Goal: Information Seeking & Learning: Learn about a topic

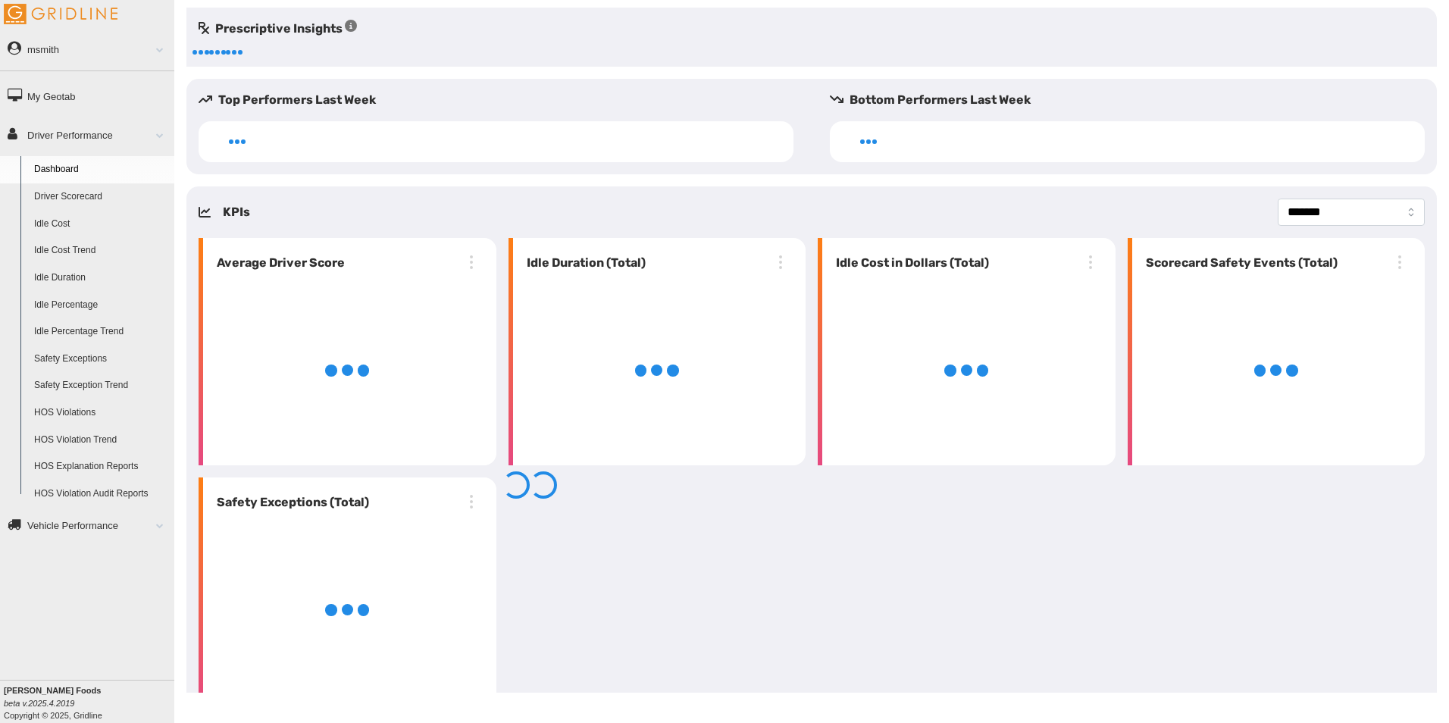
select select "**********"
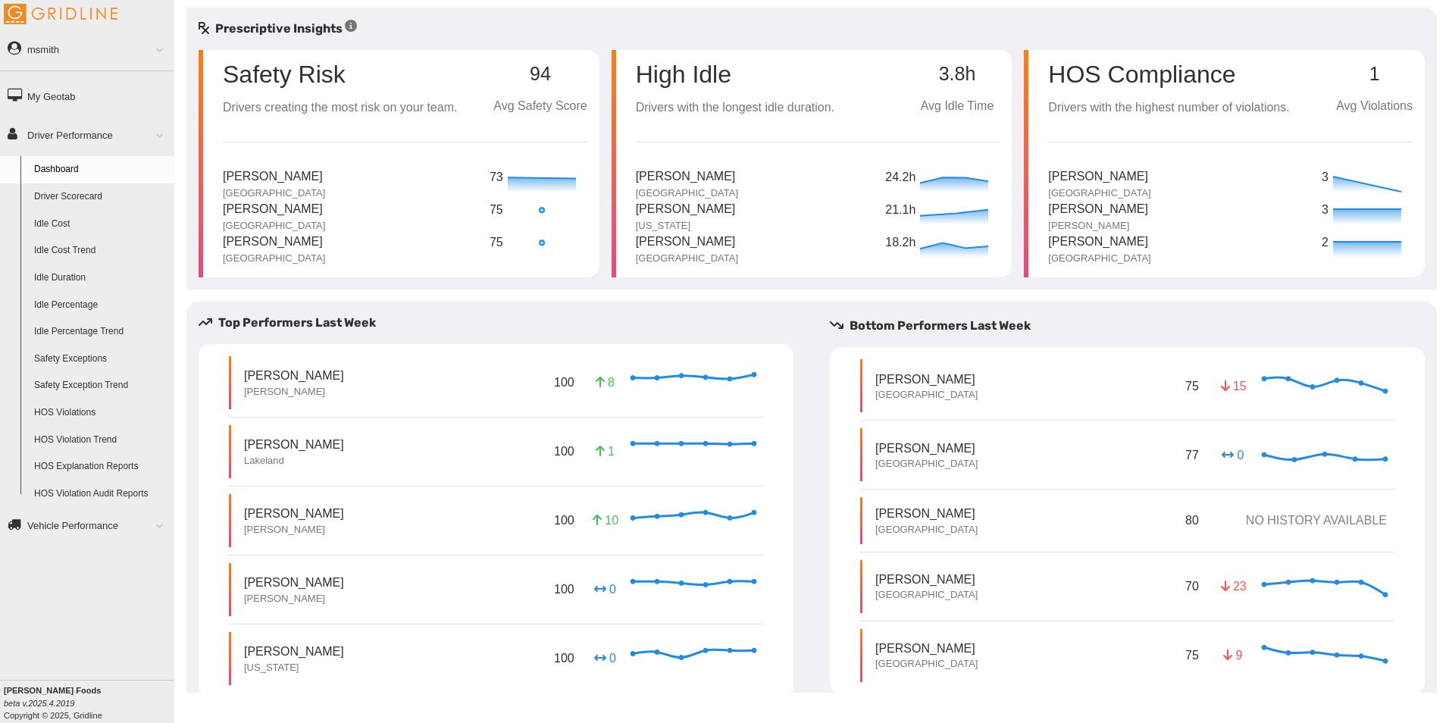
click at [93, 188] on link "Driver Scorecard" at bounding box center [100, 196] width 147 height 27
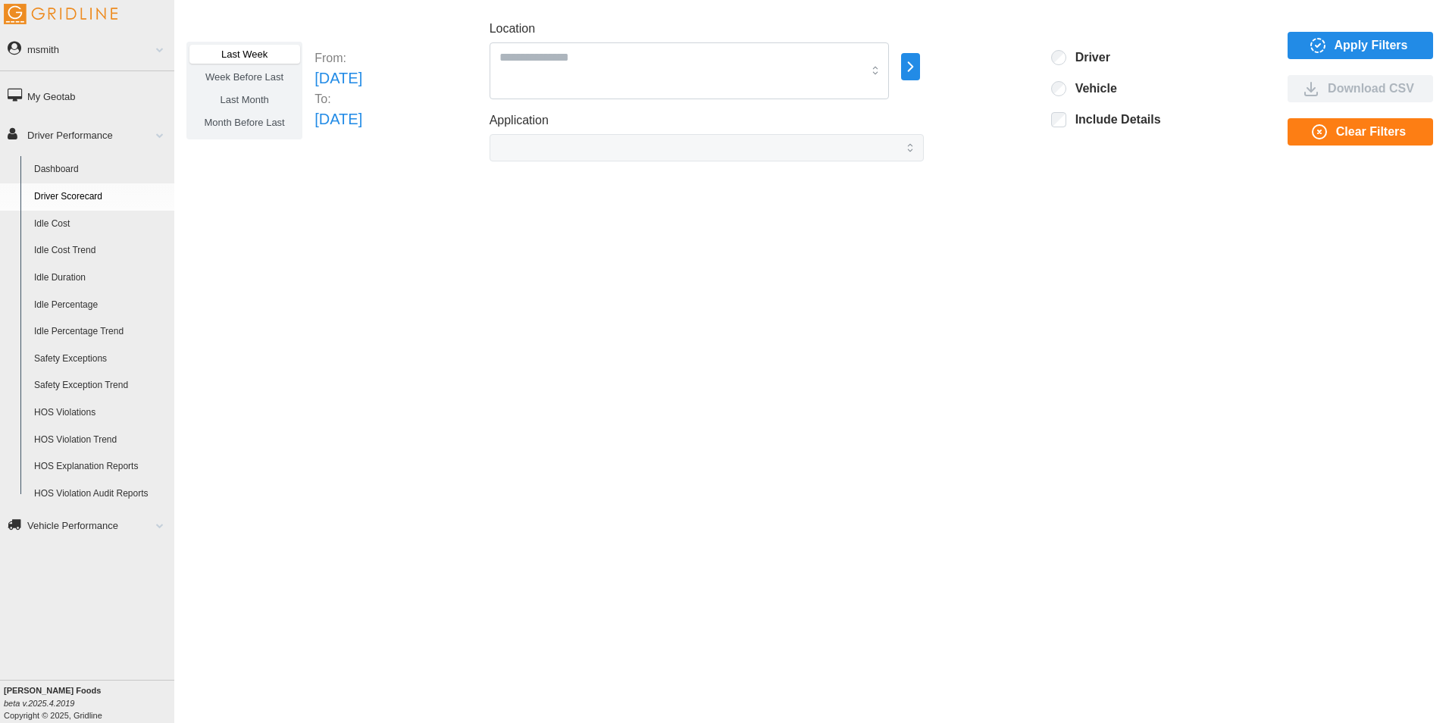
click at [919, 65] on icon "button" at bounding box center [910, 67] width 17 height 18
click at [1041, 73] on p "All Vehicles" at bounding box center [1048, 68] width 50 height 14
click at [994, 53] on div at bounding box center [994, 51] width 12 height 12
click at [1354, 38] on span "Apply Filters" at bounding box center [1372, 46] width 74 height 26
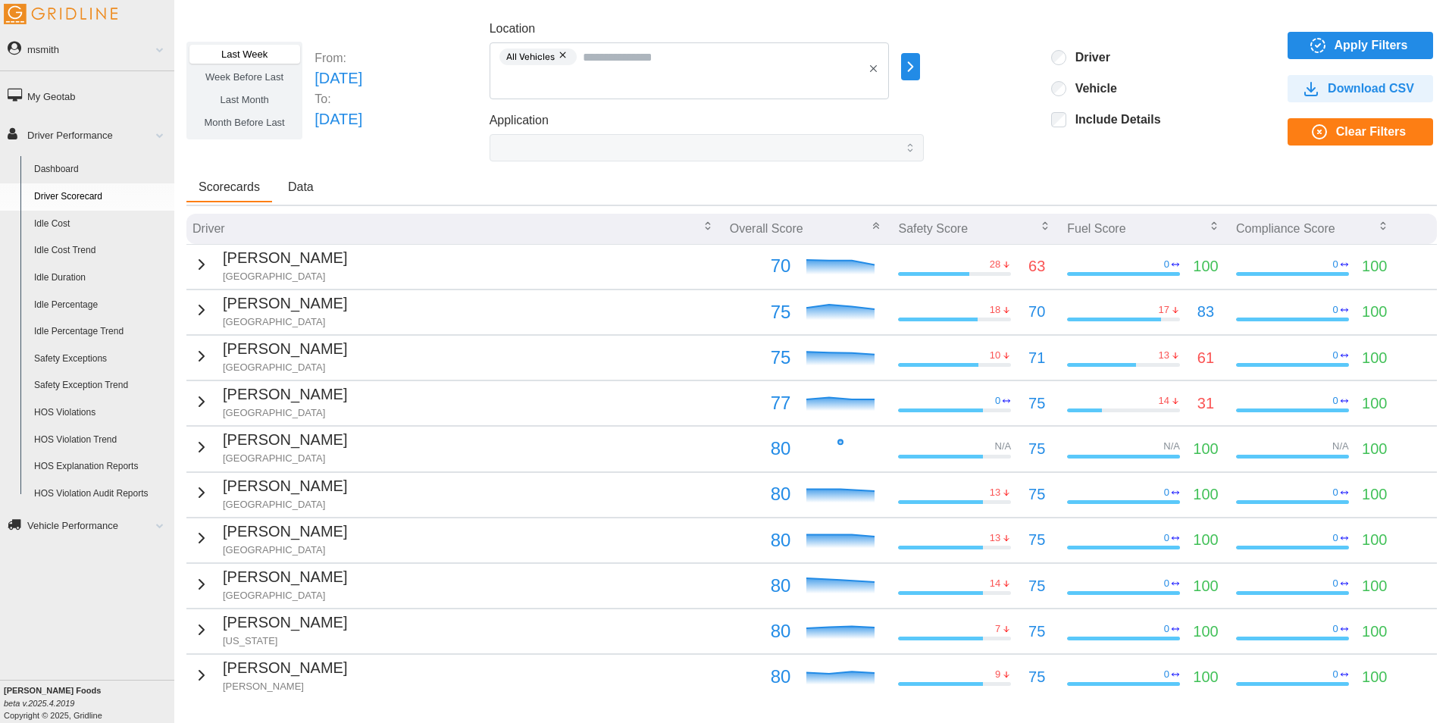
click at [1335, 48] on span "Apply Filters" at bounding box center [1372, 46] width 74 height 26
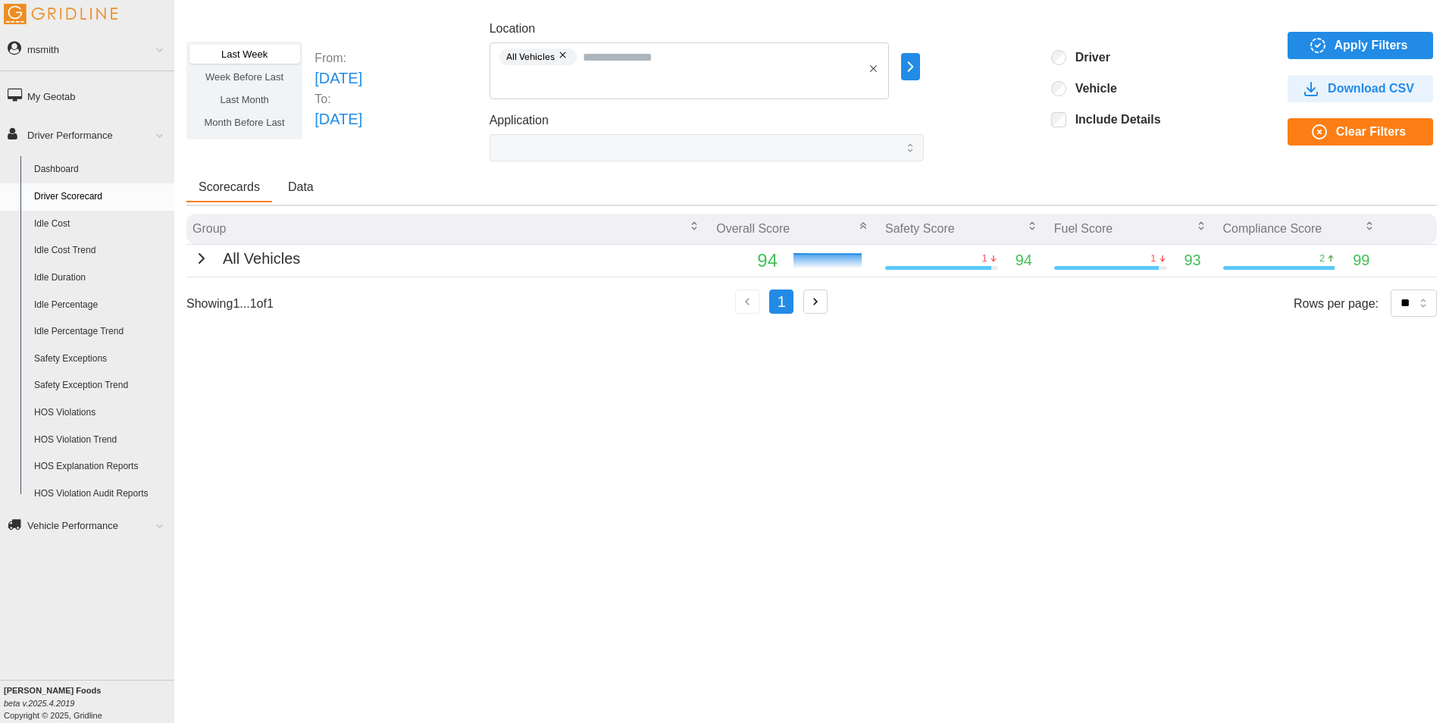
click at [199, 262] on icon "button" at bounding box center [201, 258] width 5 height 9
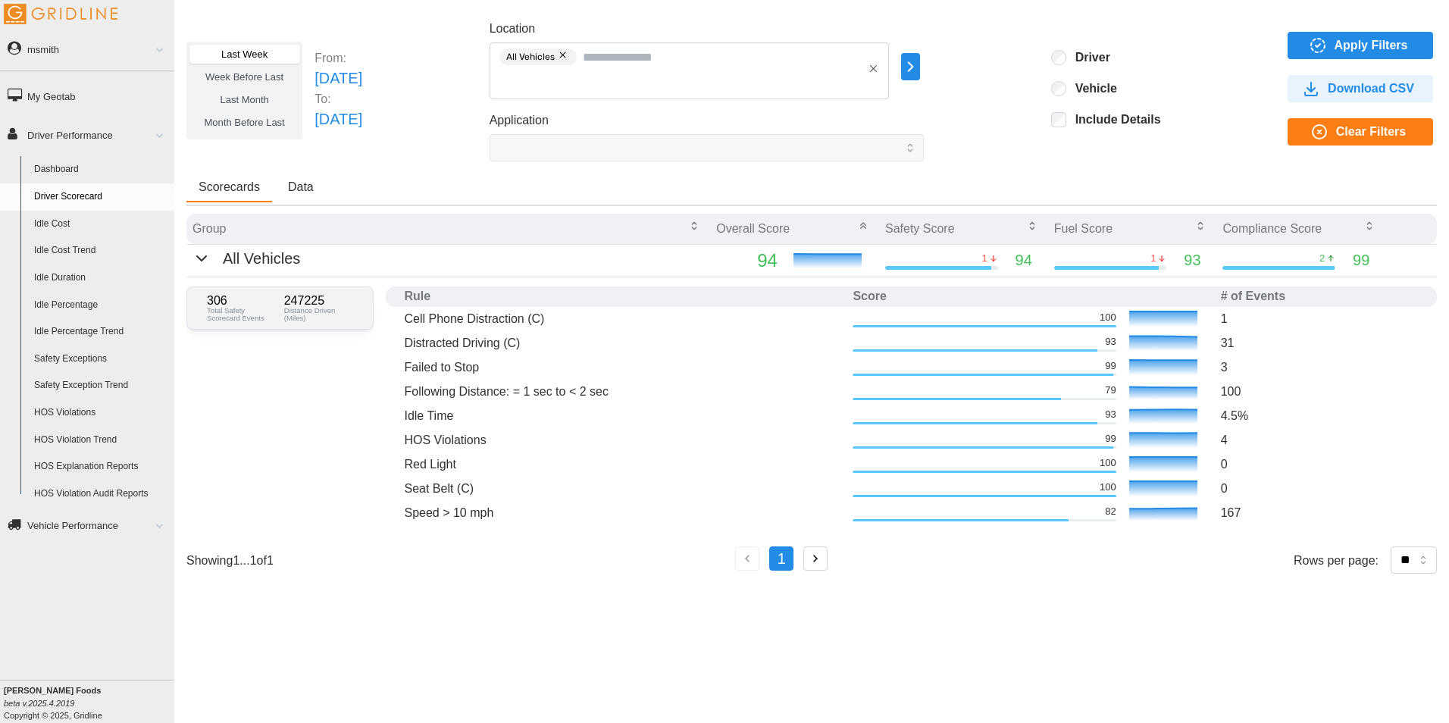
click at [266, 79] on span "Week Before Last" at bounding box center [244, 76] width 78 height 11
click at [1346, 38] on span "Apply Filters" at bounding box center [1372, 46] width 74 height 26
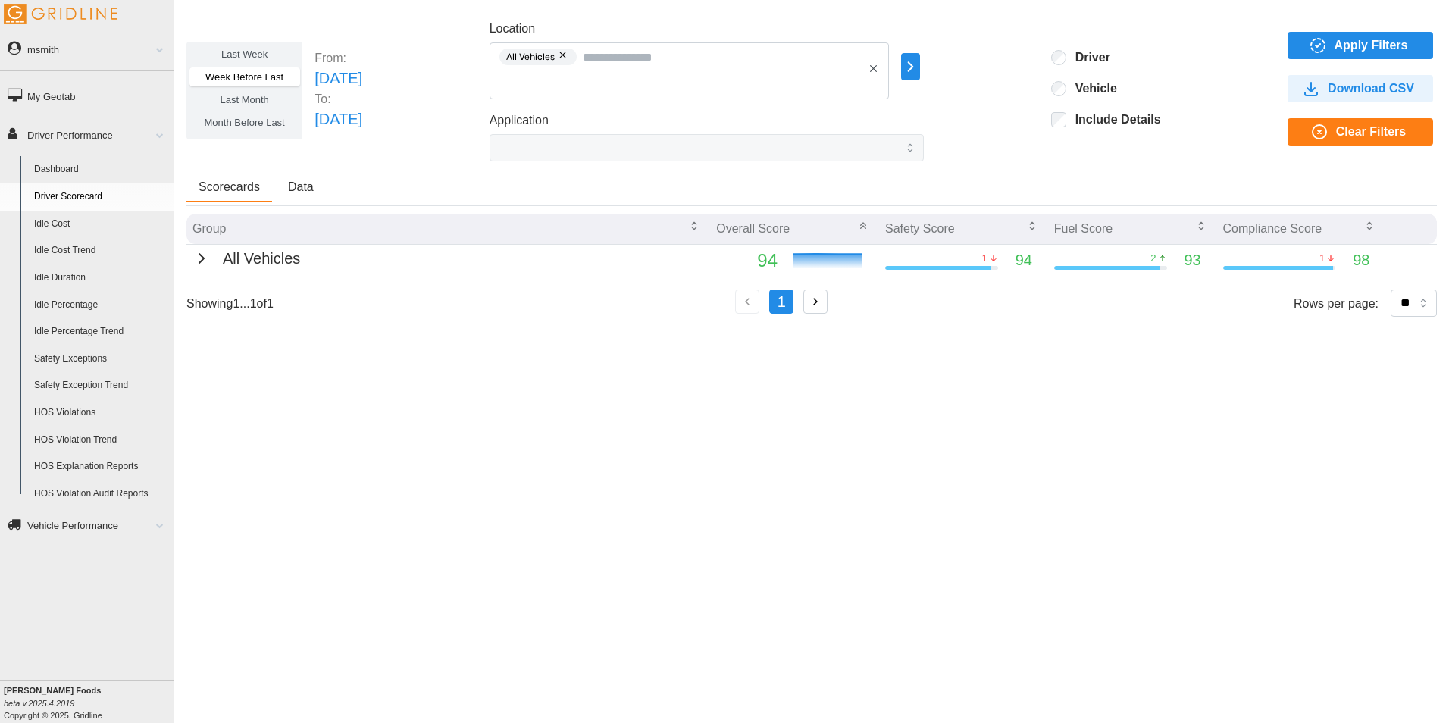
click at [252, 101] on span "Last Month" at bounding box center [244, 99] width 48 height 11
click at [1309, 37] on span "Apply Filters" at bounding box center [1357, 46] width 121 height 26
click at [274, 119] on span "Month Before Last" at bounding box center [245, 122] width 80 height 11
click at [1332, 48] on span "Apply Filters" at bounding box center [1357, 46] width 121 height 26
click at [199, 249] on icon "button" at bounding box center [201, 258] width 18 height 18
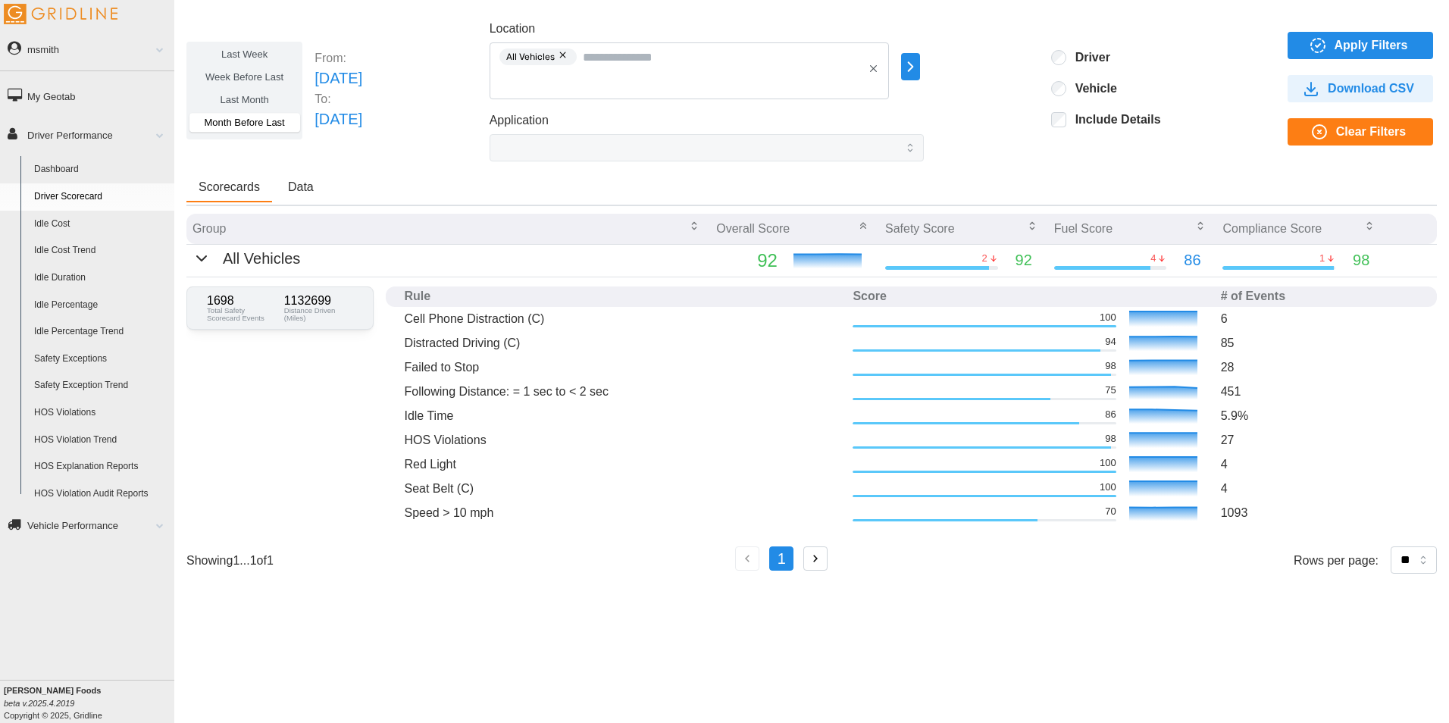
click at [249, 93] on label "Last Month" at bounding box center [244, 99] width 110 height 19
click at [1354, 52] on span "Apply Filters" at bounding box center [1372, 46] width 74 height 26
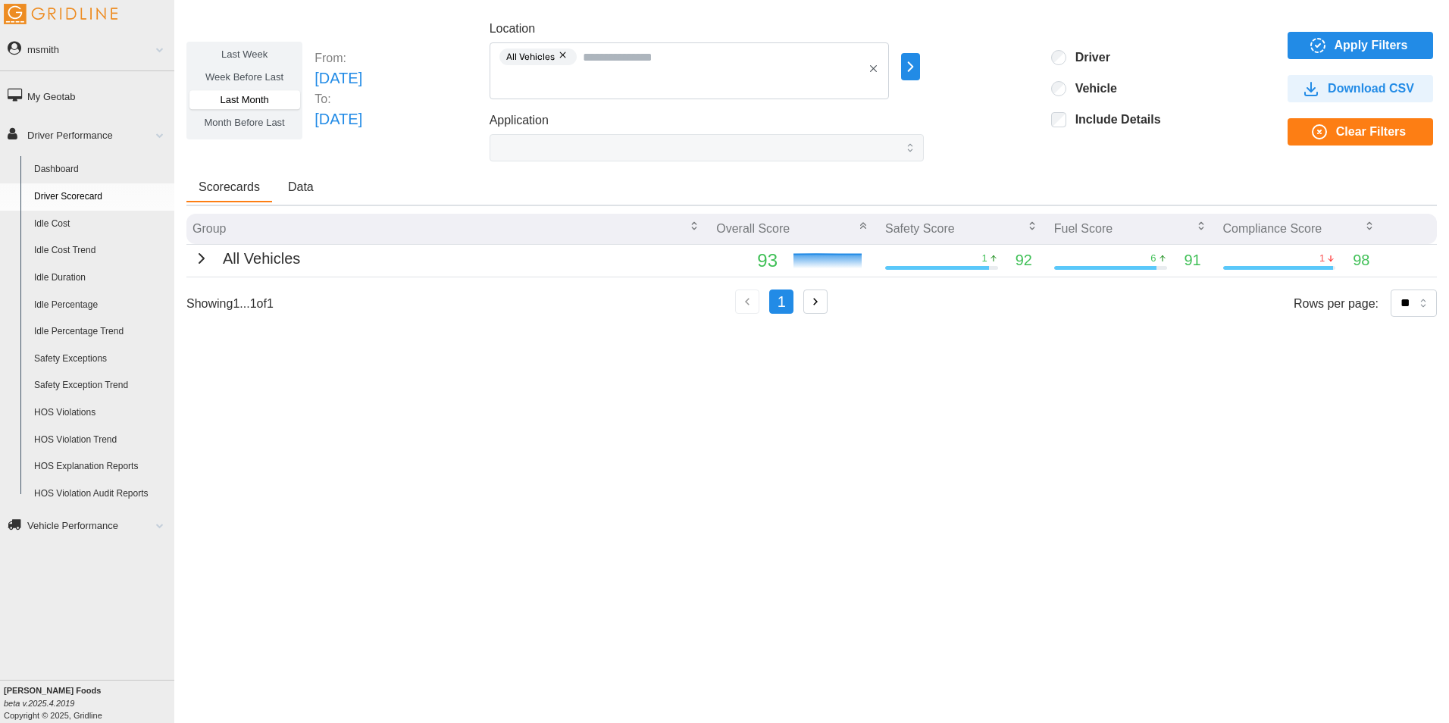
click at [210, 256] on div "All Vehicles" at bounding box center [246, 258] width 108 height 23
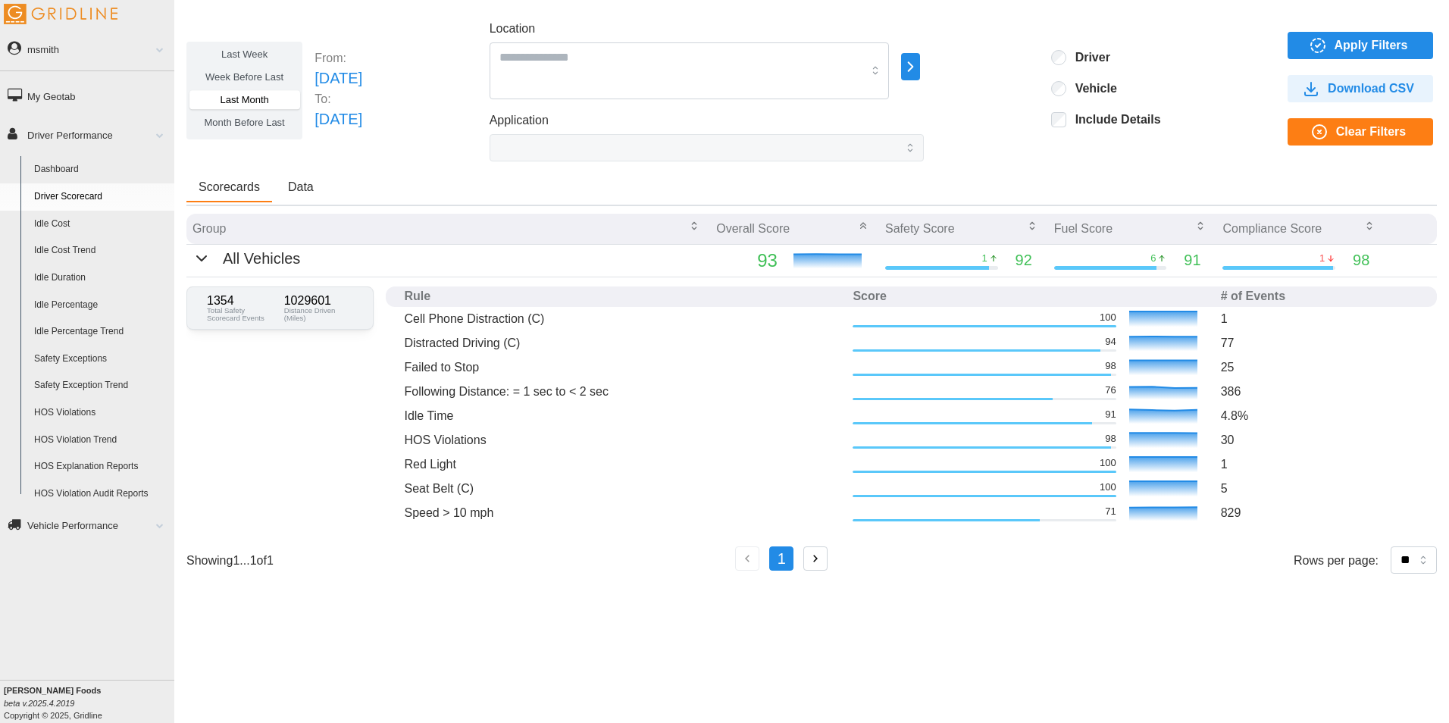
click at [1363, 42] on span "Apply Filters" at bounding box center [1372, 46] width 74 height 26
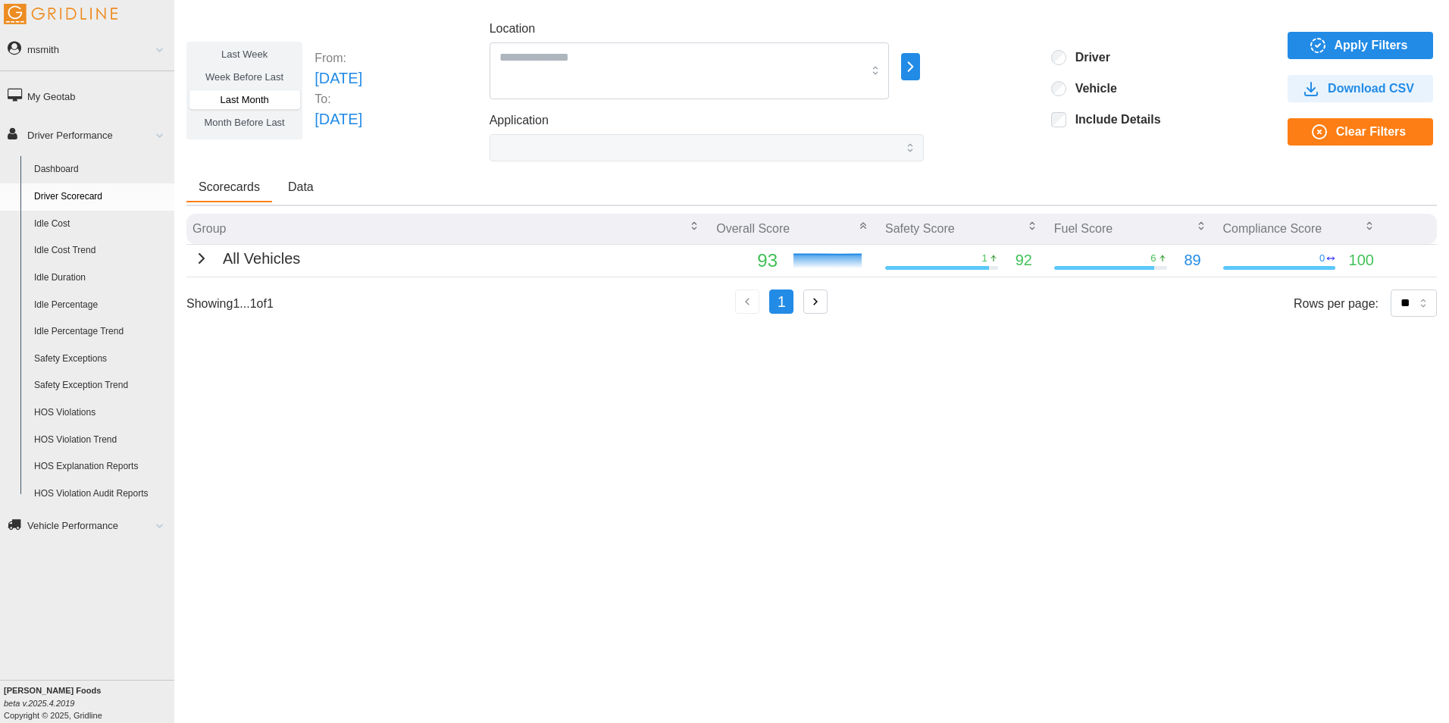
click at [202, 256] on icon "button" at bounding box center [201, 258] width 18 height 18
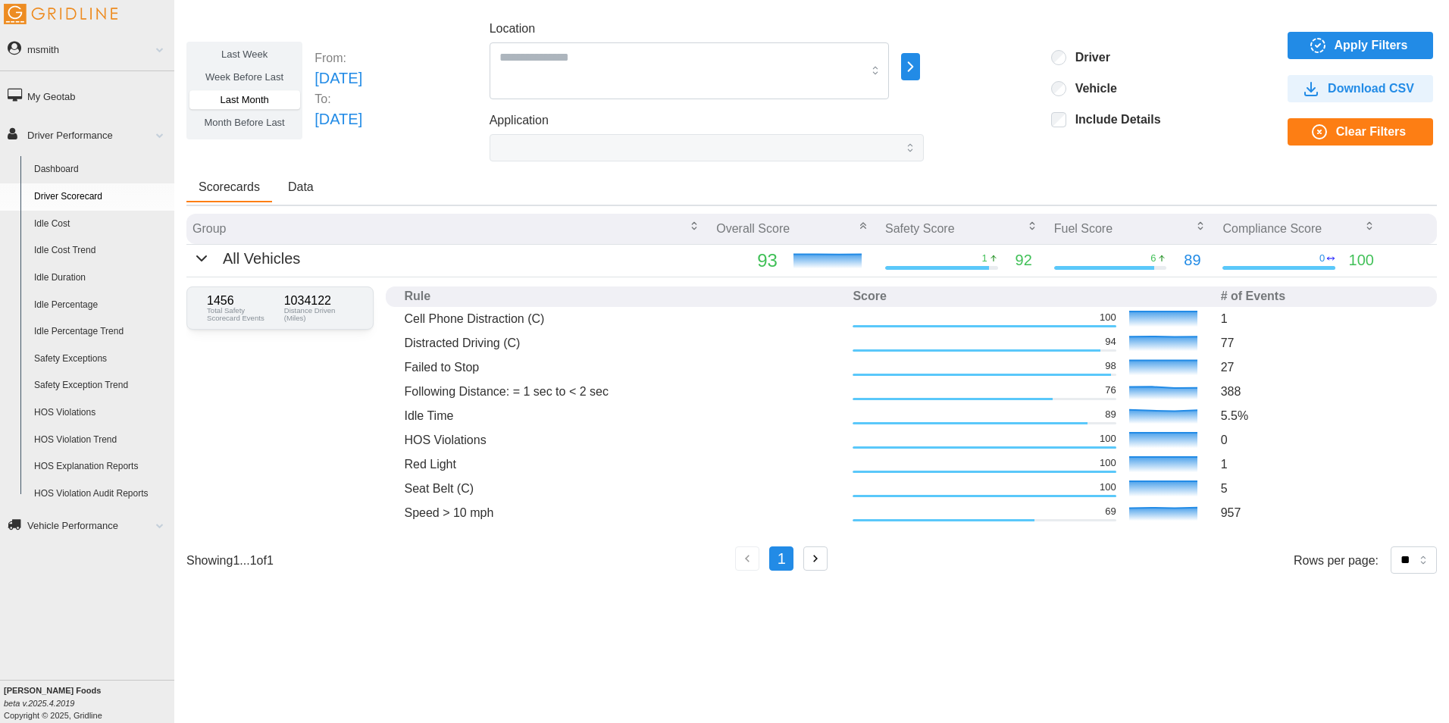
click at [1340, 35] on span "Apply Filters" at bounding box center [1372, 46] width 74 height 26
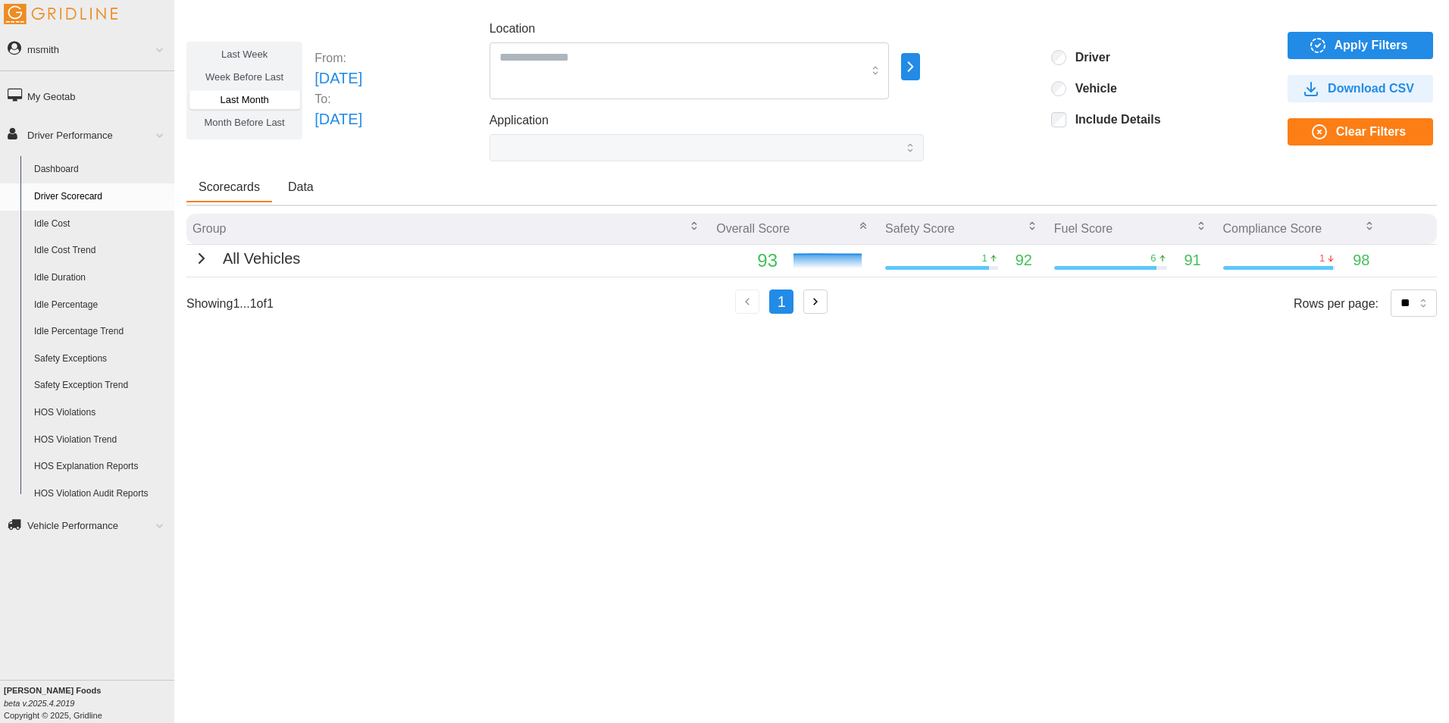
click at [198, 264] on icon "button" at bounding box center [201, 258] width 18 height 18
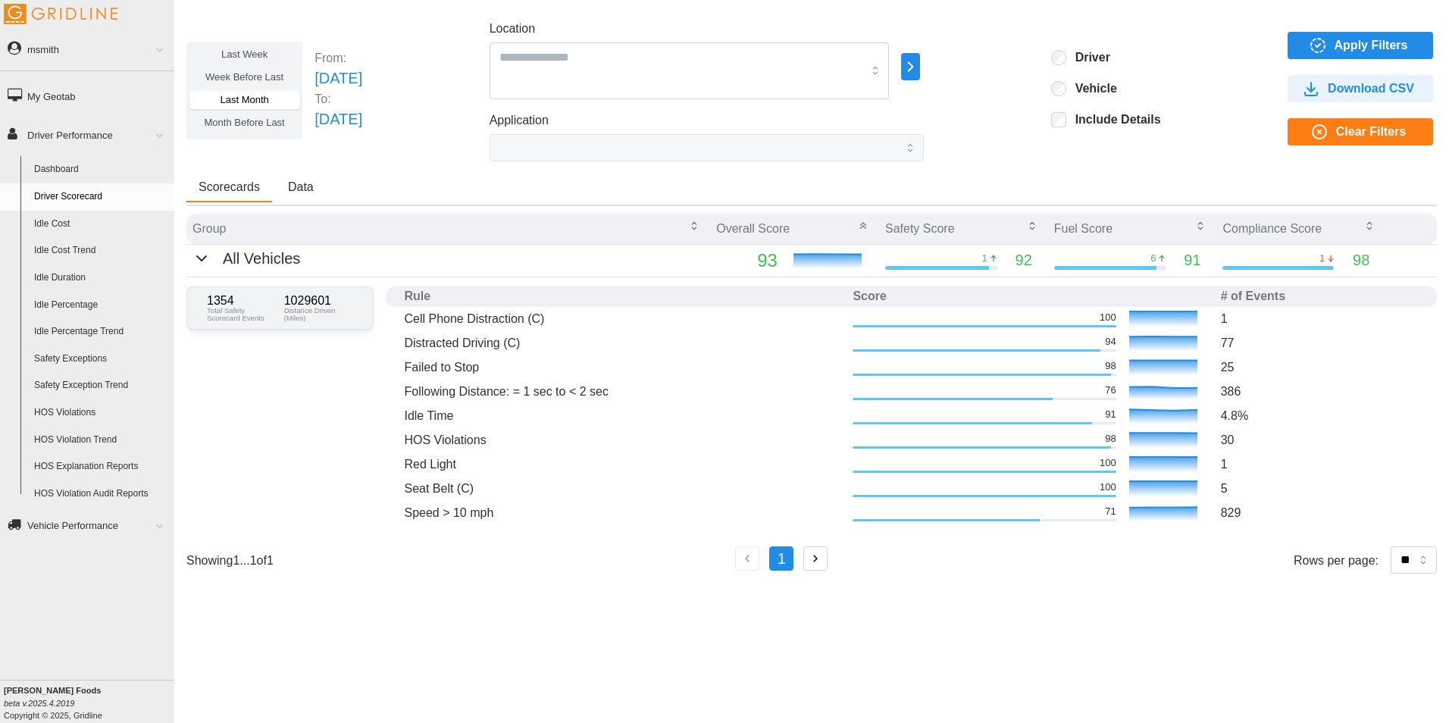
click at [919, 65] on icon "button" at bounding box center [910, 67] width 17 height 18
click at [1056, 64] on p "East" at bounding box center [1051, 68] width 20 height 14
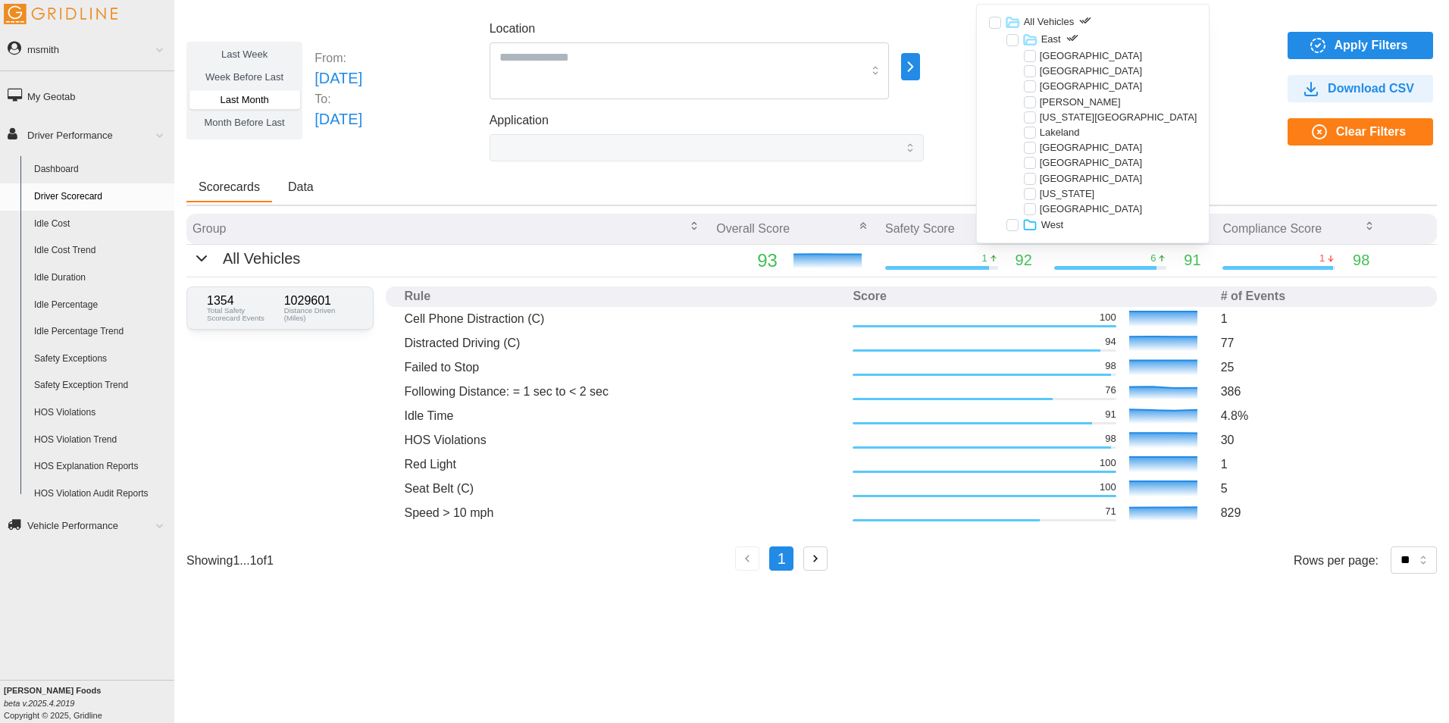
click at [1081, 35] on div "East Select Everything in East" at bounding box center [1052, 40] width 61 height 16
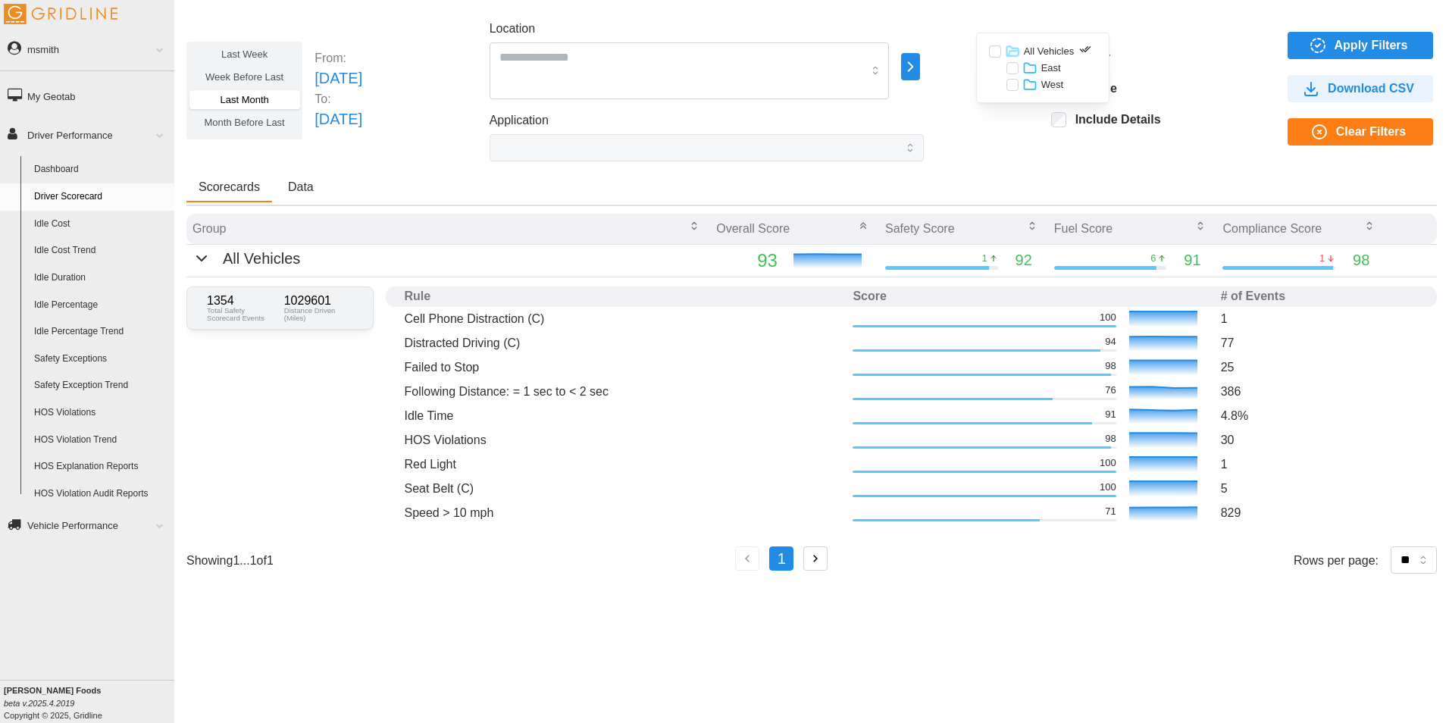
click at [1059, 67] on p "East" at bounding box center [1051, 68] width 20 height 14
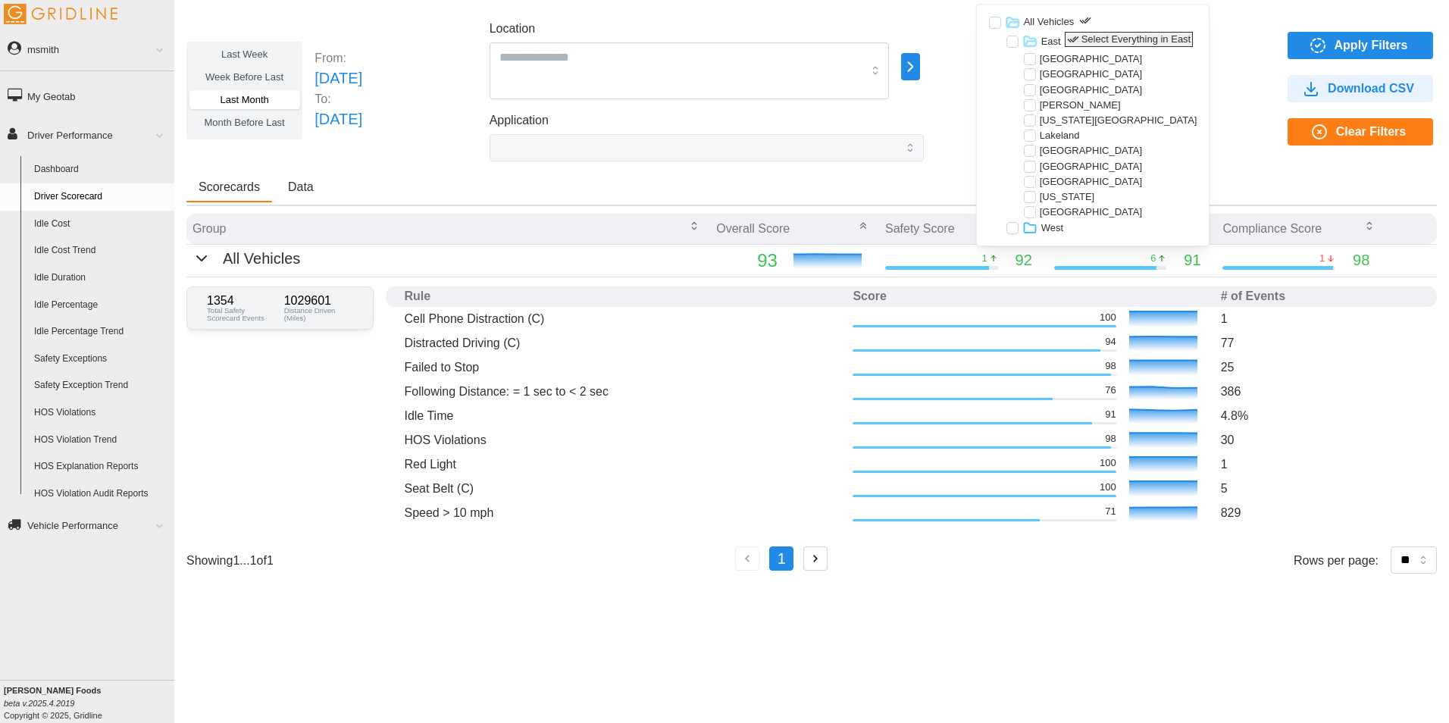
click at [1075, 36] on icon "button" at bounding box center [1073, 39] width 12 height 12
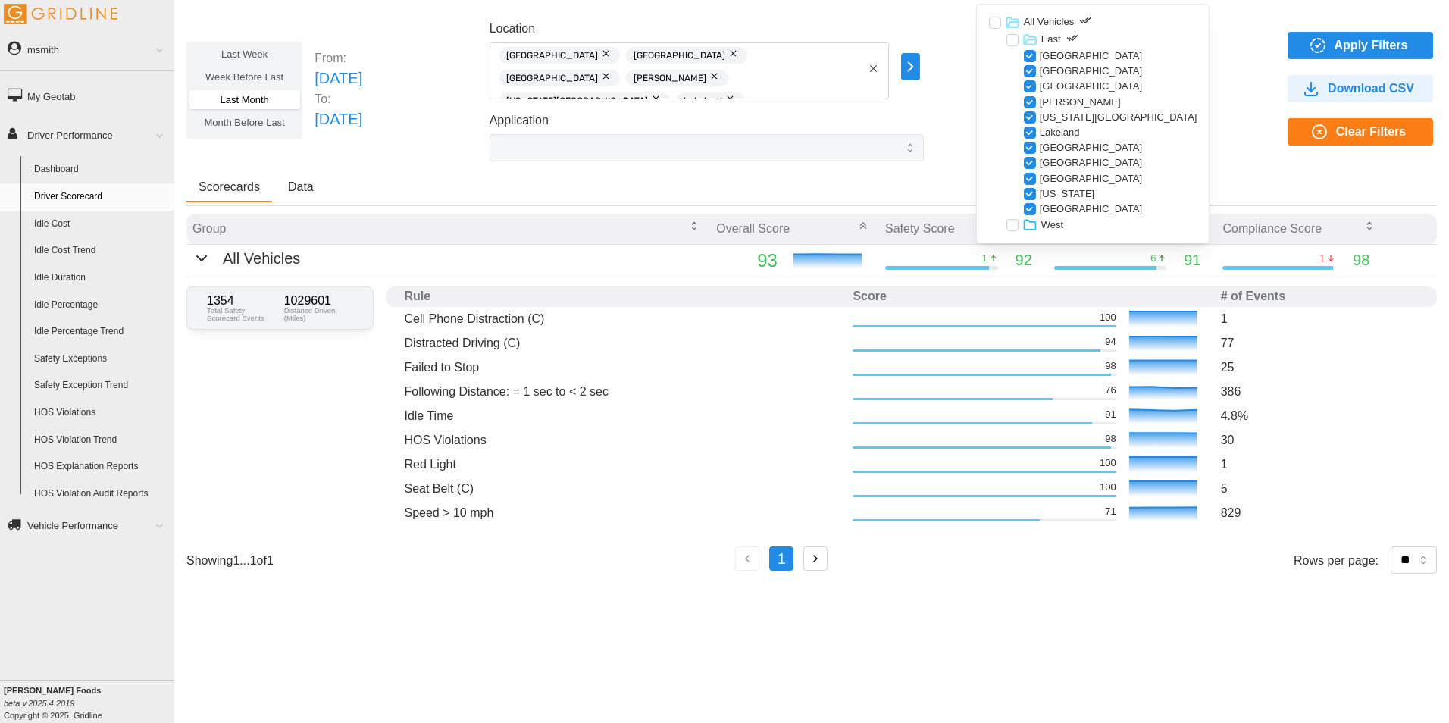
click at [1057, 224] on p "West" at bounding box center [1052, 225] width 22 height 14
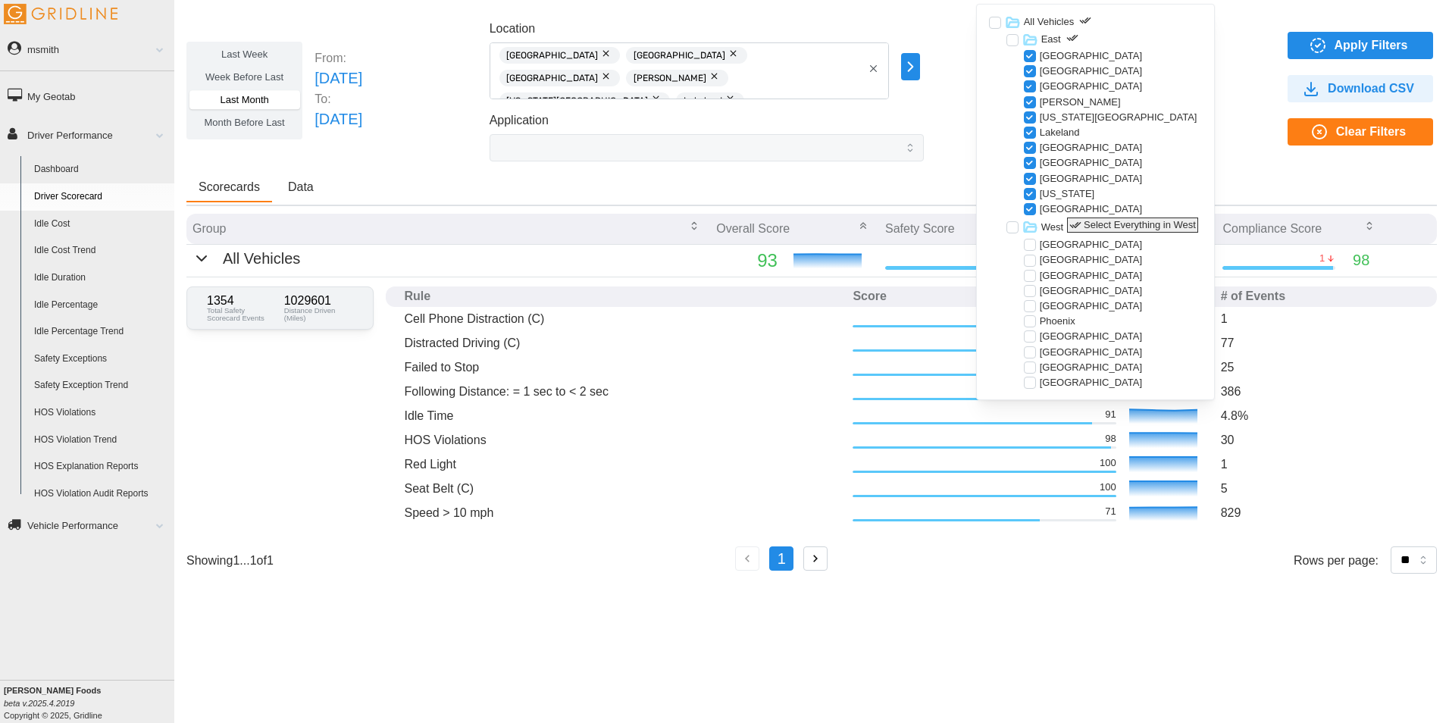
click at [1103, 222] on p "Select Everything in West" at bounding box center [1140, 225] width 112 height 14
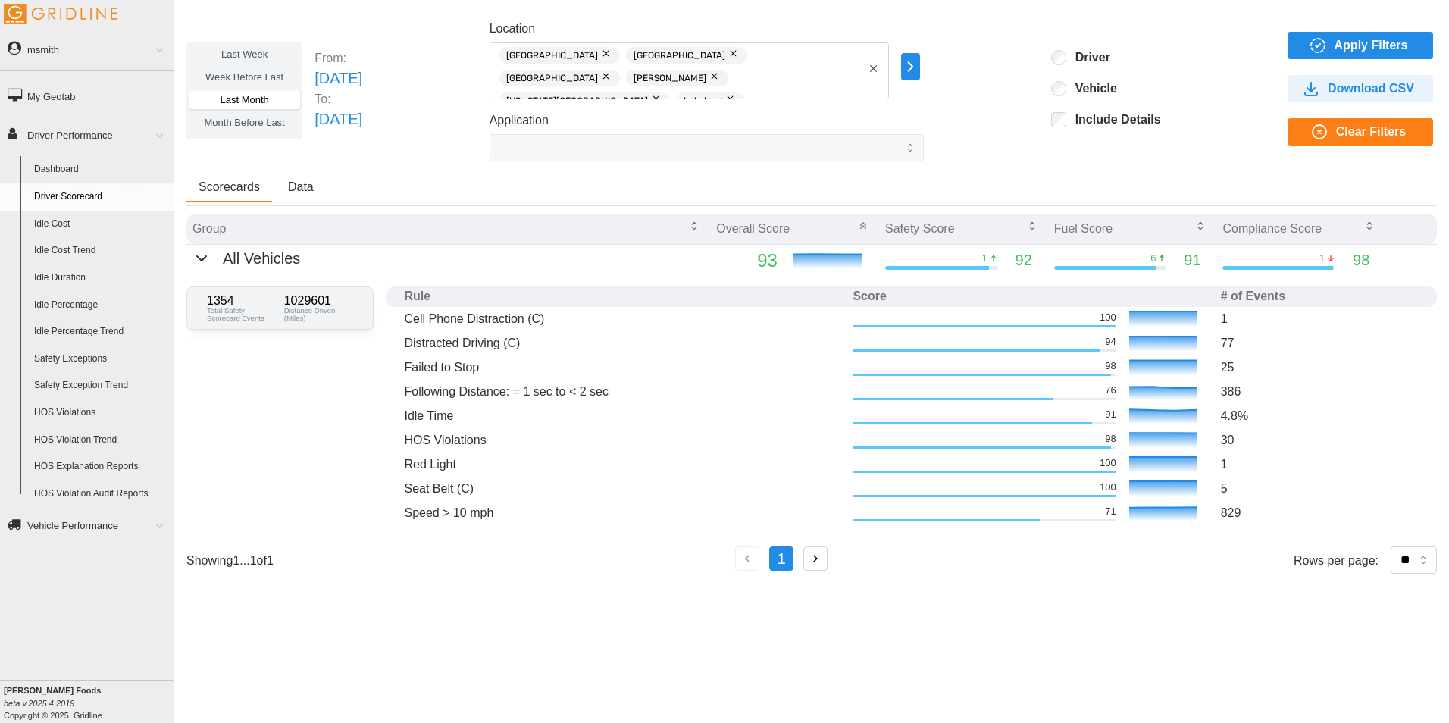
click at [1250, 111] on div "Last Week Week Before Last Last Month Month Before Last From: Fri Aug 01 2025 T…" at bounding box center [811, 91] width 1250 height 142
click at [1360, 39] on span "Apply Filters" at bounding box center [1372, 46] width 74 height 26
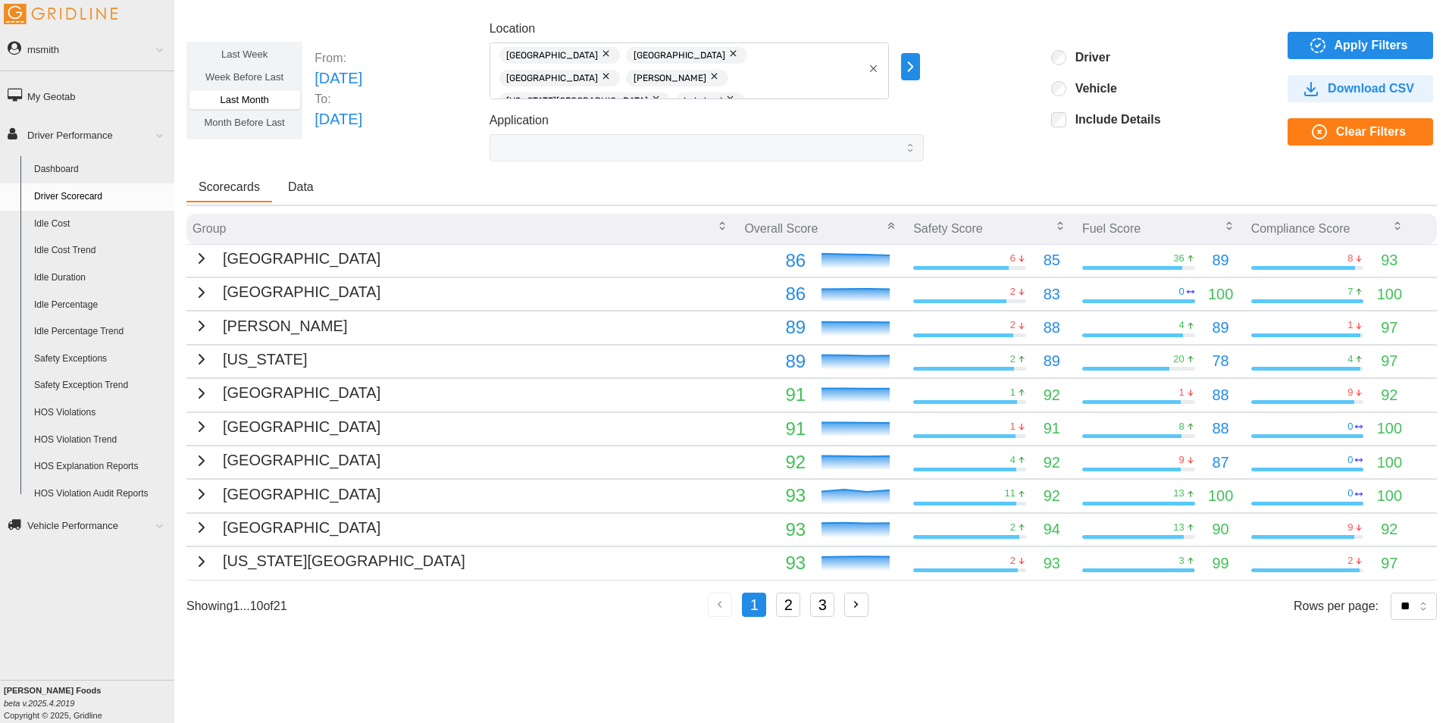
click at [450, 166] on div "Last Week Week Before Last Last Month Month Before Last From: Fri Aug 01 2025 T…" at bounding box center [811, 350] width 1275 height 685
click at [64, 52] on link "msmith" at bounding box center [87, 49] width 174 height 34
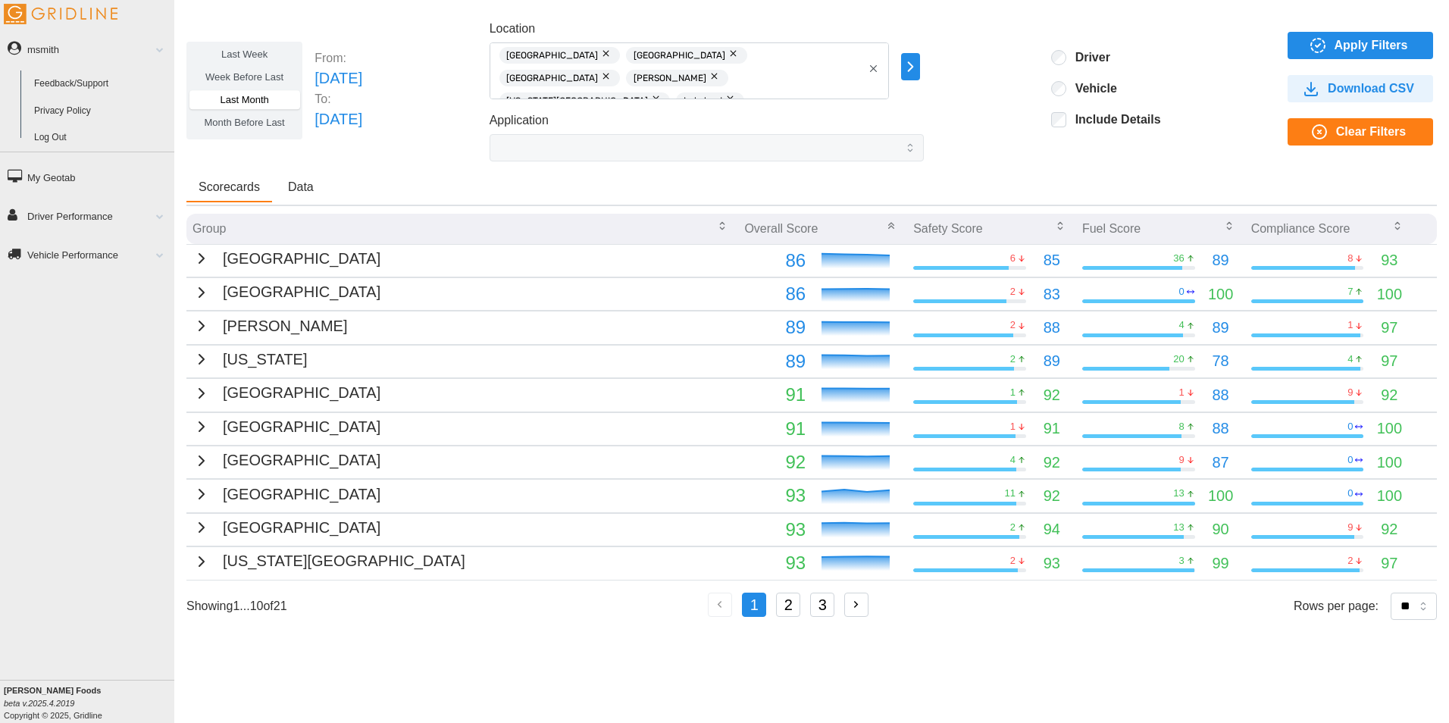
click at [54, 145] on link "Log Out" at bounding box center [100, 137] width 147 height 27
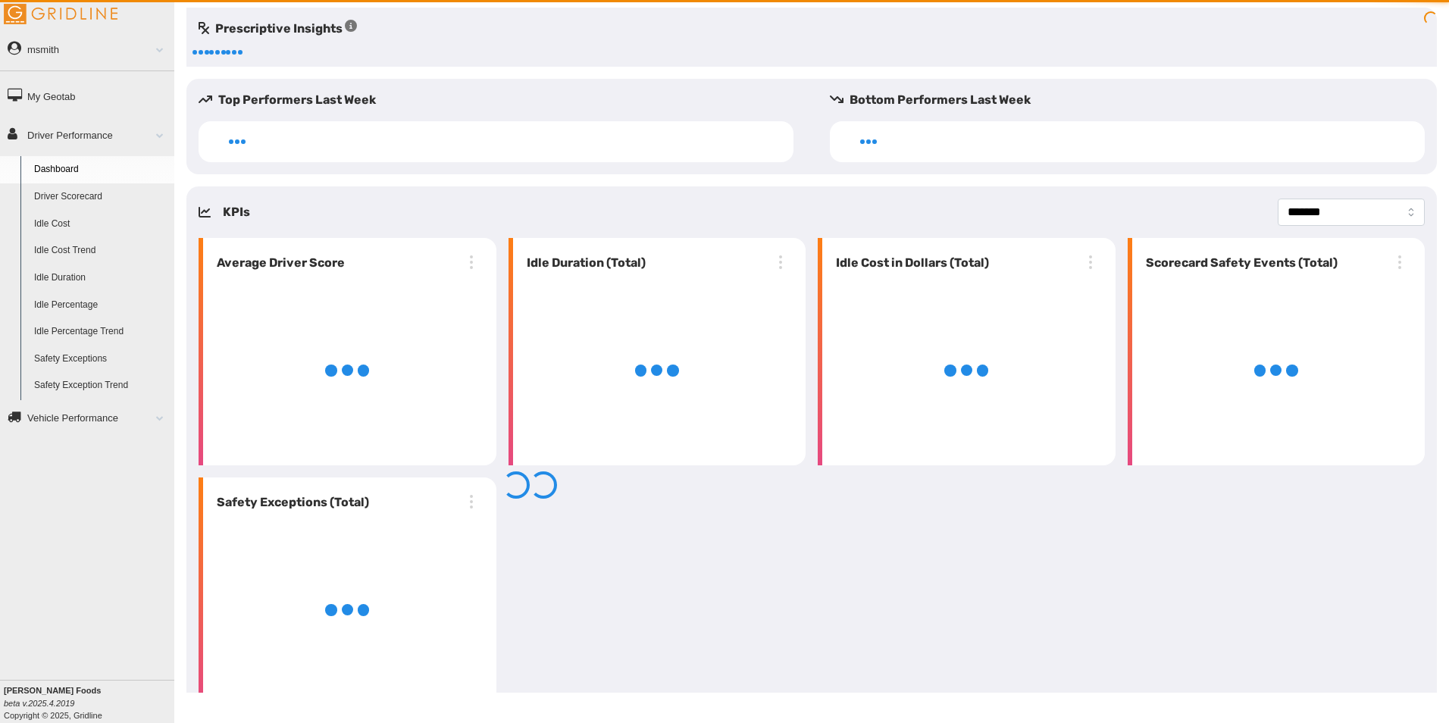
select select "**********"
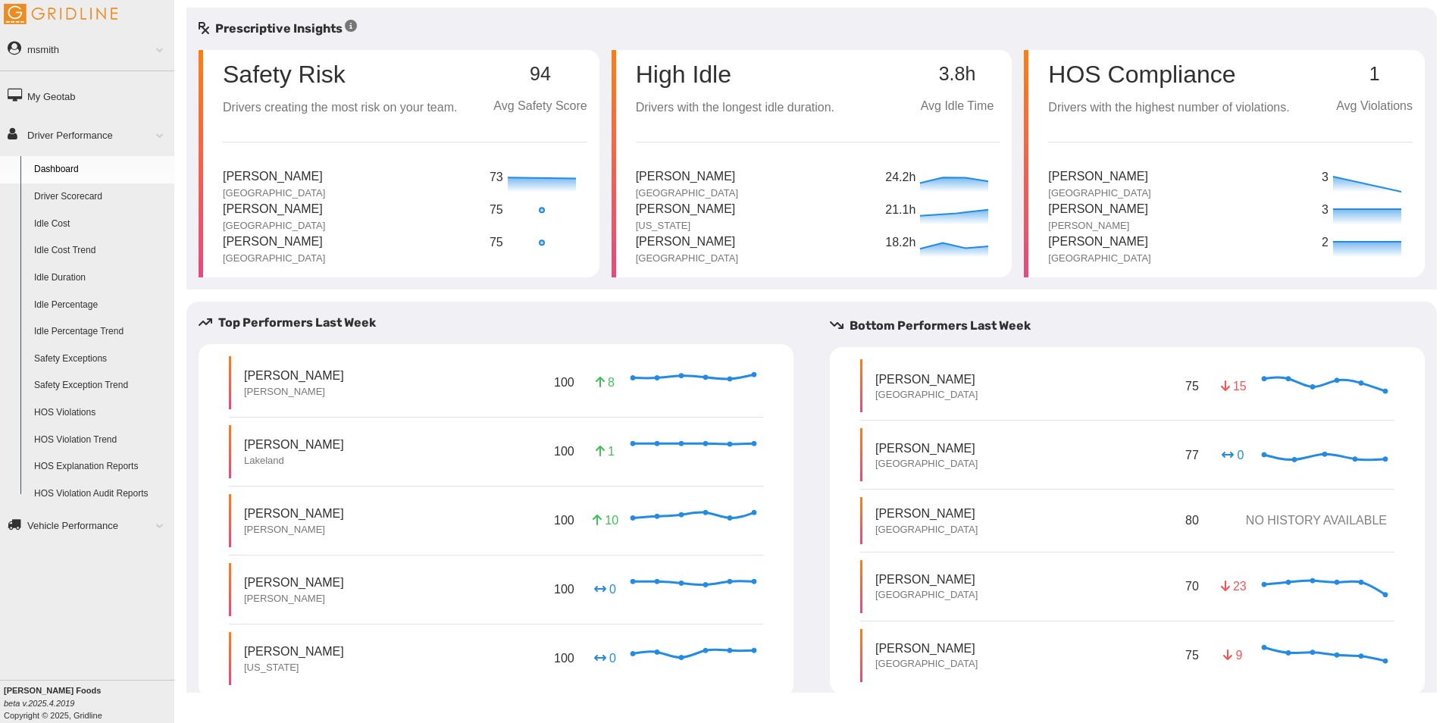
click at [105, 199] on link "Driver Scorecard" at bounding box center [100, 196] width 147 height 27
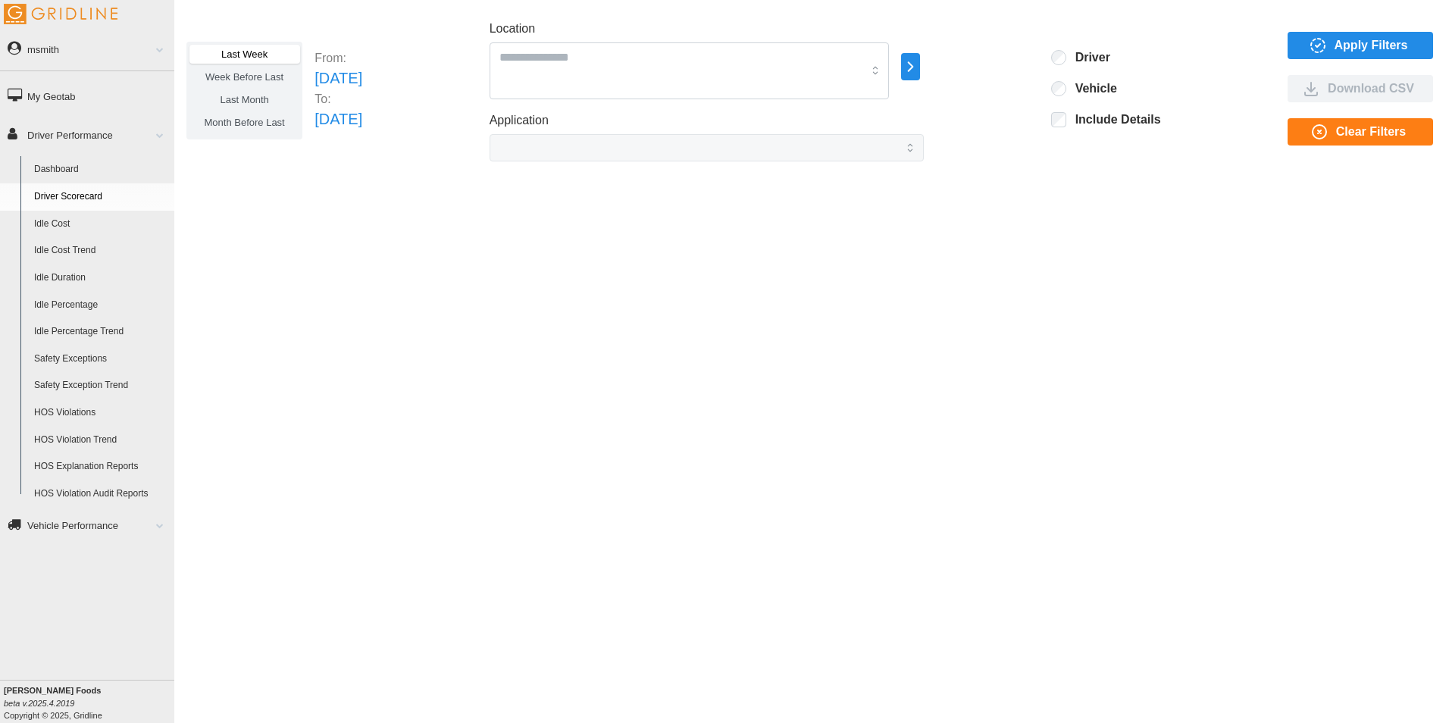
click at [919, 70] on icon "button" at bounding box center [910, 67] width 17 height 18
click at [1040, 67] on p "All Vehicles" at bounding box center [1048, 68] width 50 height 14
click at [1053, 69] on p "East" at bounding box center [1050, 68] width 20 height 14
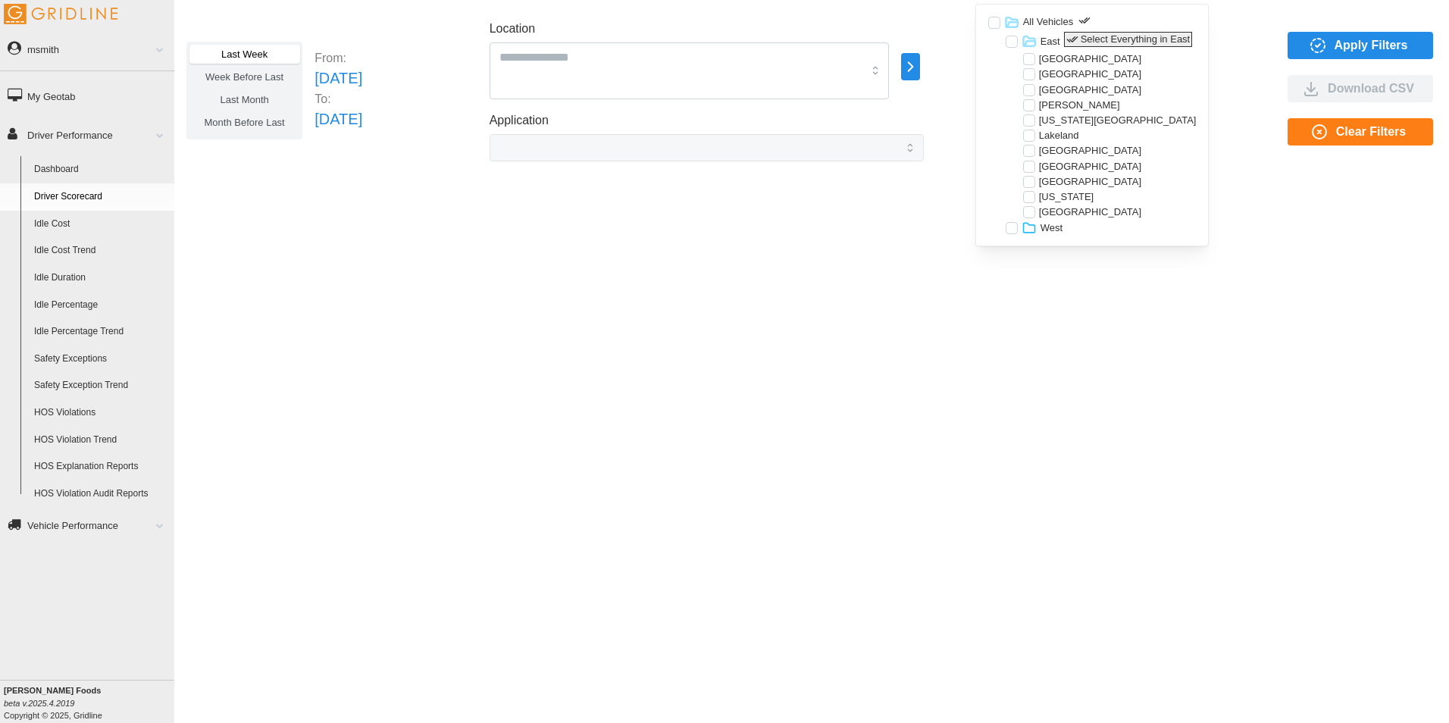
click at [1075, 39] on icon "button" at bounding box center [1072, 39] width 12 height 12
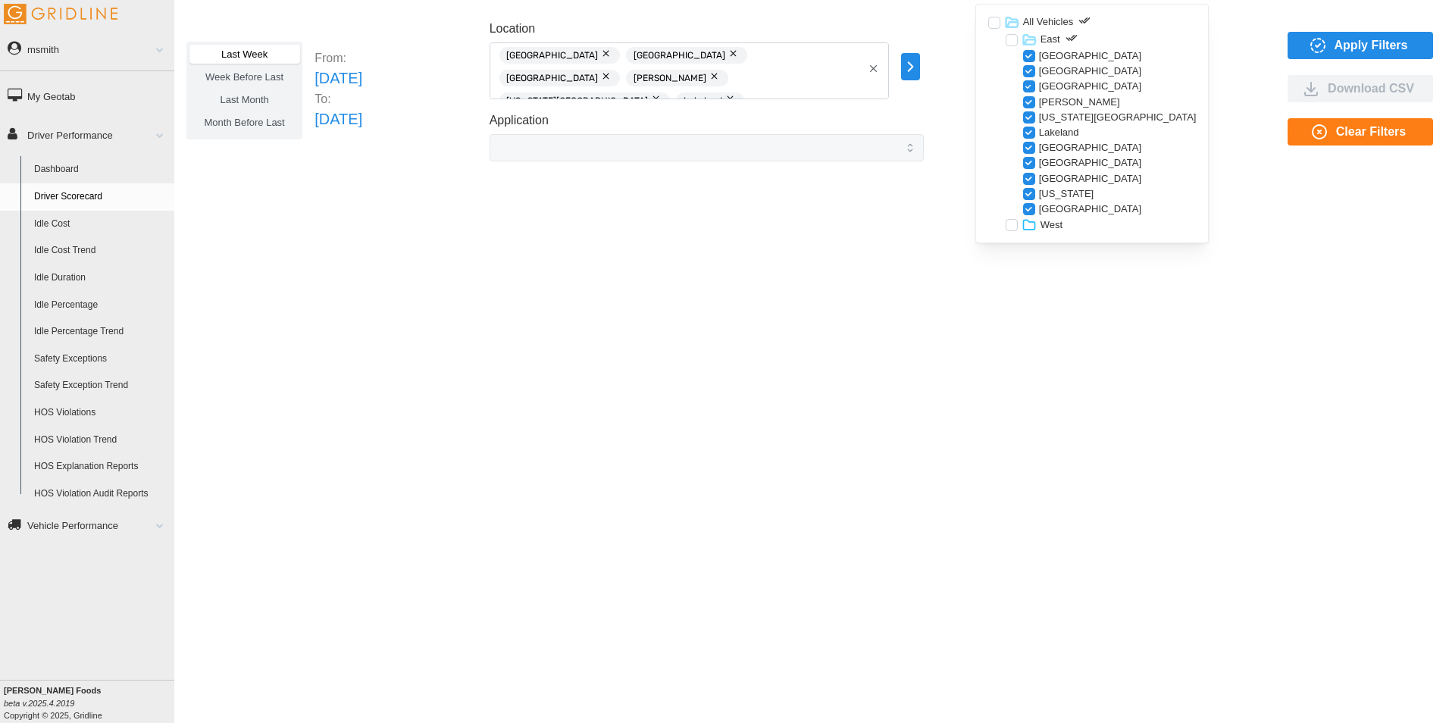
click at [1053, 219] on p "West" at bounding box center [1051, 225] width 22 height 14
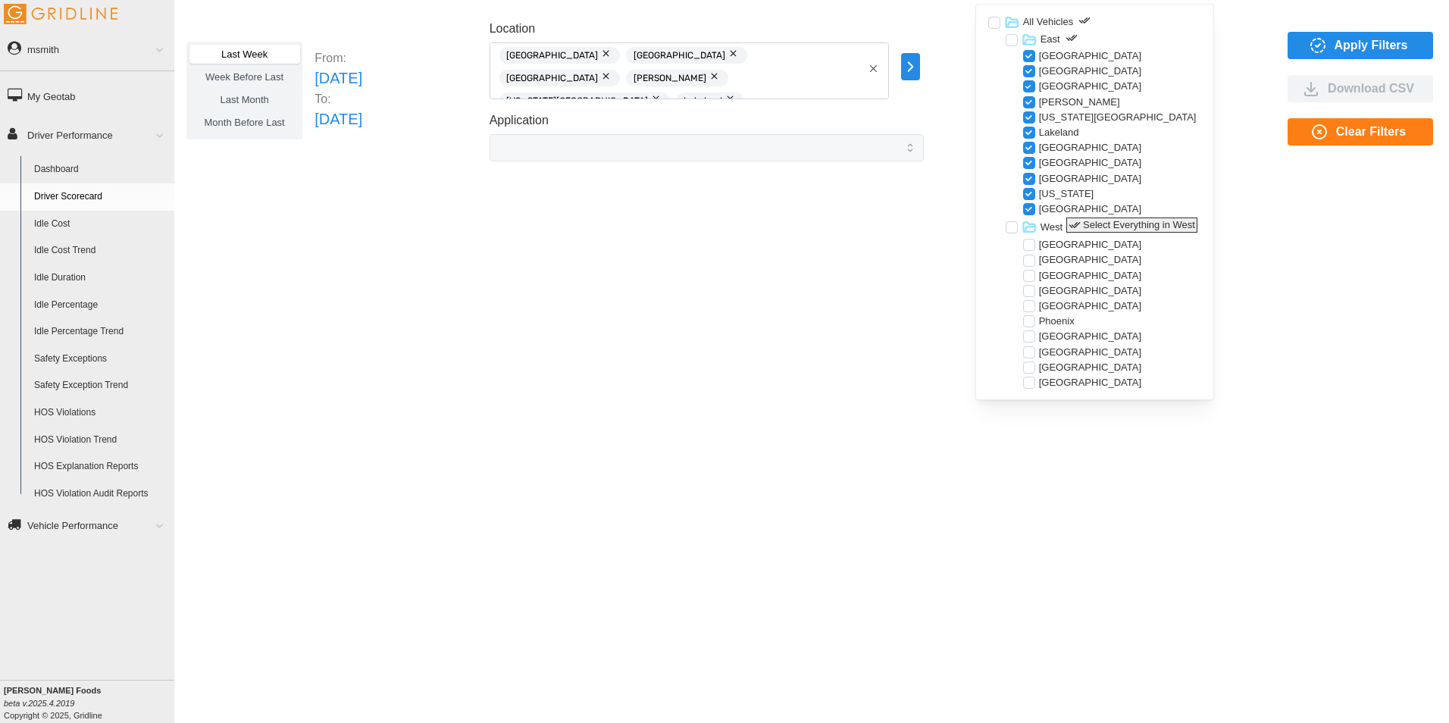
click at [1080, 222] on icon "button" at bounding box center [1075, 225] width 12 height 12
click at [1241, 186] on div "Last Week Week Before Last Last Month Month Before Last From: Sun Sep 14 2025 T…" at bounding box center [811, 350] width 1275 height 685
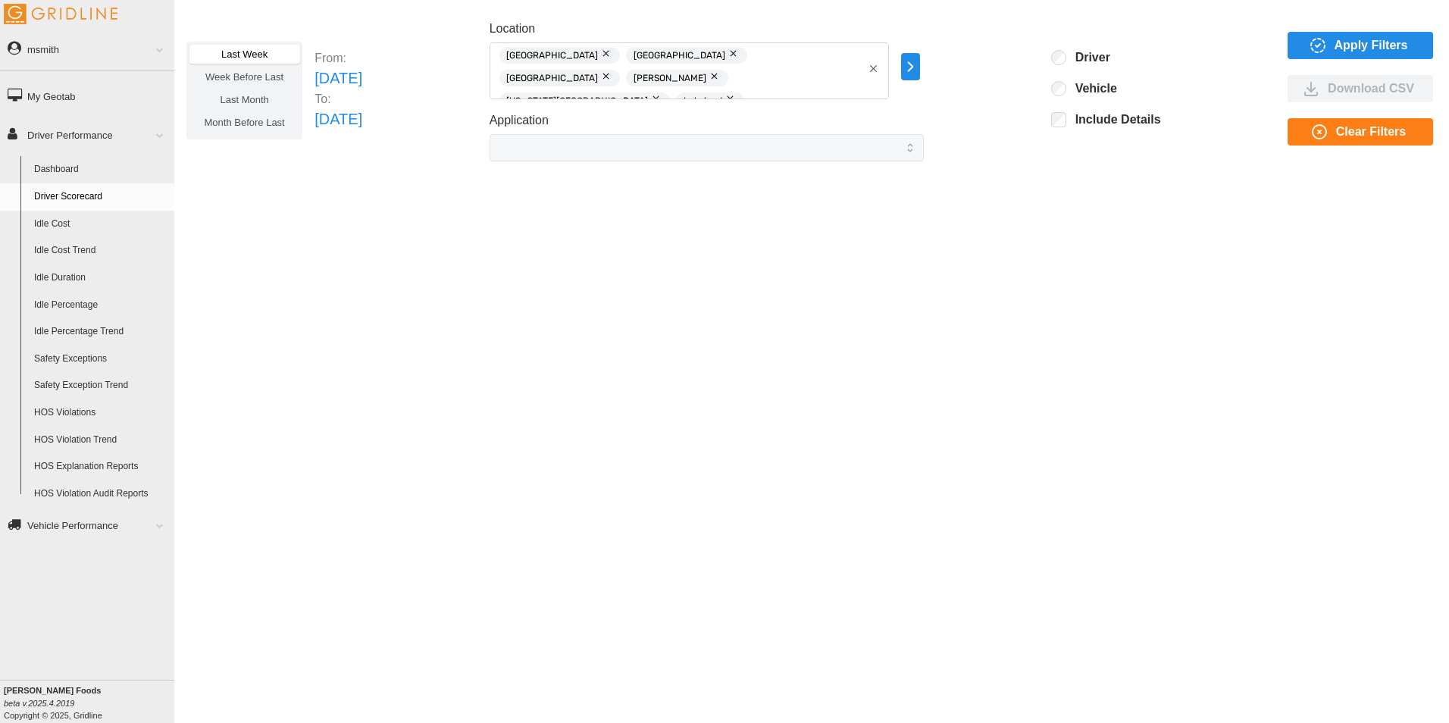
click at [1327, 42] on icon "button" at bounding box center [1318, 45] width 18 height 18
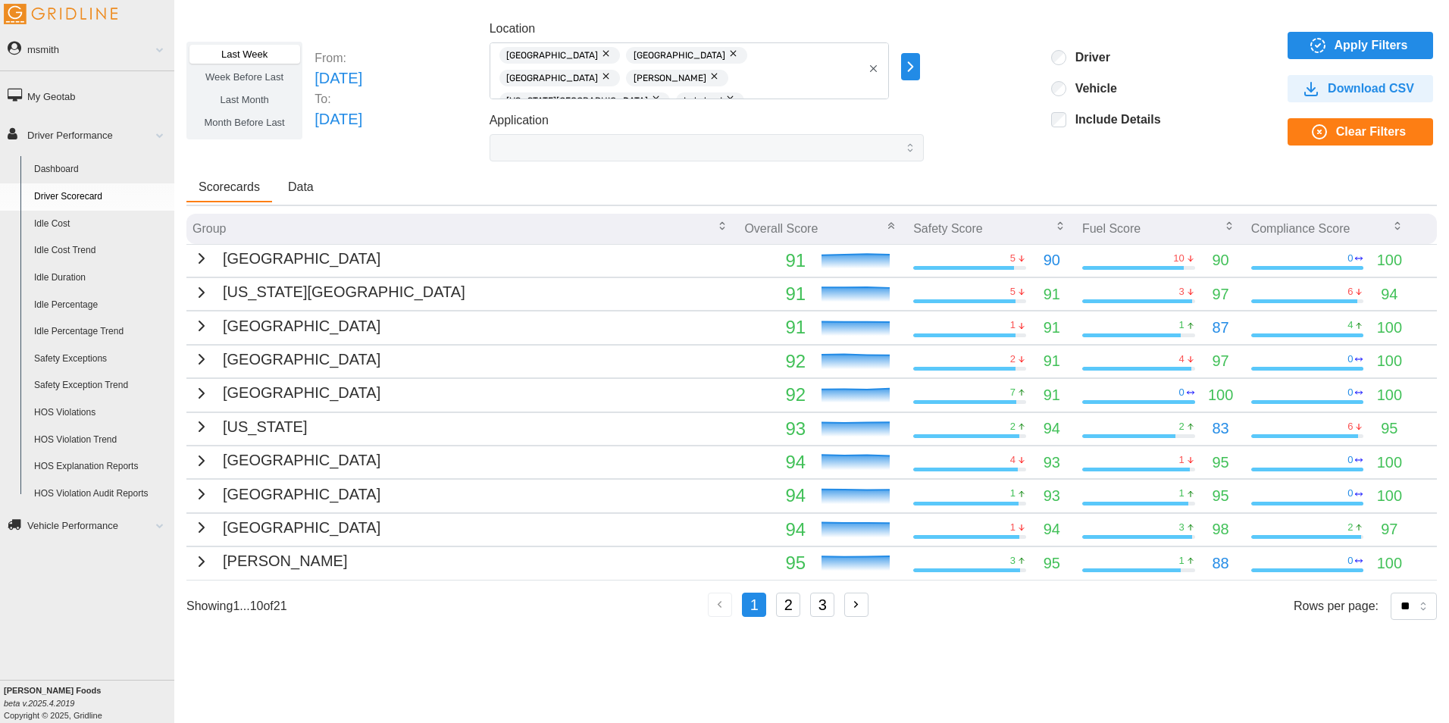
click at [201, 263] on icon "button" at bounding box center [201, 258] width 18 height 18
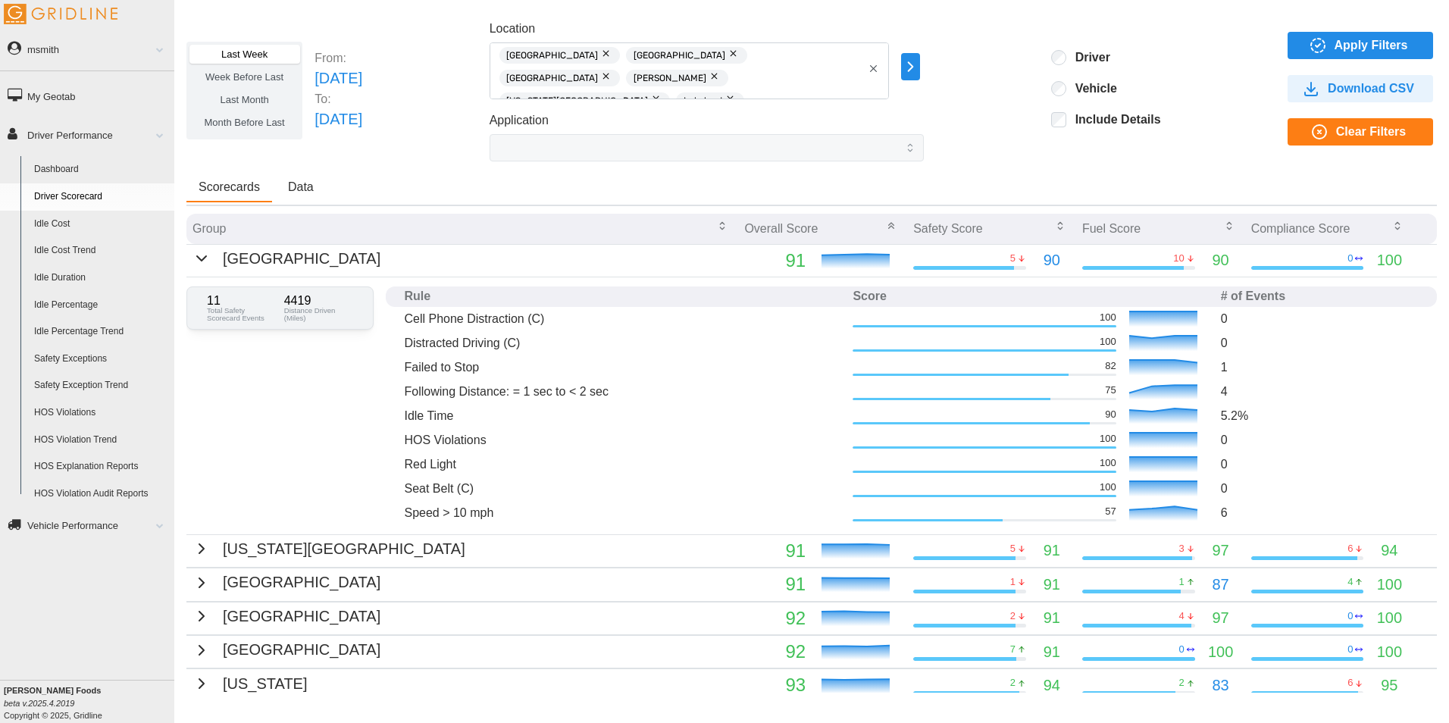
click at [201, 263] on icon "button" at bounding box center [201, 258] width 18 height 18
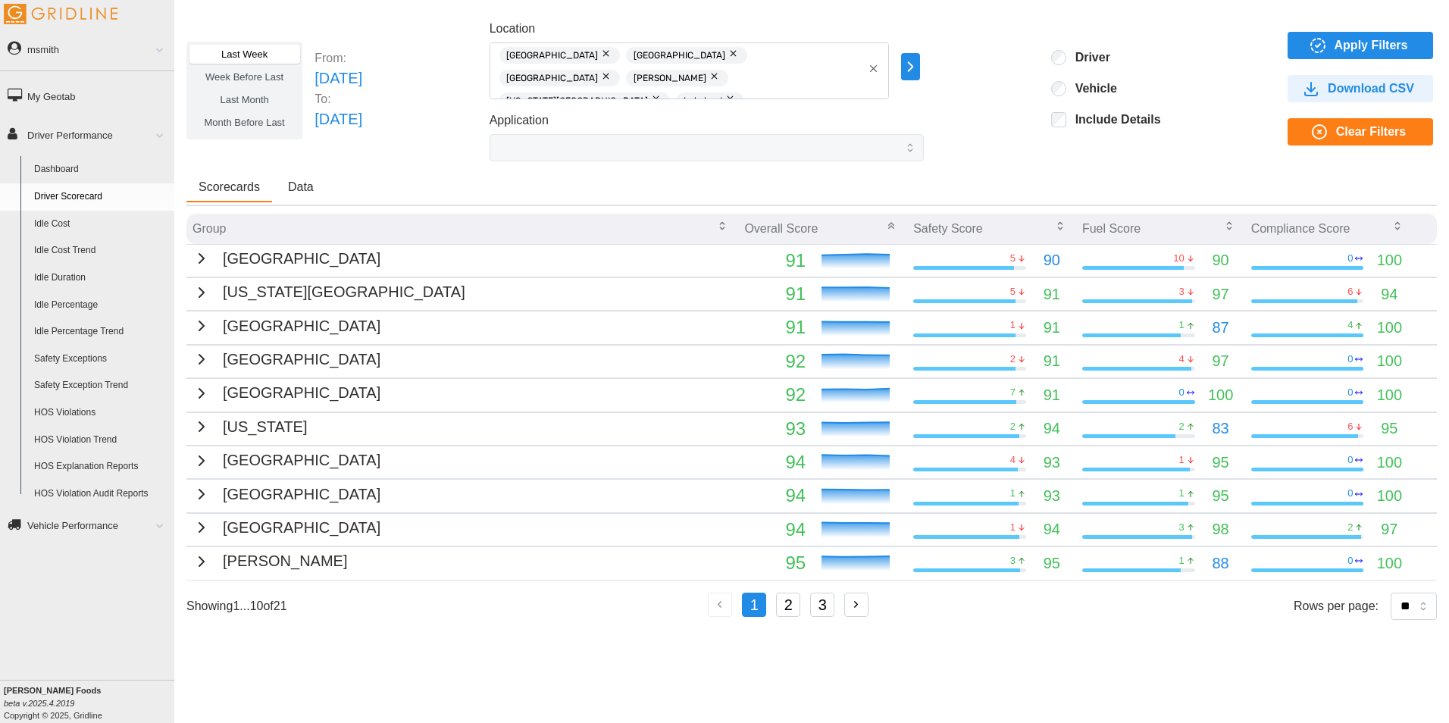
click at [1354, 44] on span "Apply Filters" at bounding box center [1372, 46] width 74 height 26
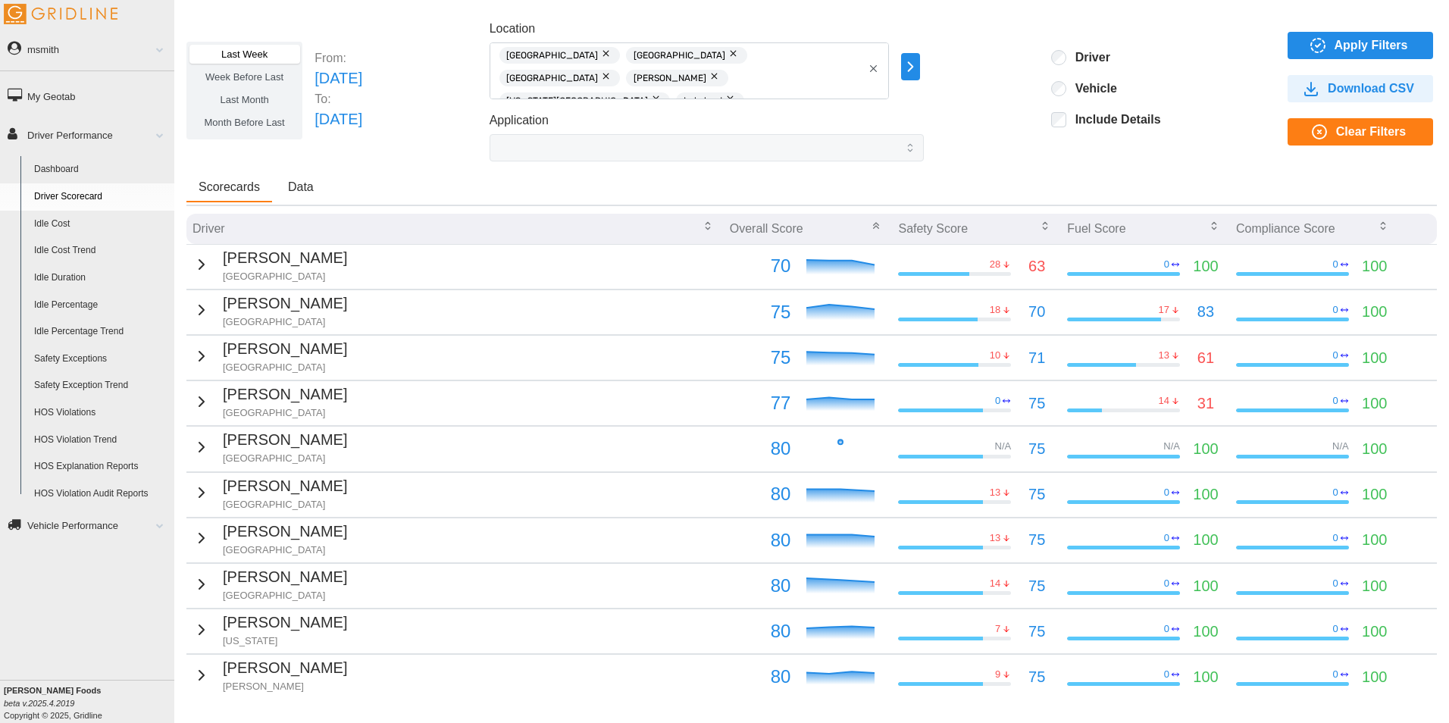
click at [202, 264] on icon "button" at bounding box center [201, 264] width 18 height 18
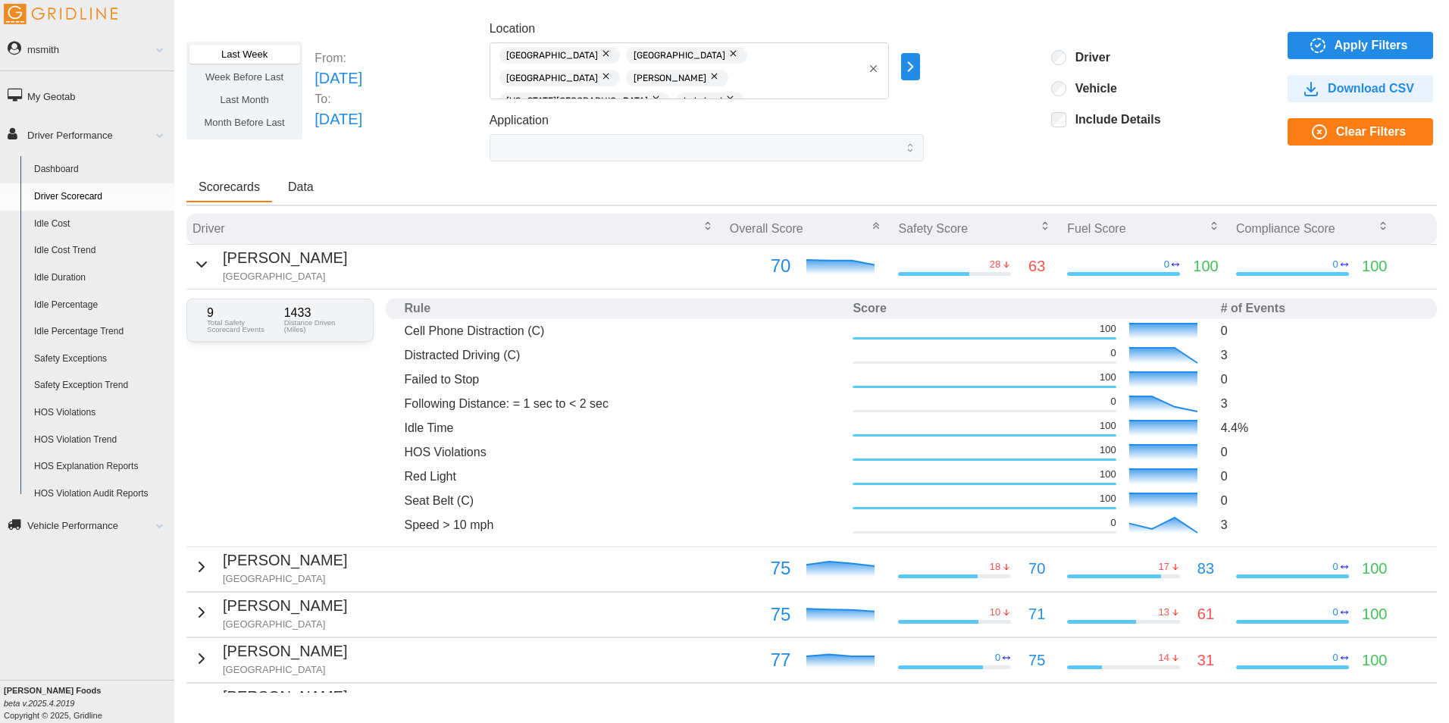
click at [241, 100] on span "Last Month" at bounding box center [244, 99] width 48 height 11
click at [1357, 38] on span "Apply Filters" at bounding box center [1372, 46] width 74 height 26
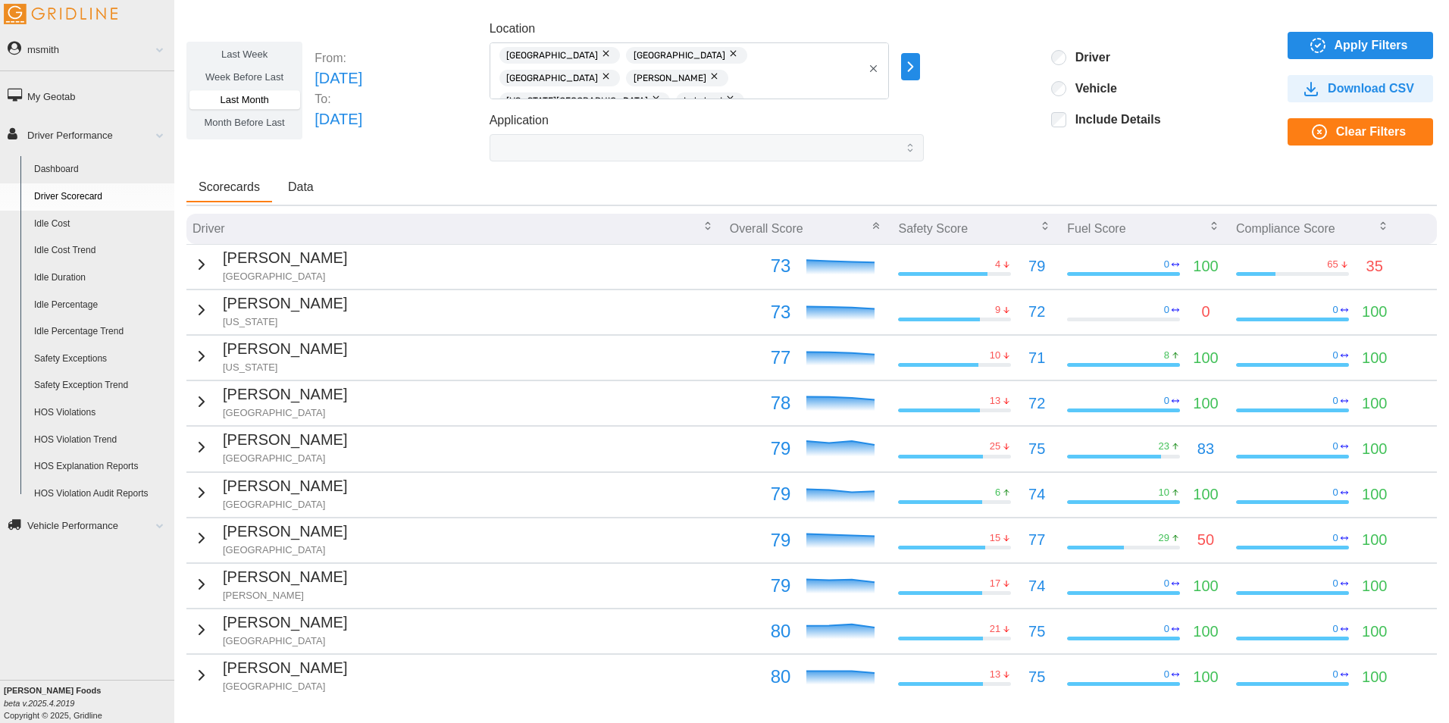
click at [1338, 41] on span "Apply Filters" at bounding box center [1372, 46] width 74 height 26
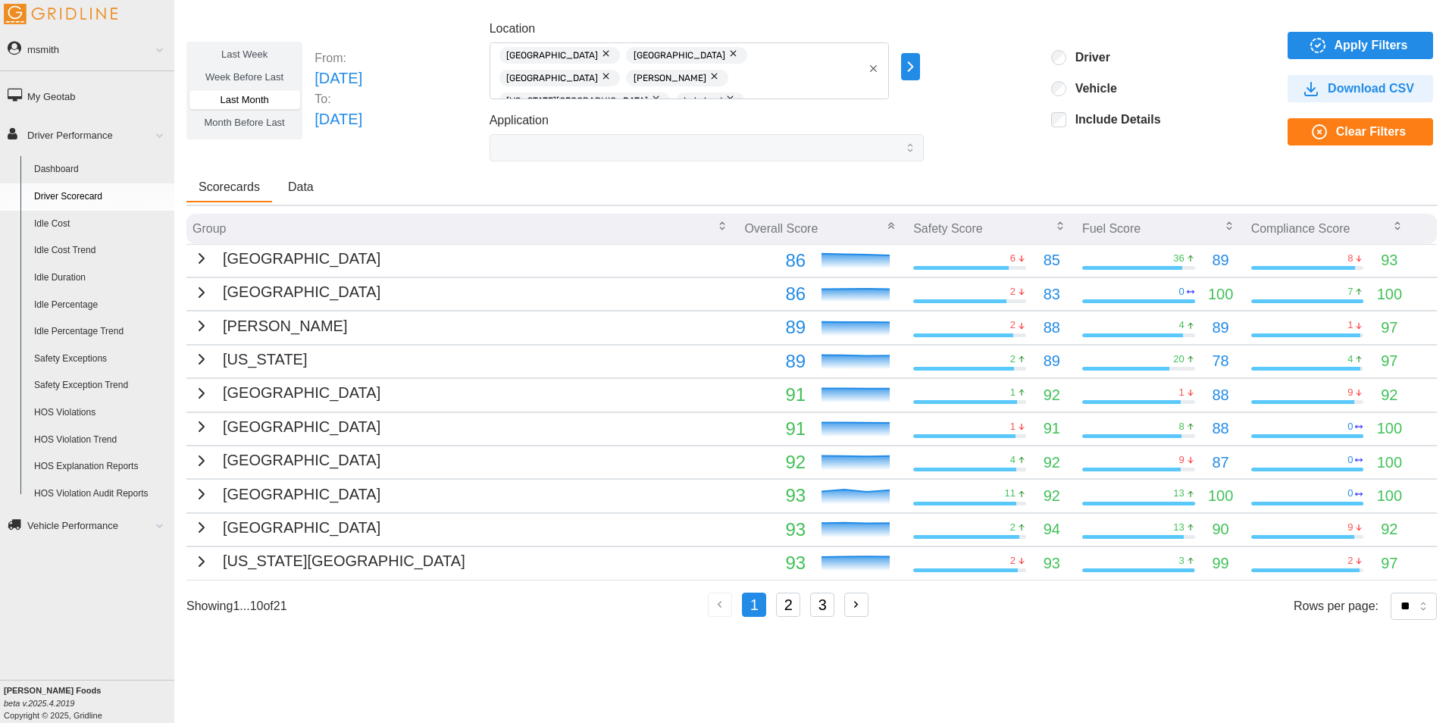
click at [228, 260] on p "[GEOGRAPHIC_DATA]" at bounding box center [302, 258] width 158 height 23
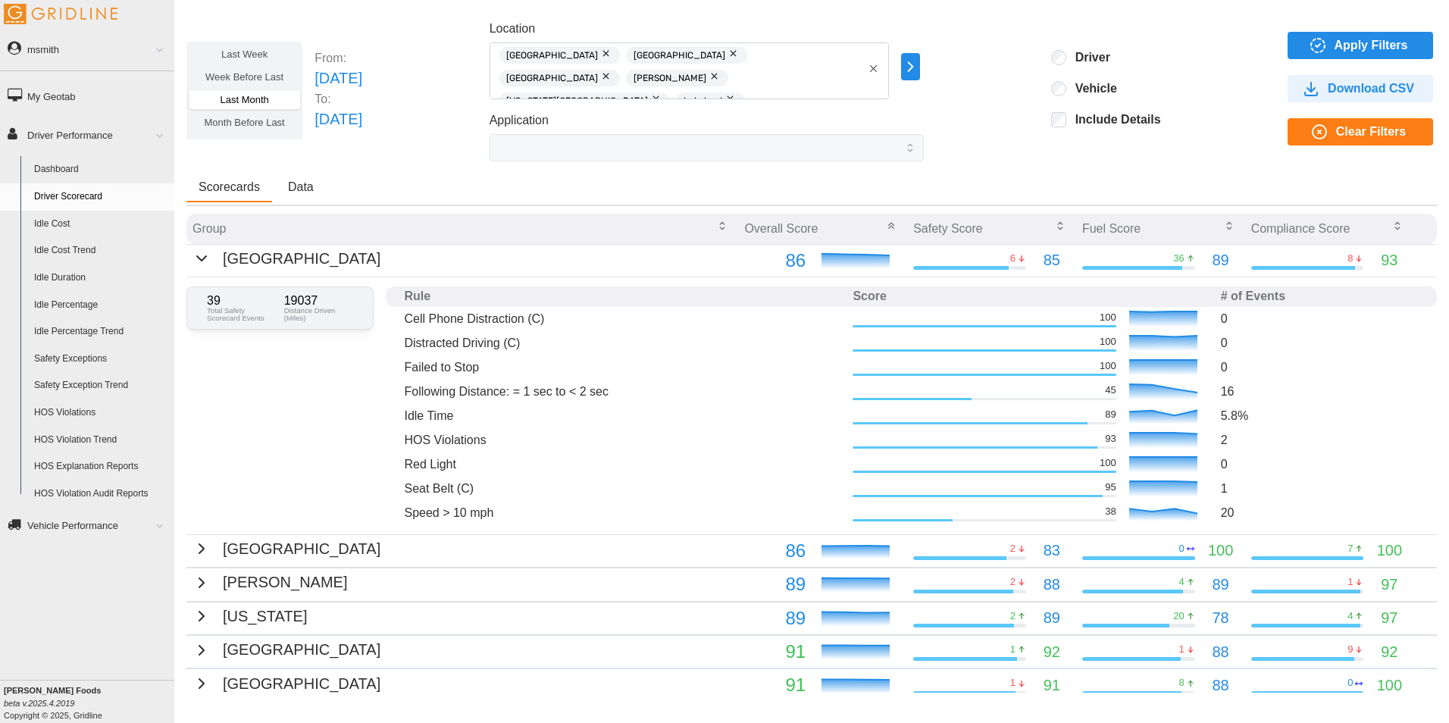
click at [228, 260] on p "[GEOGRAPHIC_DATA]" at bounding box center [302, 258] width 158 height 23
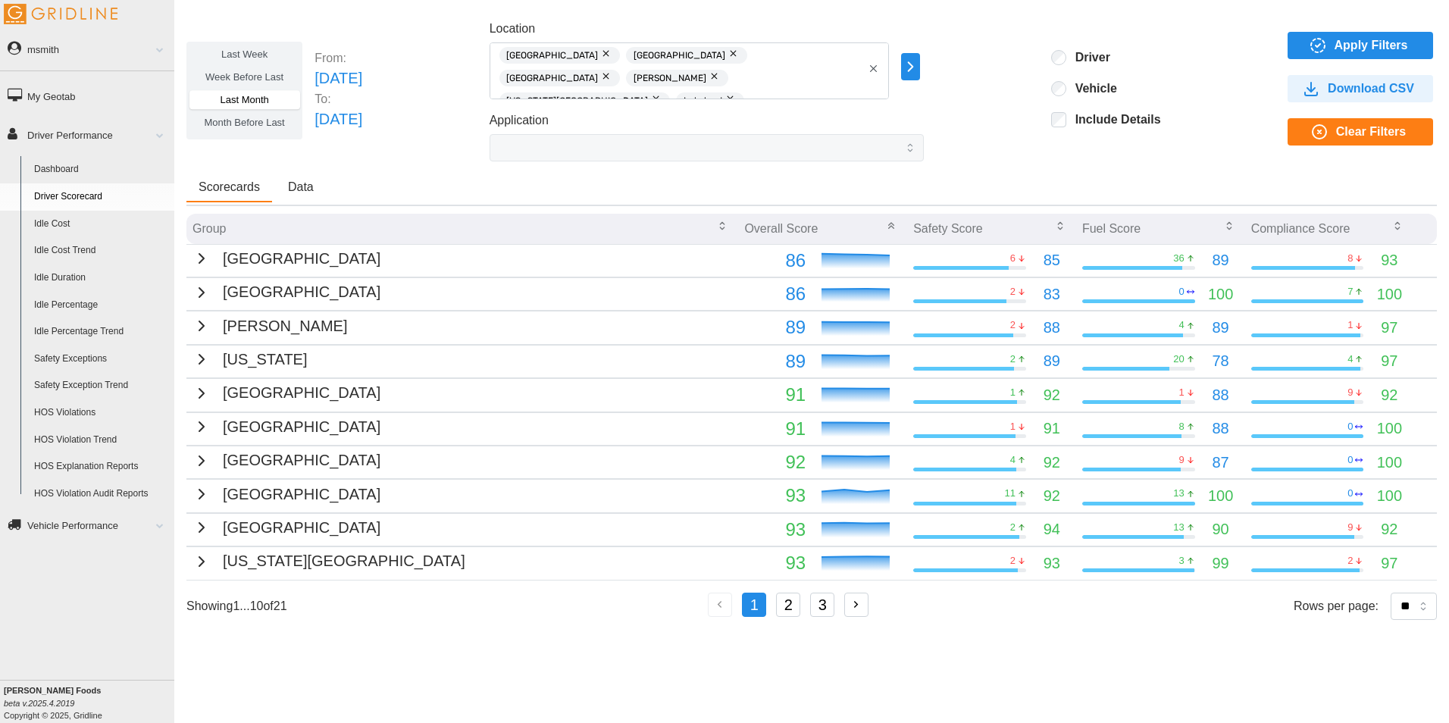
click at [95, 358] on link "Safety Exceptions" at bounding box center [100, 359] width 147 height 27
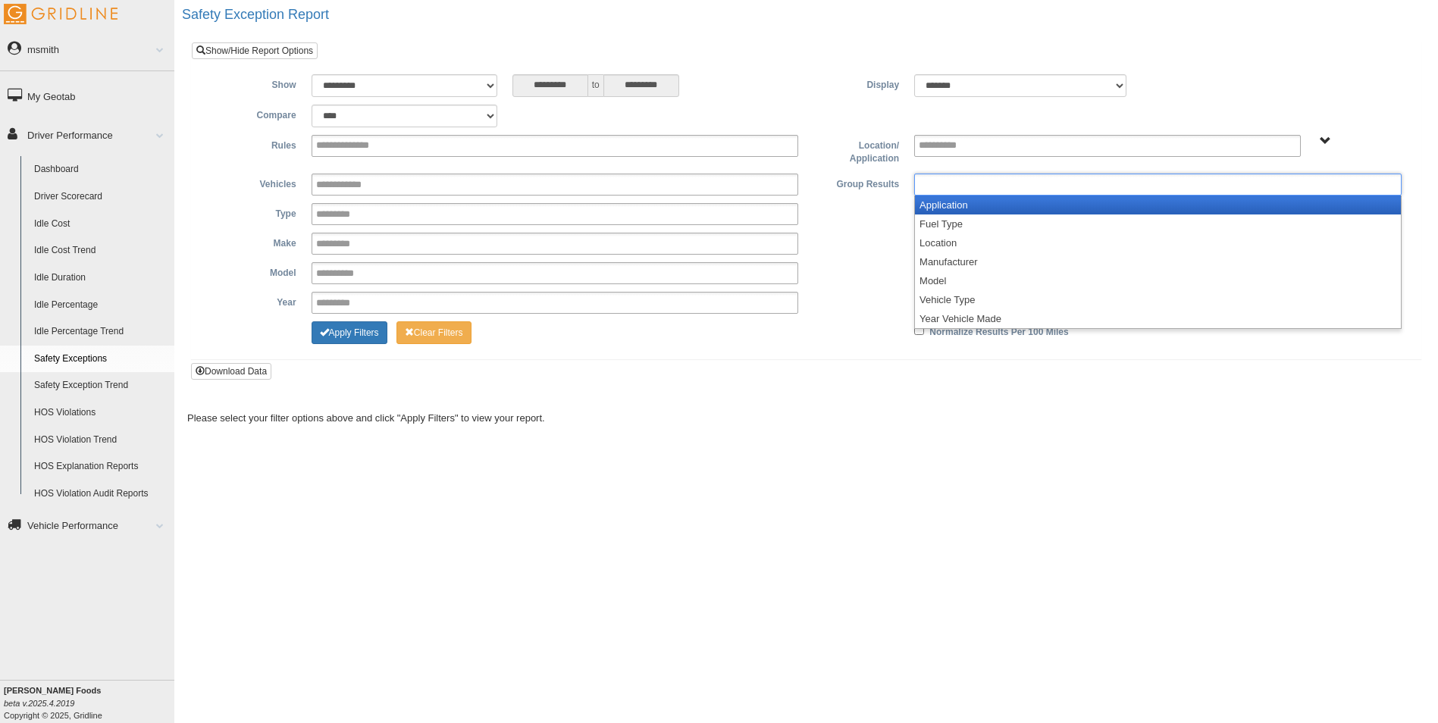
click at [1191, 176] on ul at bounding box center [1157, 185] width 487 height 22
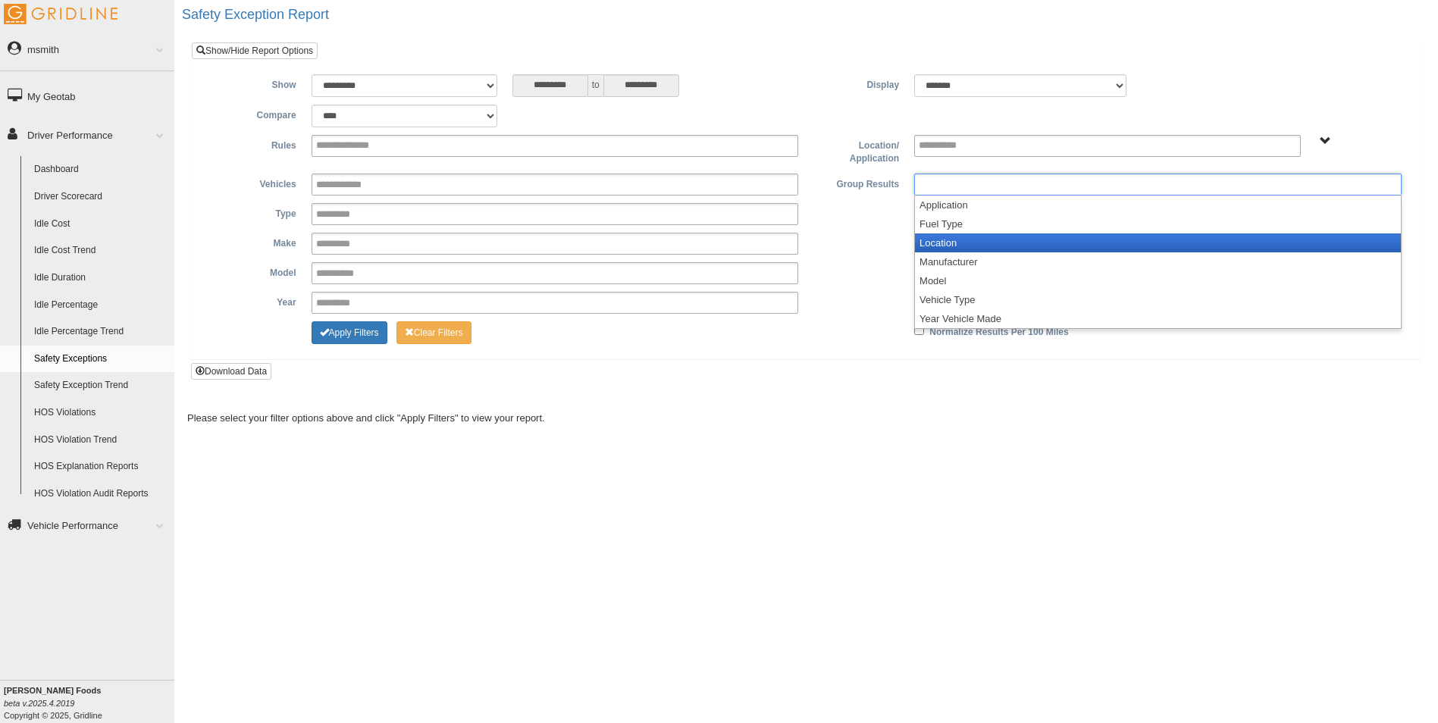
click at [1131, 242] on li "Location" at bounding box center [1158, 242] width 486 height 19
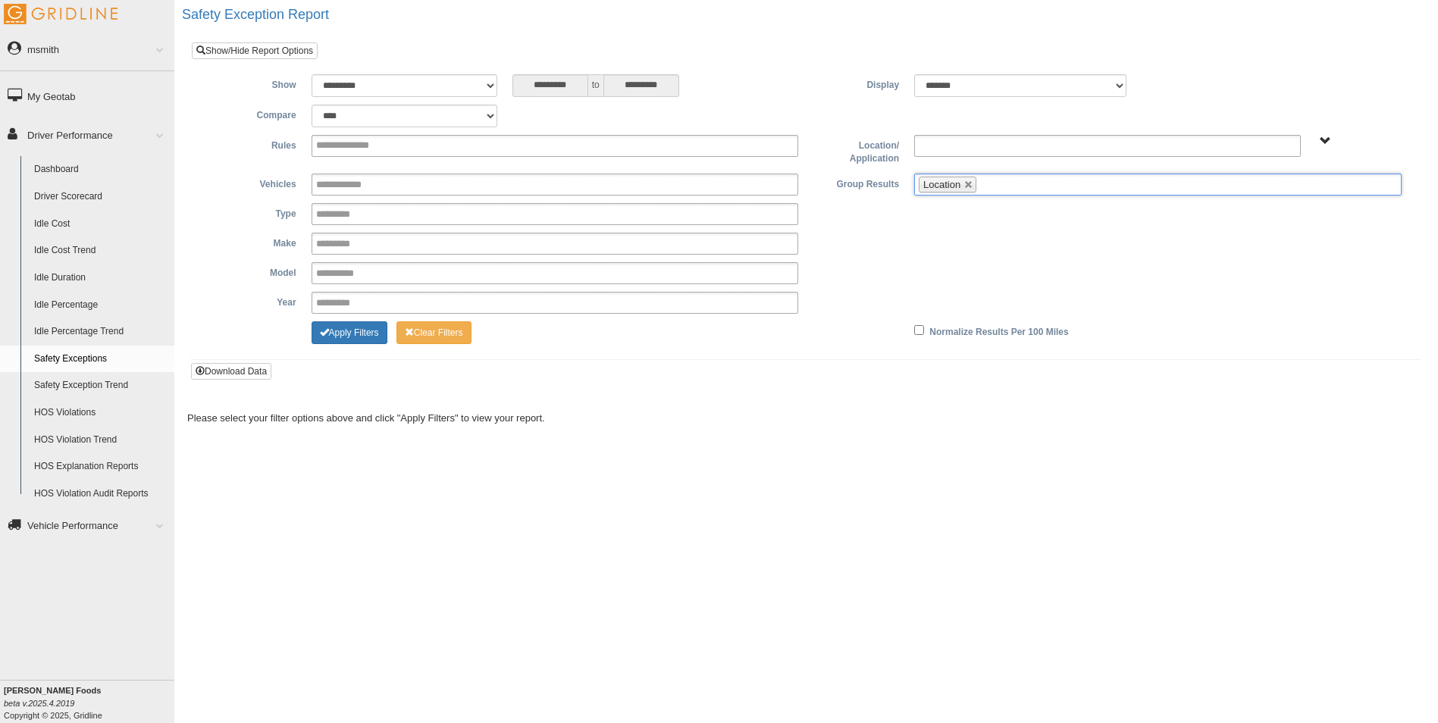
click at [1041, 139] on ul at bounding box center [1107, 146] width 386 height 22
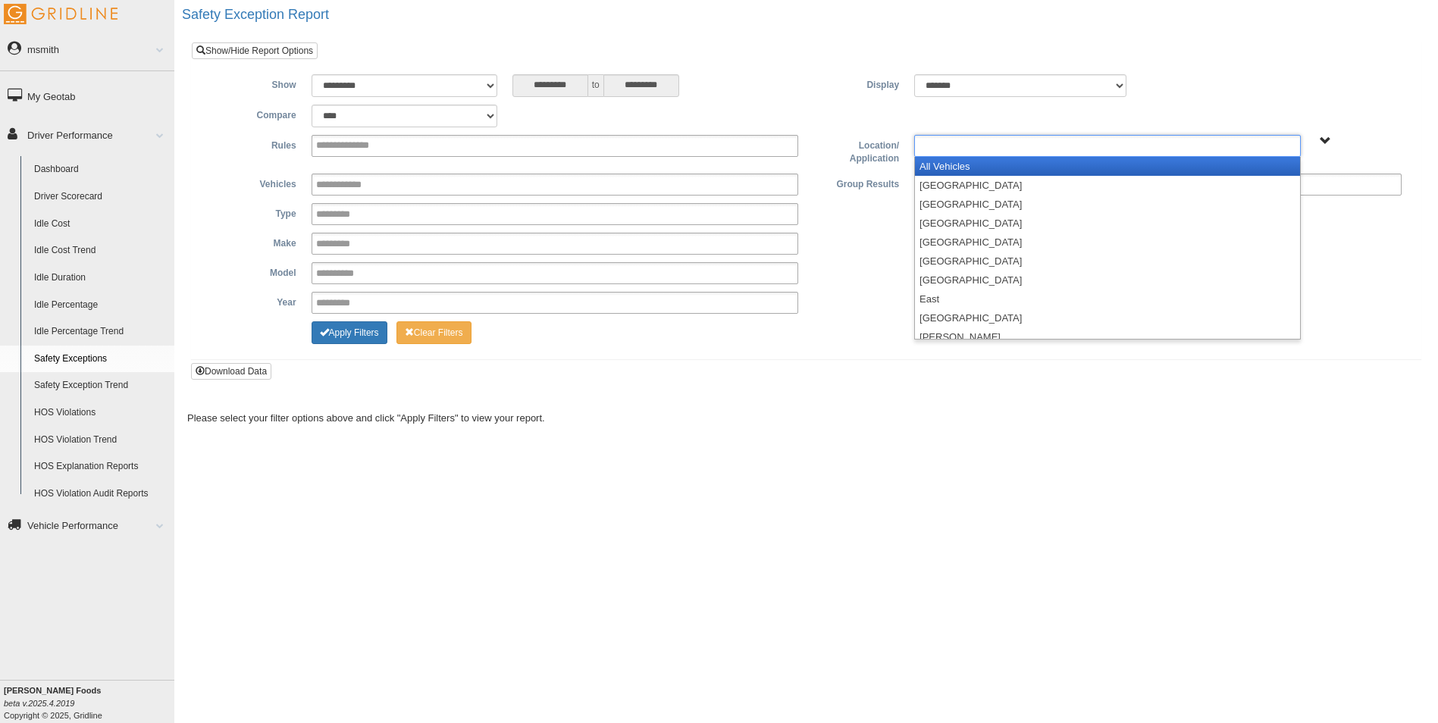
click at [1015, 166] on li "All Vehicles" at bounding box center [1107, 166] width 385 height 19
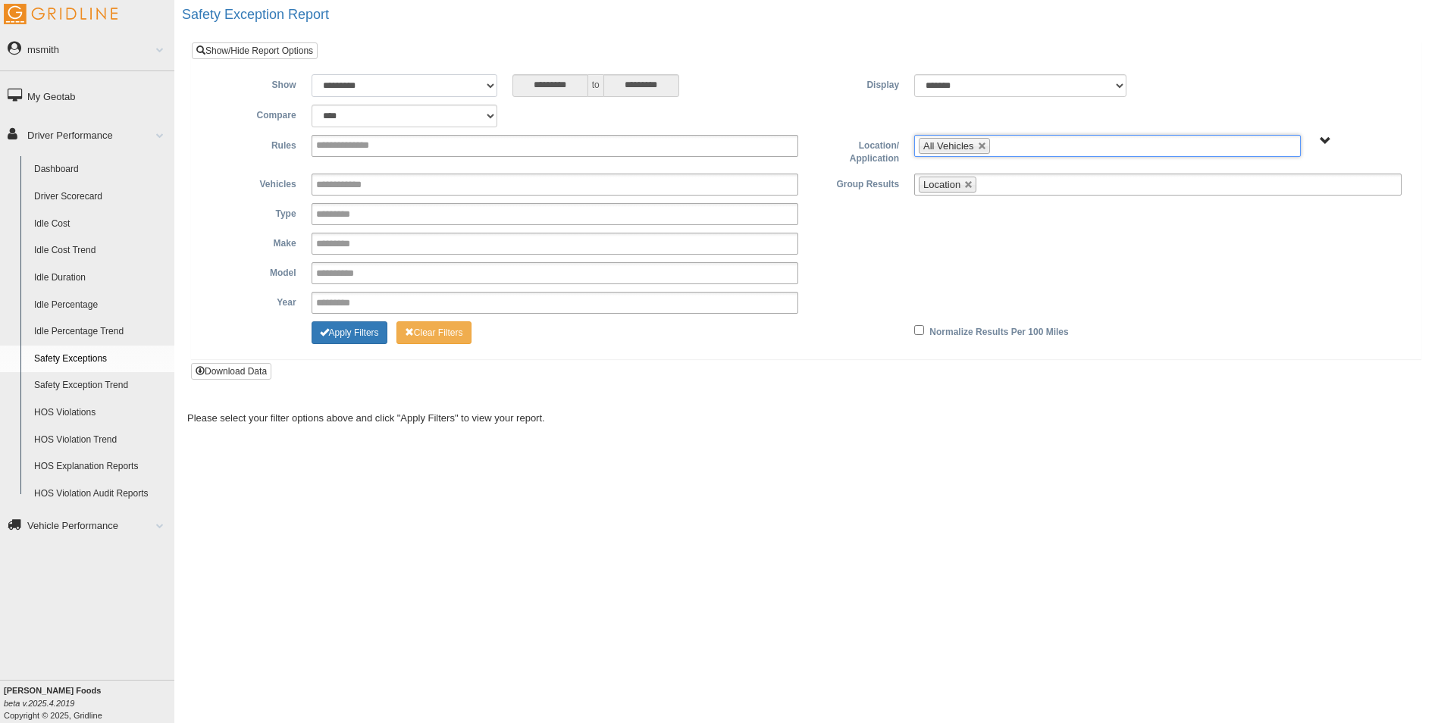
click at [474, 88] on select "**********" at bounding box center [404, 85] width 186 height 23
select select "**********"
click at [311, 74] on select "**********" at bounding box center [404, 85] width 186 height 23
type input "********"
type input "*********"
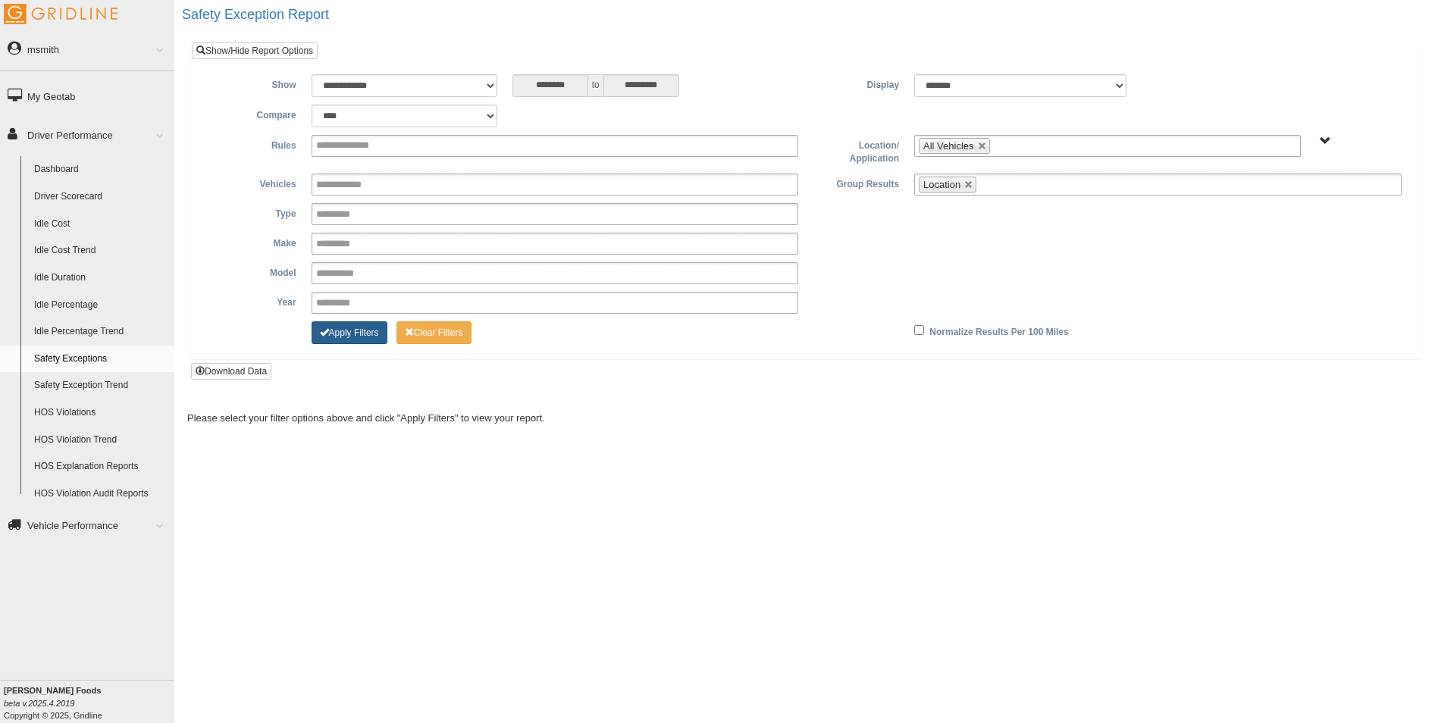
click at [350, 327] on button "Apply Filters" at bounding box center [349, 332] width 76 height 23
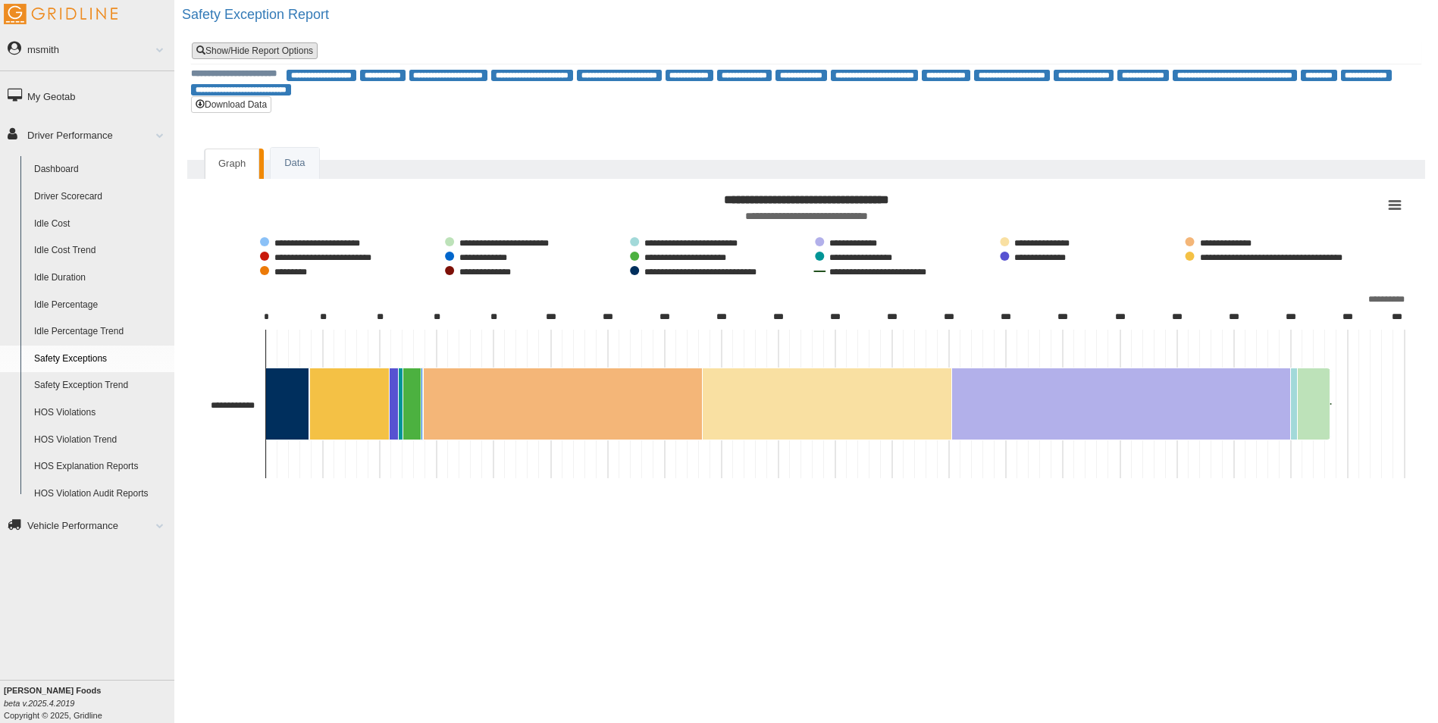
click at [292, 49] on link "Show/Hide Report Options" at bounding box center [255, 50] width 126 height 17
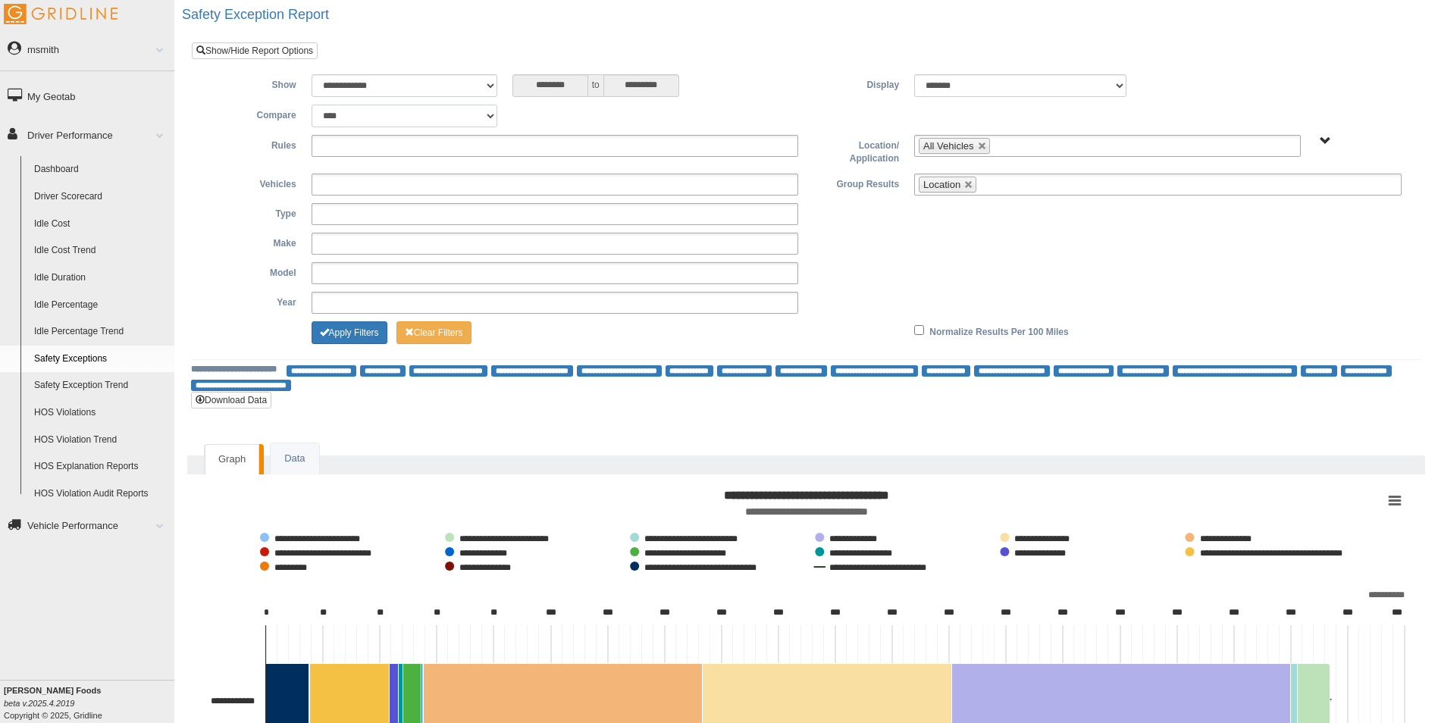
click at [365, 120] on select "**********" at bounding box center [404, 116] width 186 height 23
select select "**********"
click at [311, 105] on select "**********" at bounding box center [404, 116] width 186 height 23
type input "********"
type input "*********"
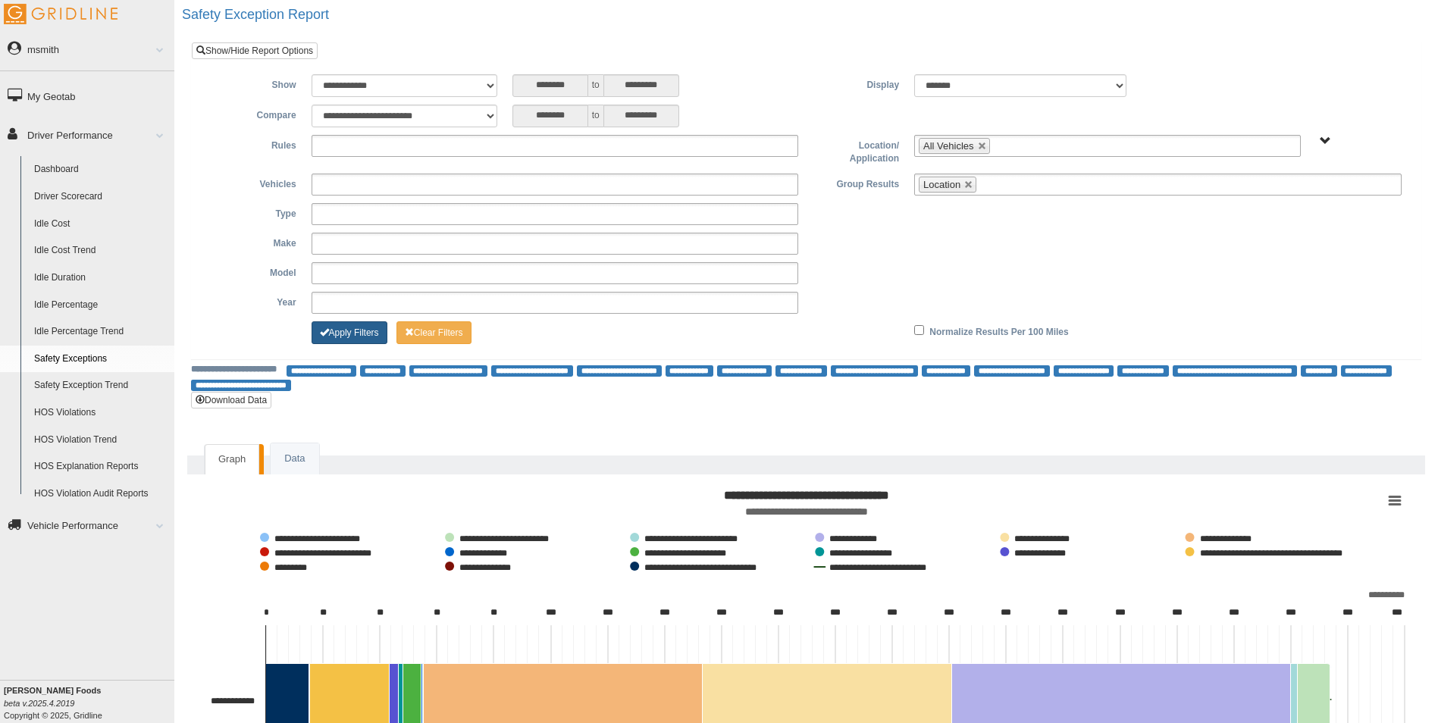
click at [349, 330] on button "Apply Filters" at bounding box center [349, 332] width 76 height 23
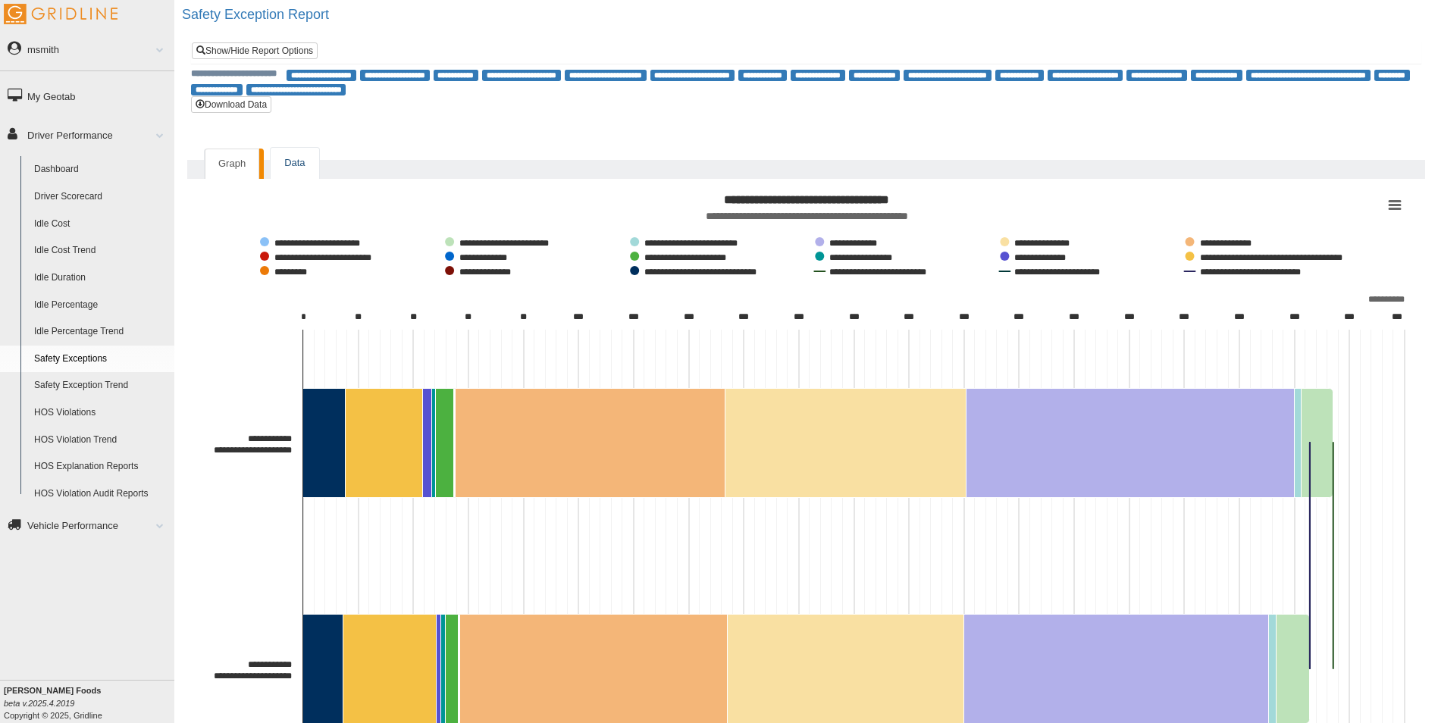
click at [296, 157] on link "Data" at bounding box center [295, 163] width 48 height 31
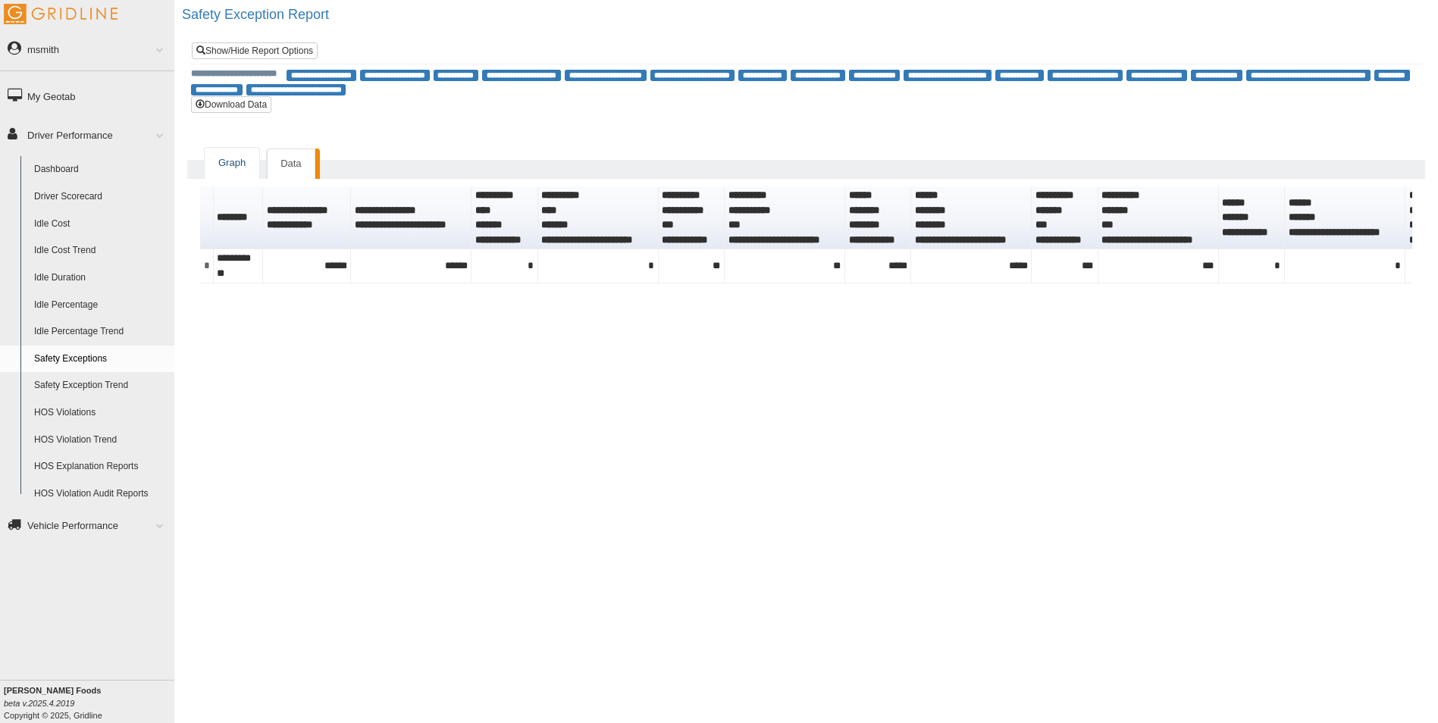
click at [252, 157] on link "Graph" at bounding box center [232, 163] width 55 height 31
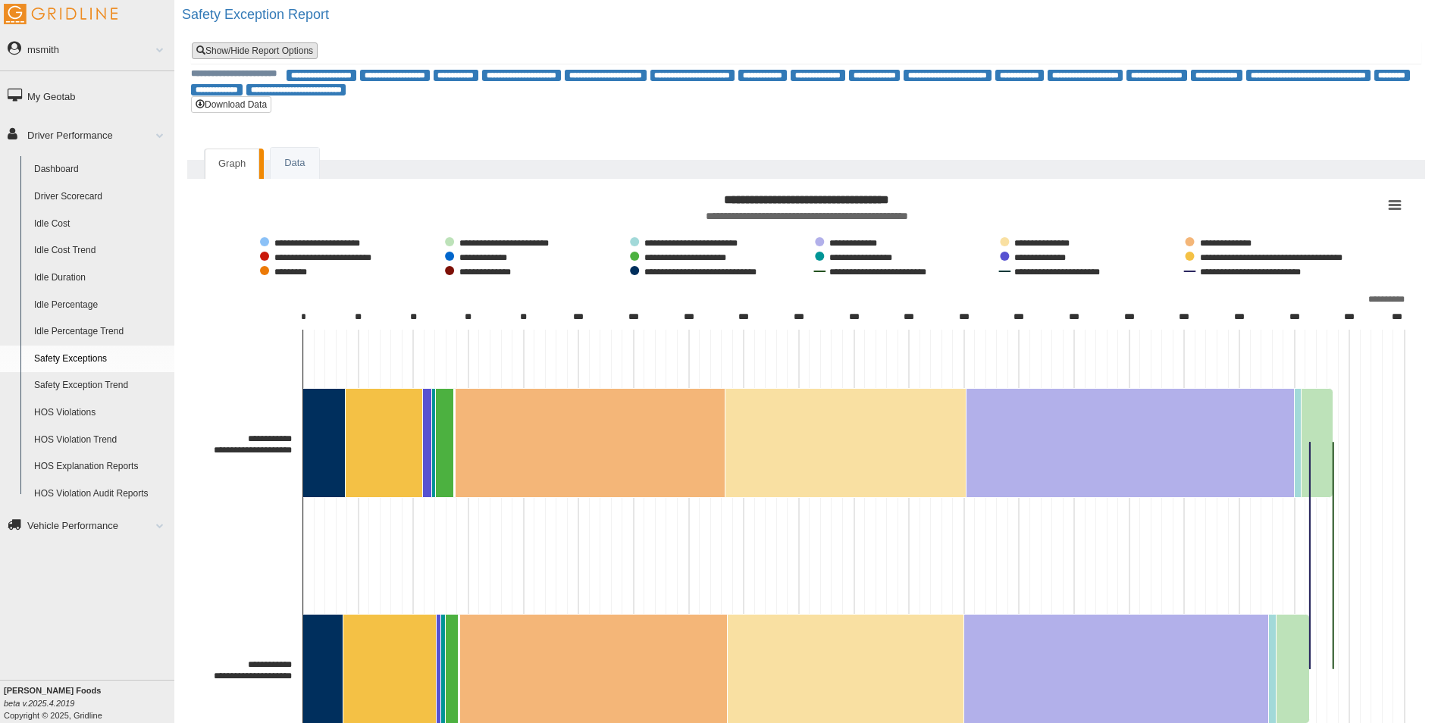
click at [230, 48] on link "Show/Hide Report Options" at bounding box center [255, 50] width 126 height 17
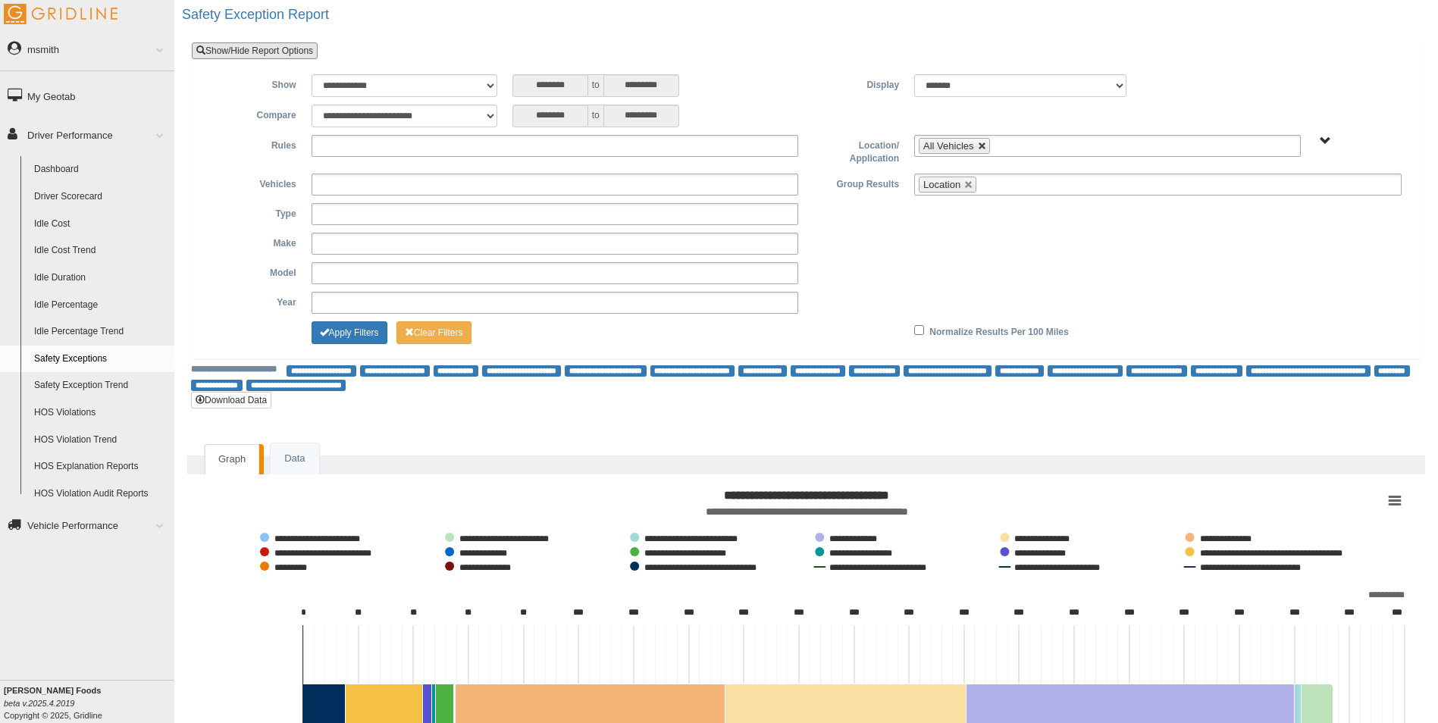
click at [981, 144] on link at bounding box center [982, 146] width 9 height 9
type input "**********"
click at [458, 119] on select "**********" at bounding box center [404, 116] width 186 height 23
select select "****"
click at [311, 105] on select "**********" at bounding box center [404, 116] width 186 height 23
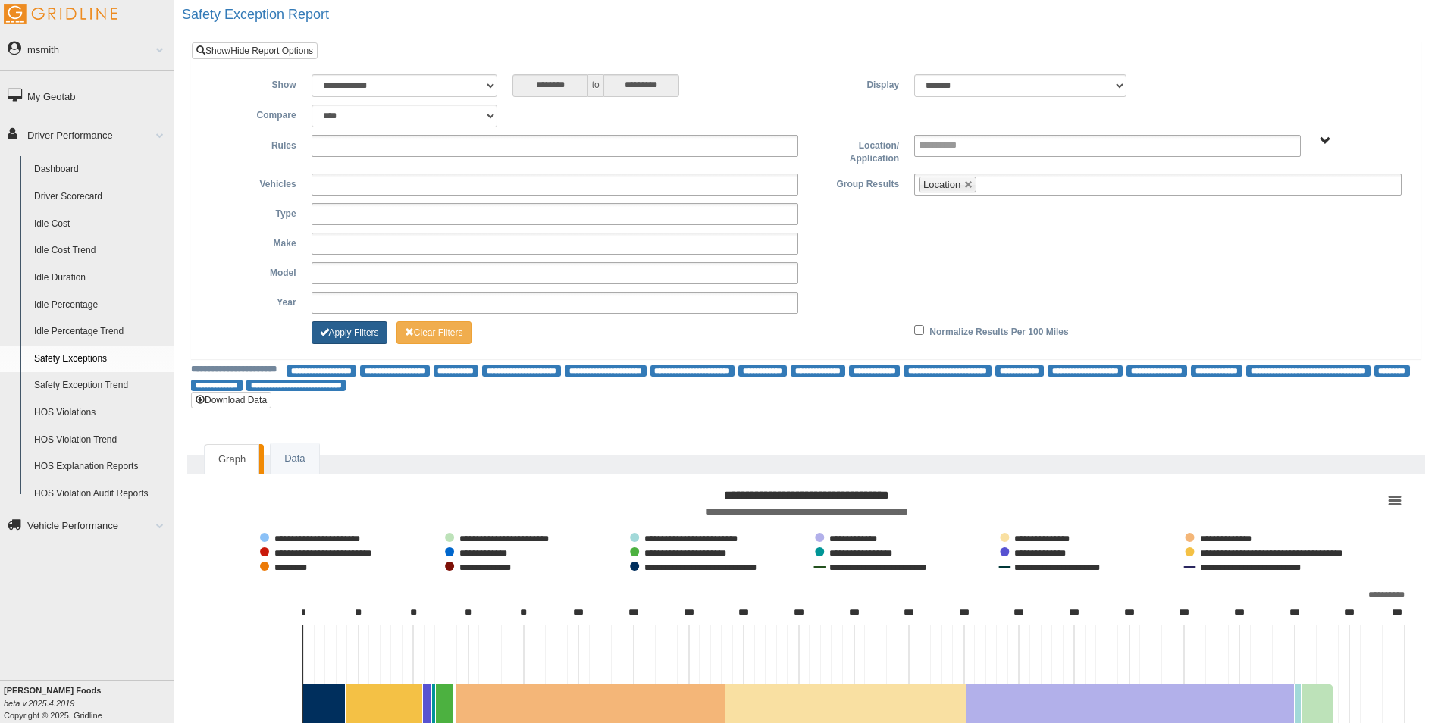
click at [355, 341] on button "Apply Filters" at bounding box center [349, 332] width 76 height 23
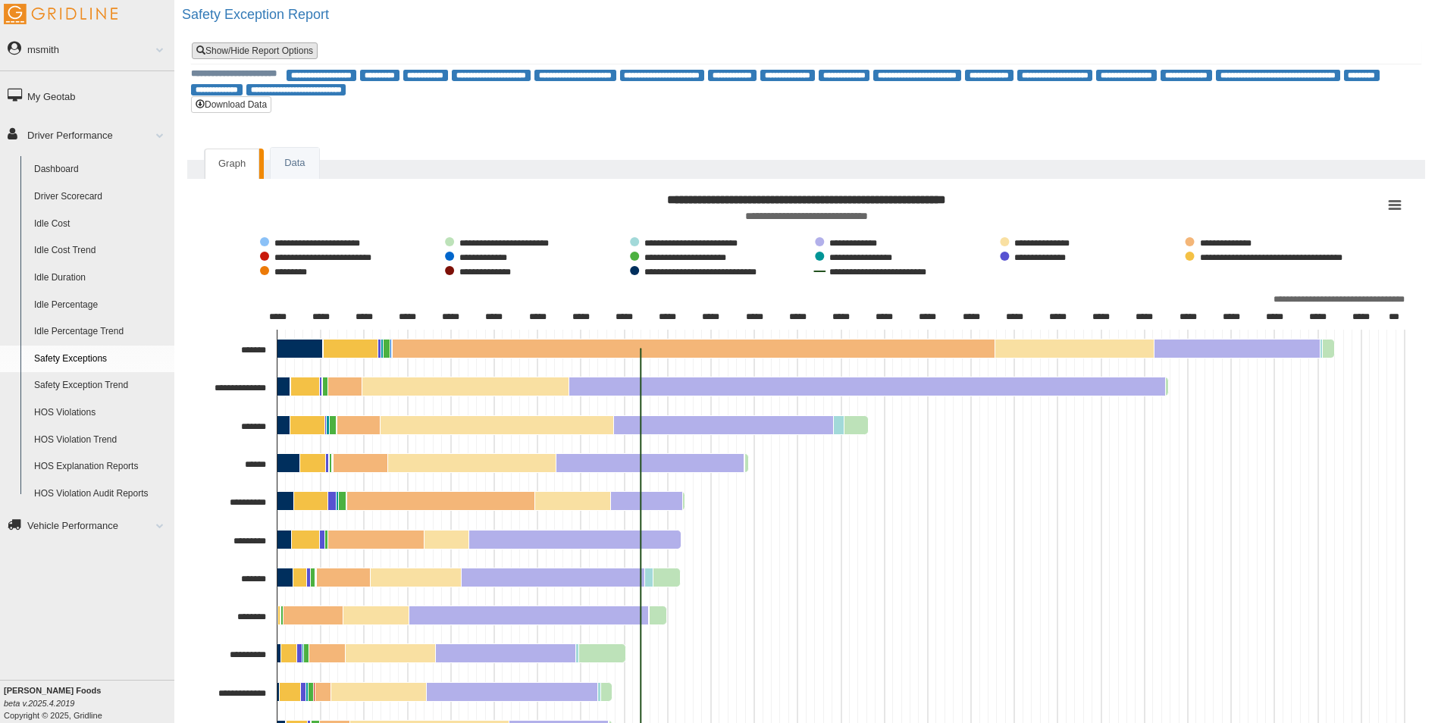
click at [283, 49] on link "Show/Hide Report Options" at bounding box center [255, 50] width 126 height 17
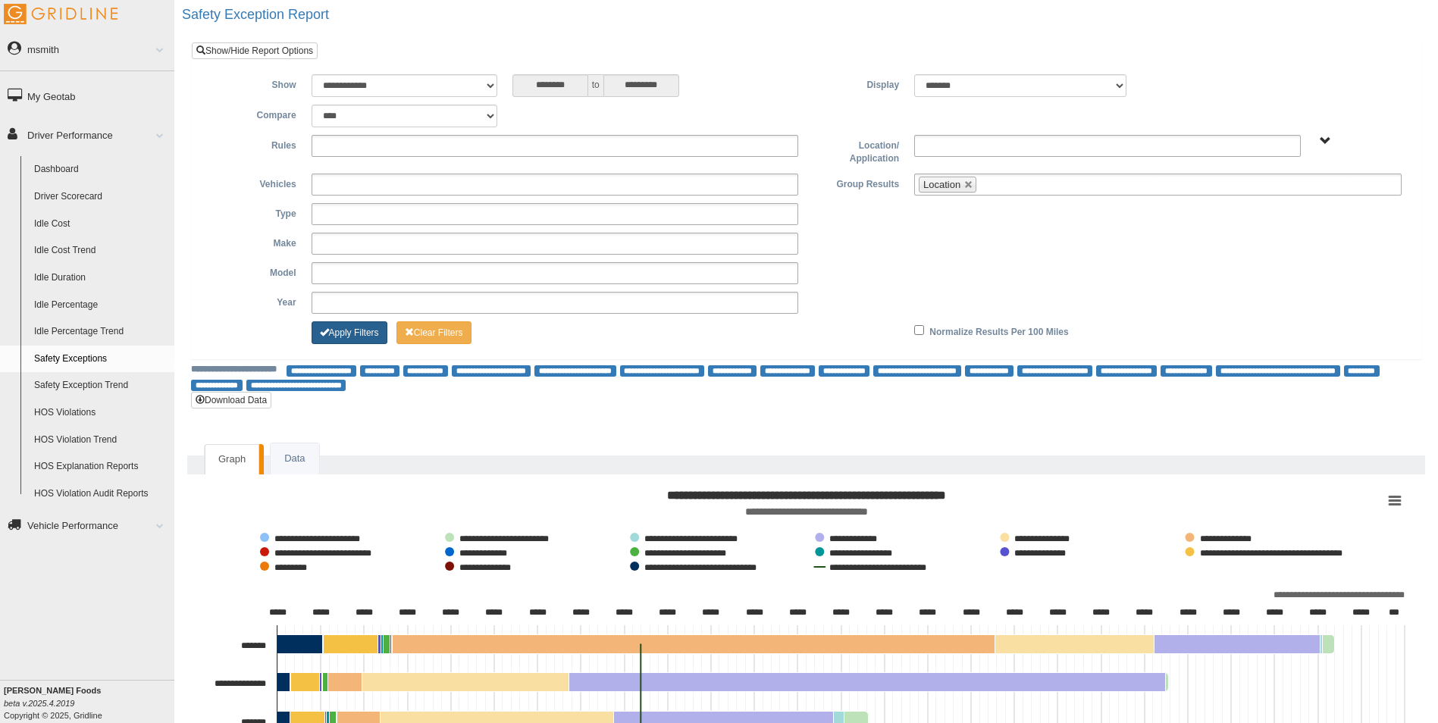
click at [354, 336] on button "Apply Filters" at bounding box center [349, 332] width 76 height 23
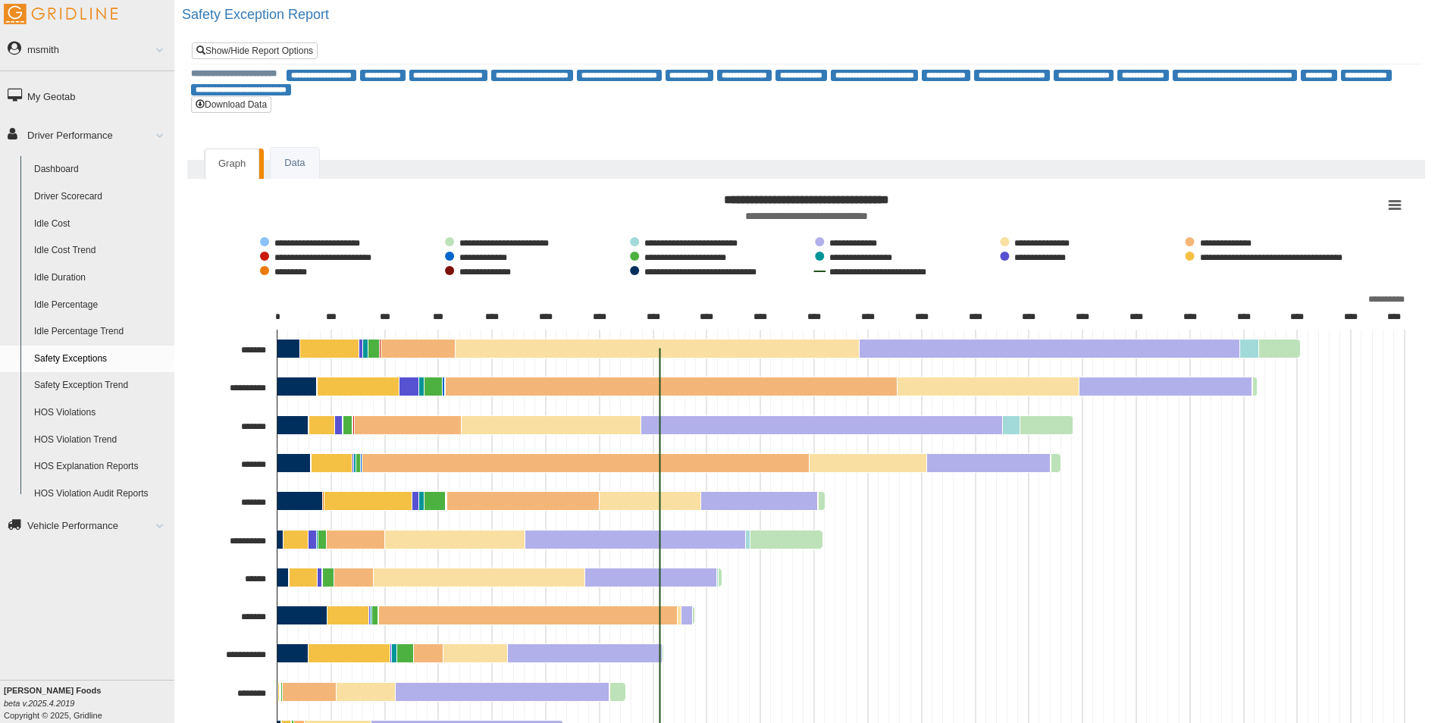
click at [93, 190] on link "Driver Scorecard" at bounding box center [100, 196] width 147 height 27
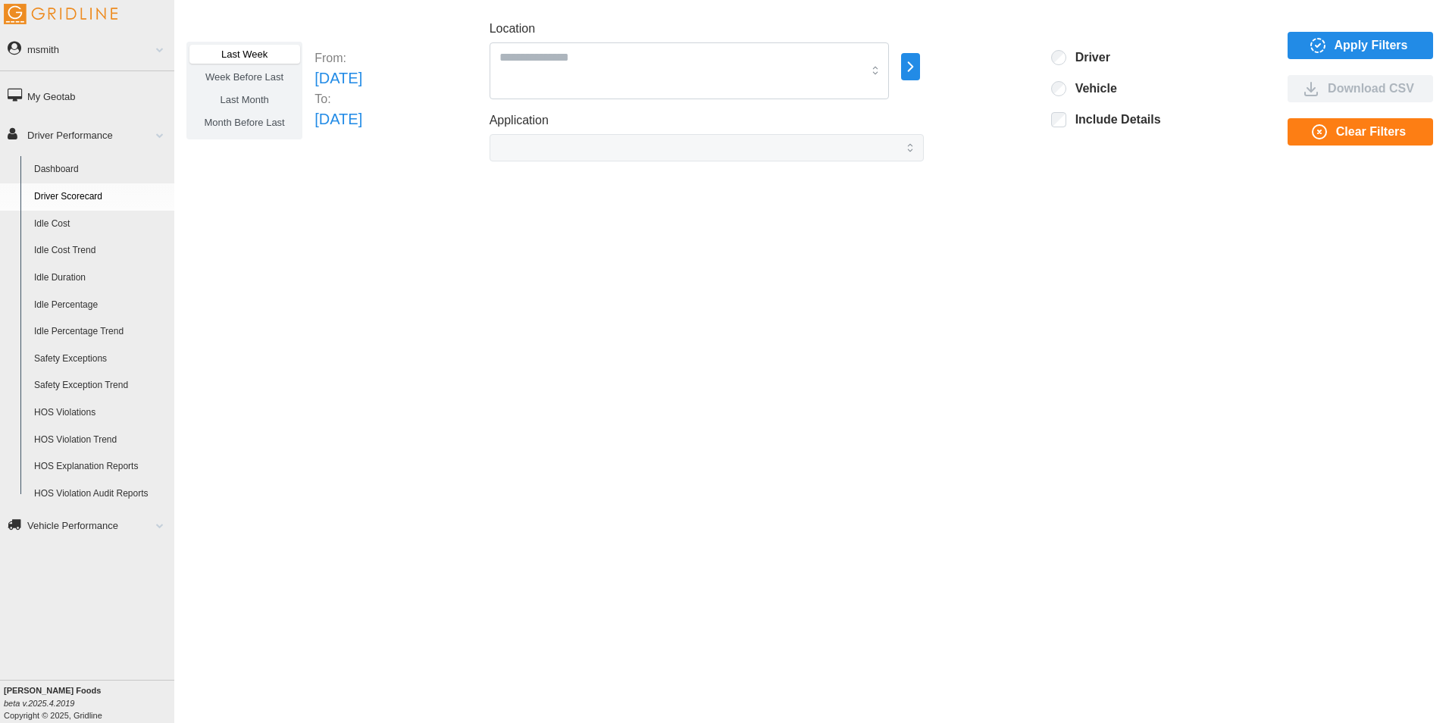
click at [83, 165] on link "Dashboard" at bounding box center [100, 169] width 147 height 27
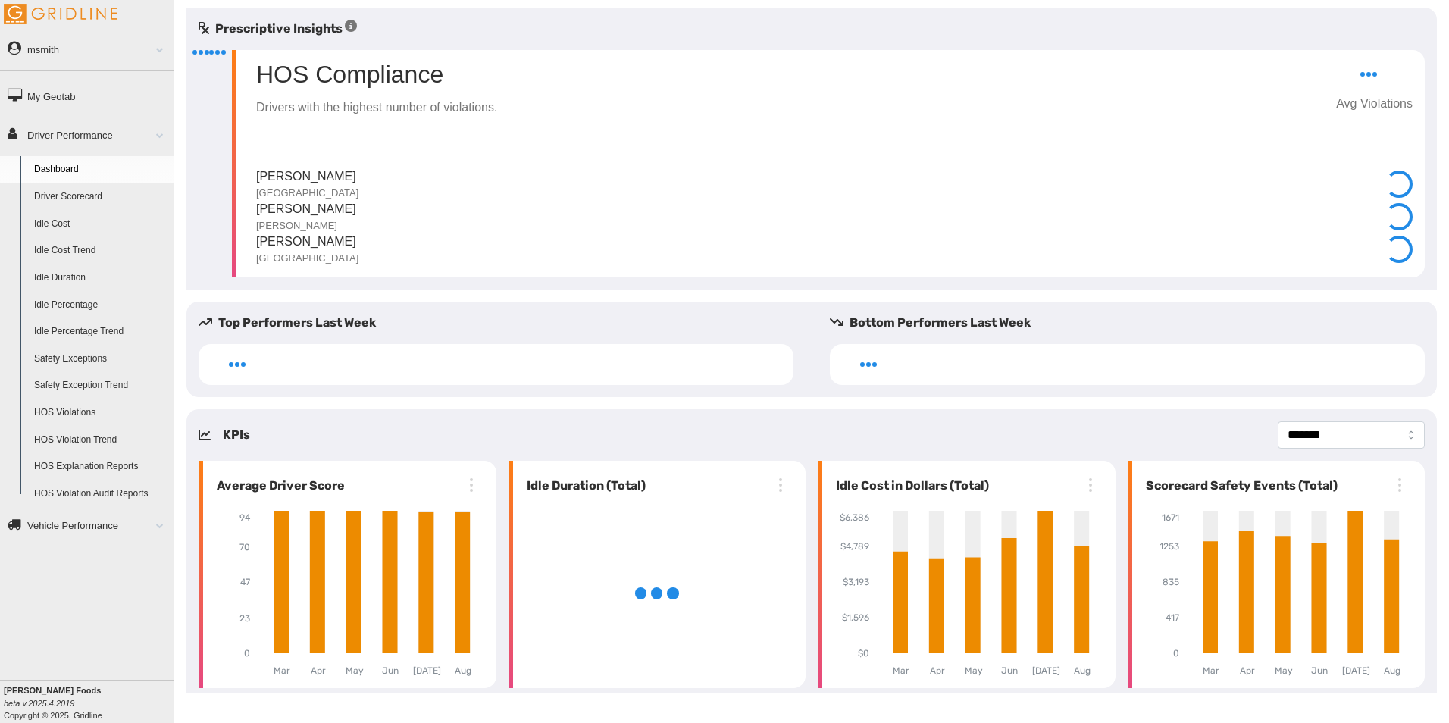
select select "**********"
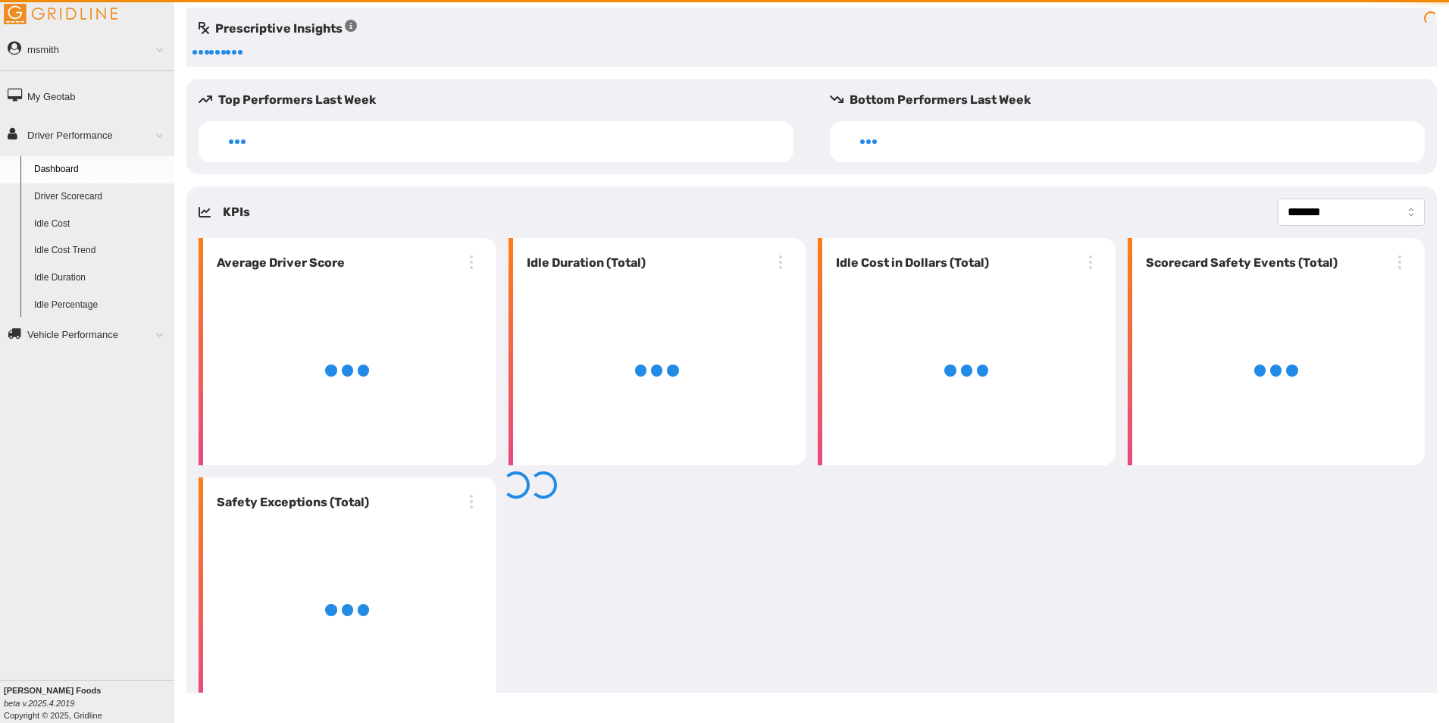
select select "**********"
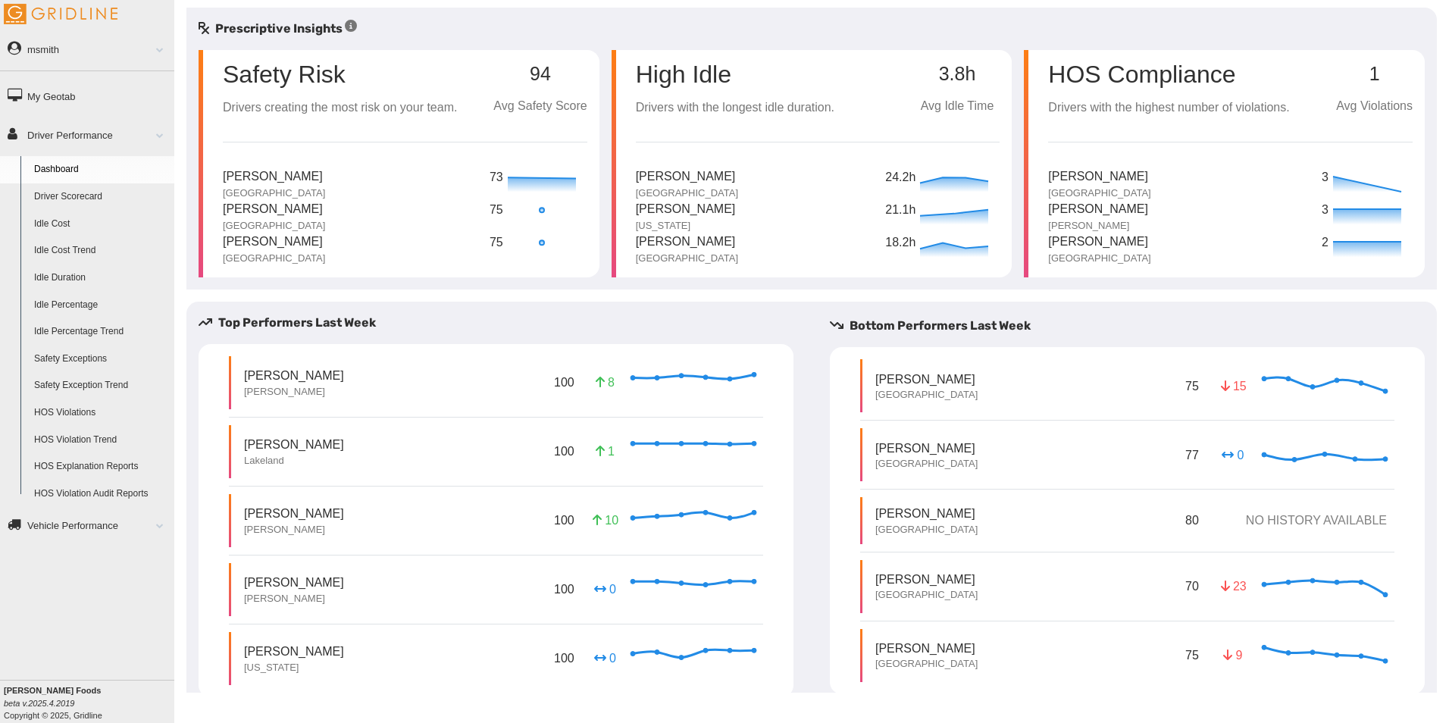
click at [450, 25] on div "Prescriptive Insights" at bounding box center [811, 29] width 1250 height 18
click at [462, 22] on div "Prescriptive Insights" at bounding box center [811, 29] width 1250 height 18
click at [80, 192] on link "Driver Scorecard" at bounding box center [100, 196] width 147 height 27
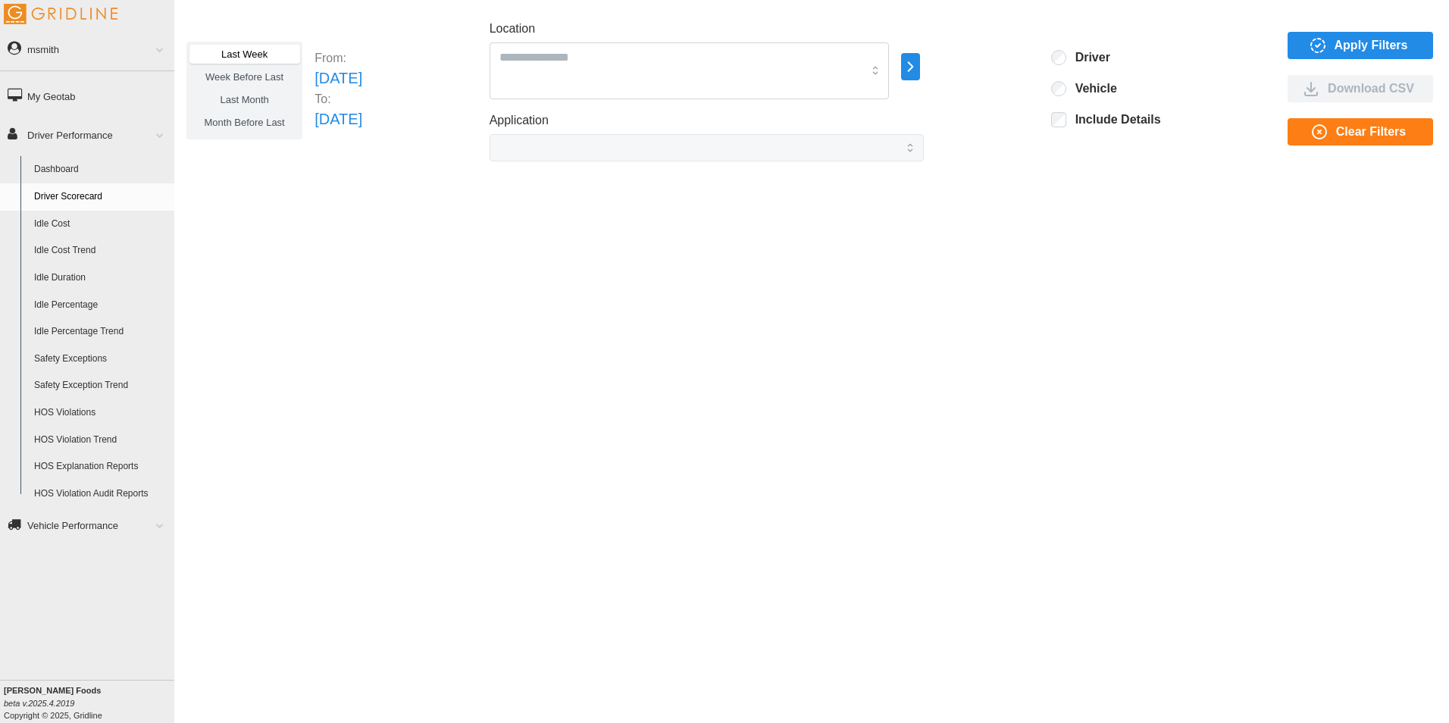
click at [919, 72] on icon "button" at bounding box center [910, 67] width 17 height 18
click at [1040, 66] on p "All Vehicles" at bounding box center [1048, 68] width 50 height 14
click at [989, 52] on div at bounding box center [994, 51] width 12 height 12
click at [1059, 177] on div "Last Week Week Before Last Last Month Month Before Last From: [DATE] To: [DATE]…" at bounding box center [811, 350] width 1275 height 685
click at [919, 73] on icon "button" at bounding box center [910, 67] width 17 height 18
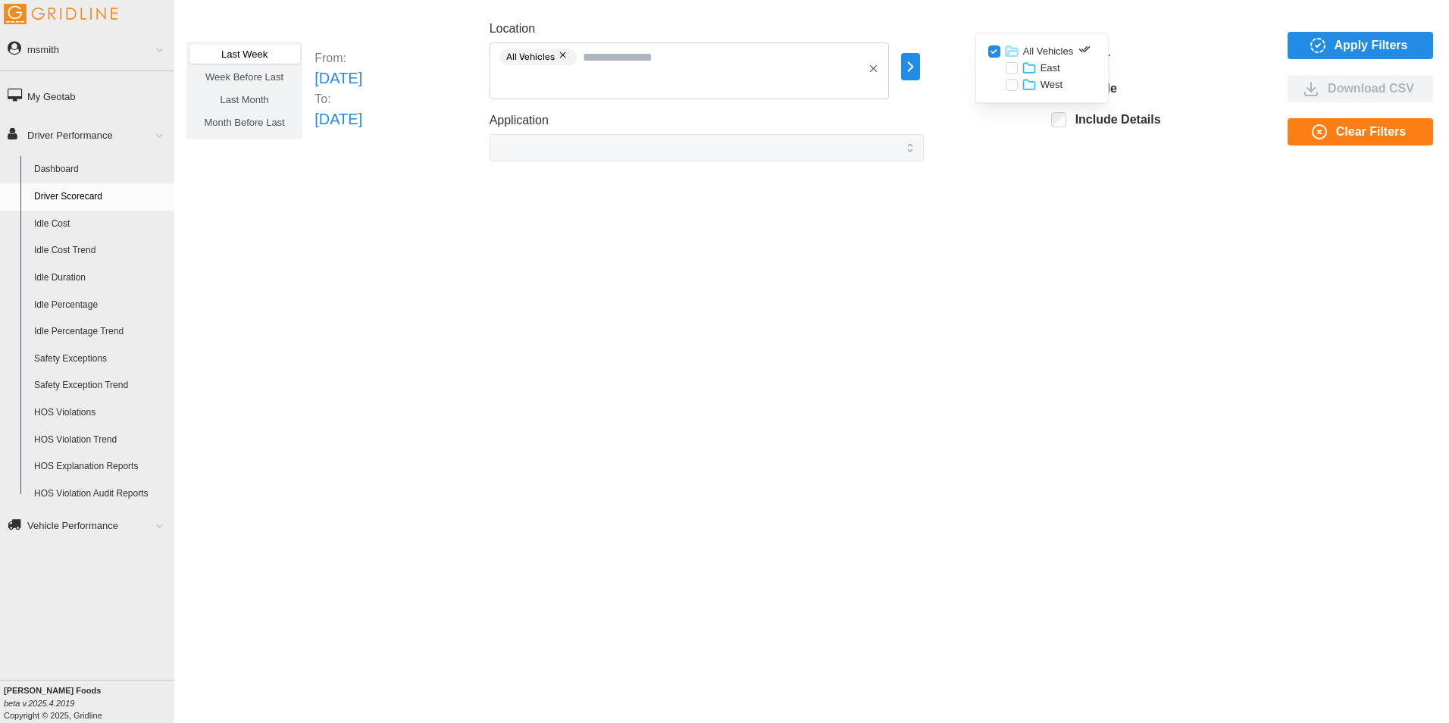
click at [1047, 145] on div "Last Week Week Before Last Last Month Month Before Last From: Sun Sep 14 2025 T…" at bounding box center [811, 91] width 1250 height 142
drag, startPoint x: 1102, startPoint y: 123, endPoint x: 1185, endPoint y: 117, distance: 83.6
click at [1185, 117] on div "Last Week Week Before Last Last Month Month Before Last From: Sun Sep 14 2025 T…" at bounding box center [811, 91] width 1250 height 142
click at [1363, 36] on span "Apply Filters" at bounding box center [1372, 46] width 74 height 26
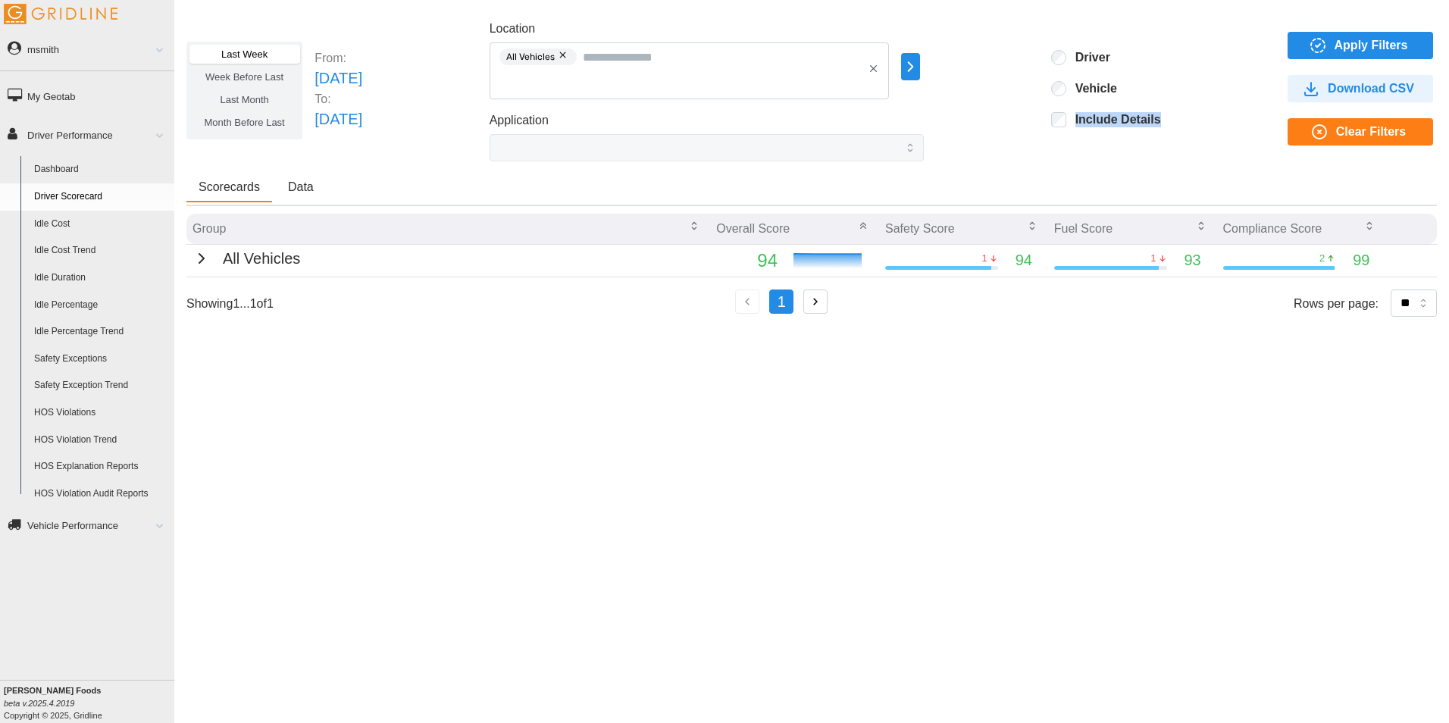
click at [207, 261] on div "All Vehicles" at bounding box center [246, 258] width 108 height 23
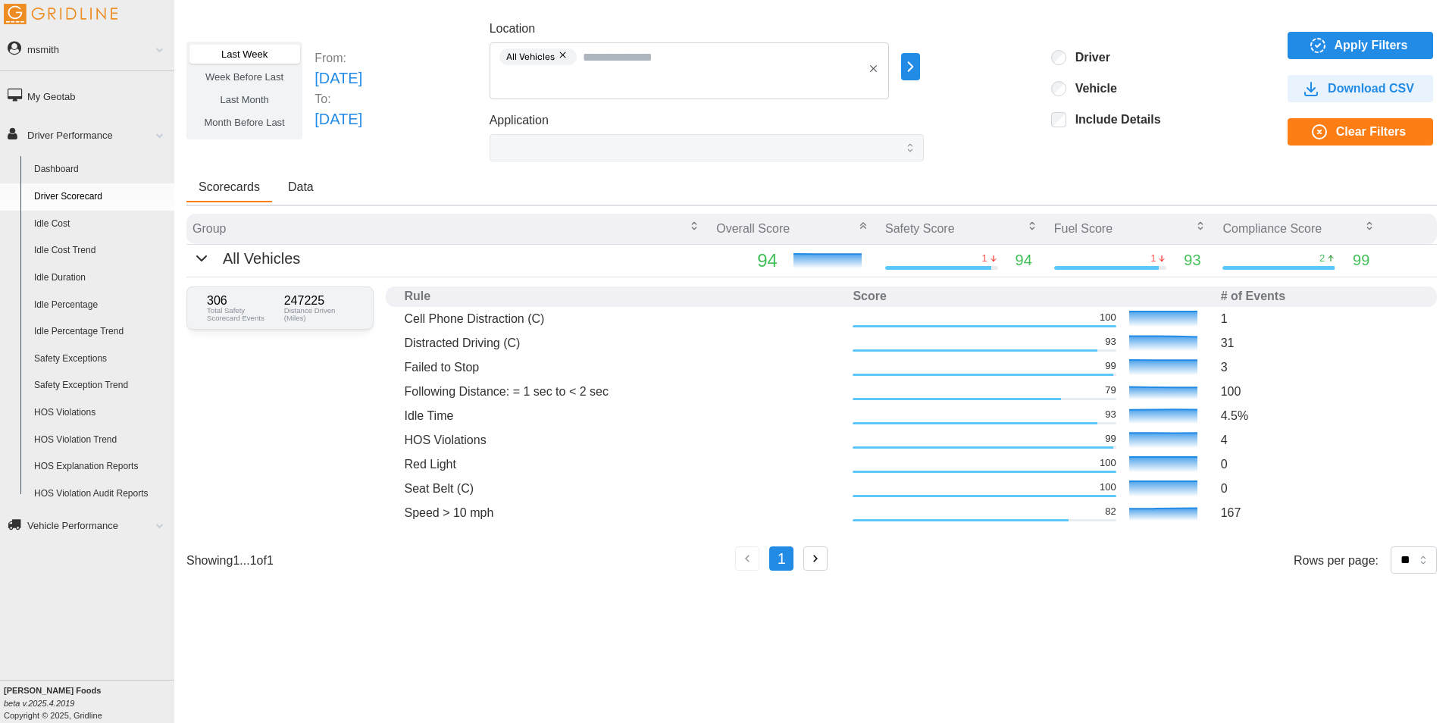
click at [490, 160] on div "Last Week Week Before Last Last Month Month Before Last From: Sun Sep 14 2025 T…" at bounding box center [811, 91] width 1250 height 142
drag, startPoint x: 1217, startPoint y: 296, endPoint x: 1287, endPoint y: 296, distance: 69.7
click at [1287, 296] on th "# of Events" at bounding box center [1320, 296] width 210 height 20
drag, startPoint x: 1287, startPoint y: 296, endPoint x: 1234, endPoint y: 147, distance: 157.7
click at [1234, 147] on div "Last Week Week Before Last Last Month Month Before Last From: Sun Sep 14 2025 T…" at bounding box center [811, 91] width 1250 height 142
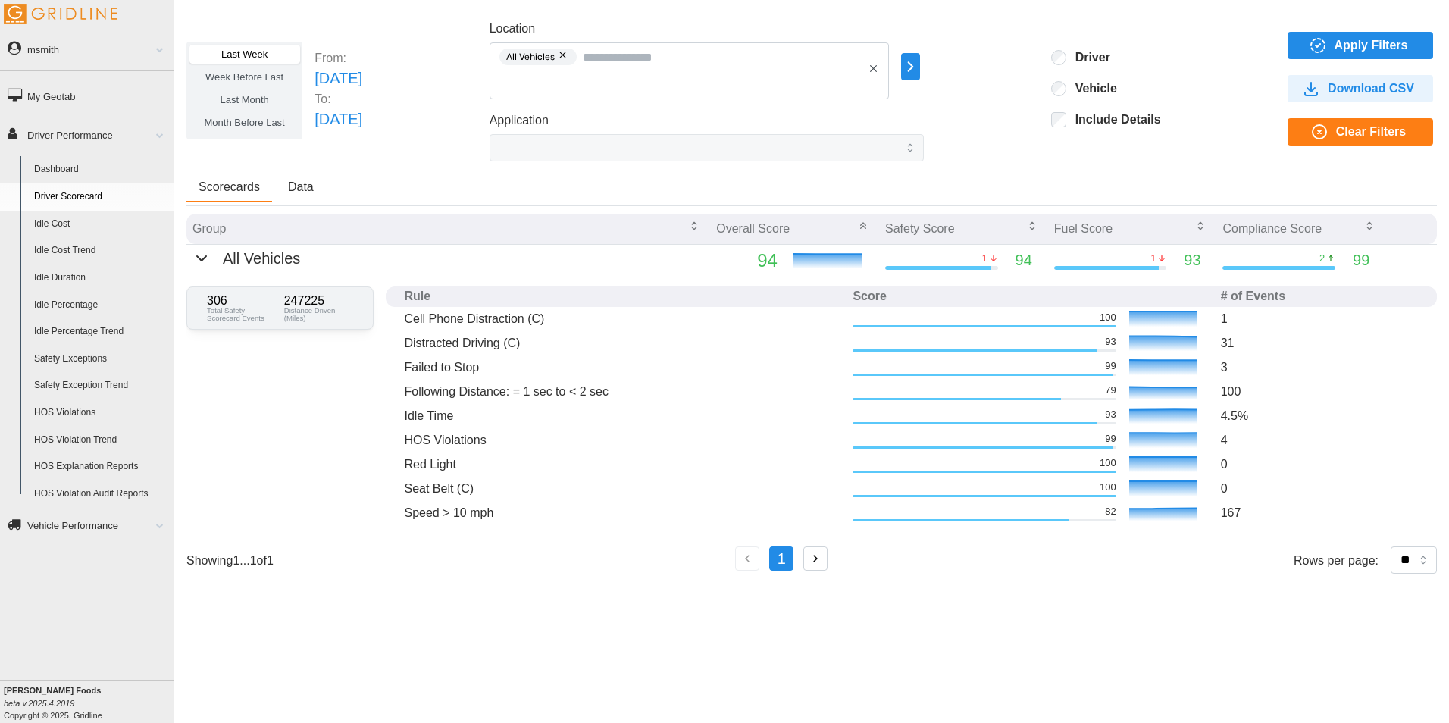
click at [246, 97] on span "Last Month" at bounding box center [244, 99] width 48 height 11
click at [1331, 36] on span "Apply Filters" at bounding box center [1357, 46] width 121 height 26
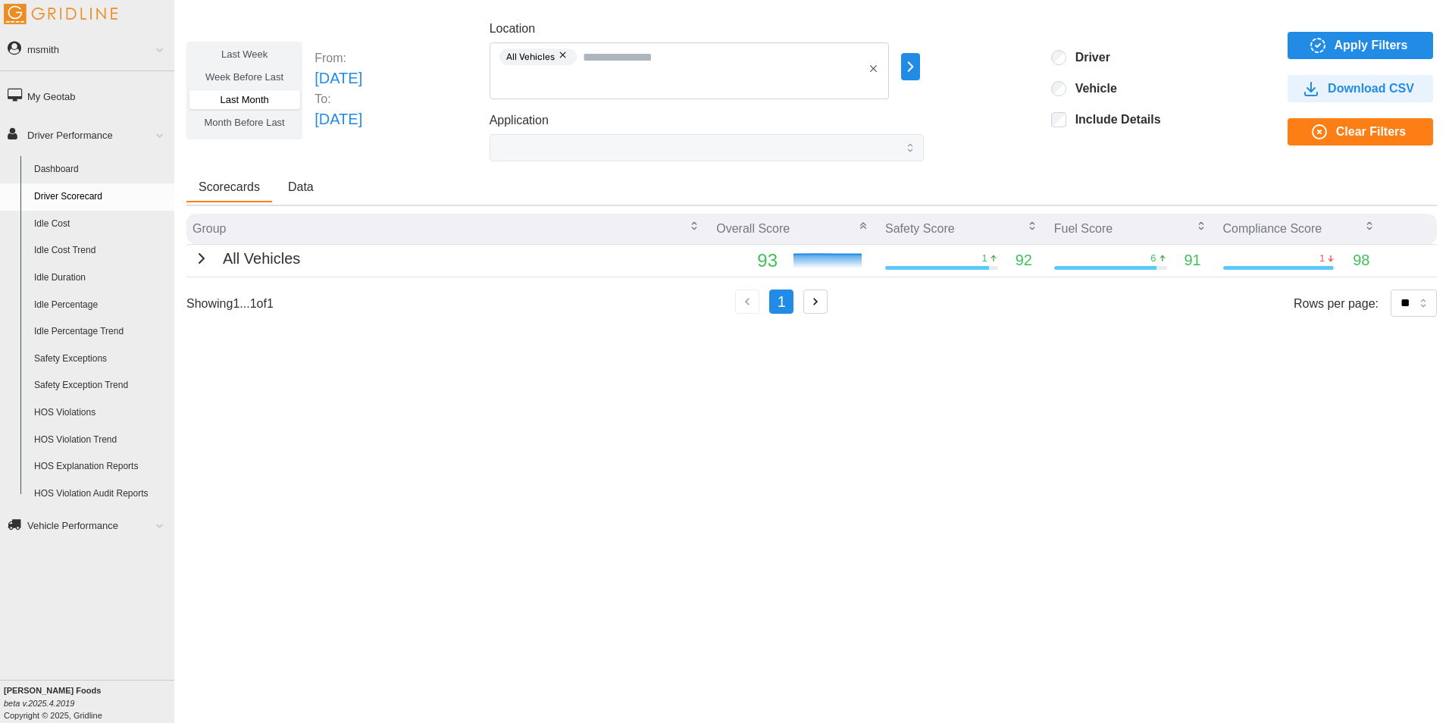
click at [205, 255] on div "All Vehicles" at bounding box center [246, 258] width 108 height 23
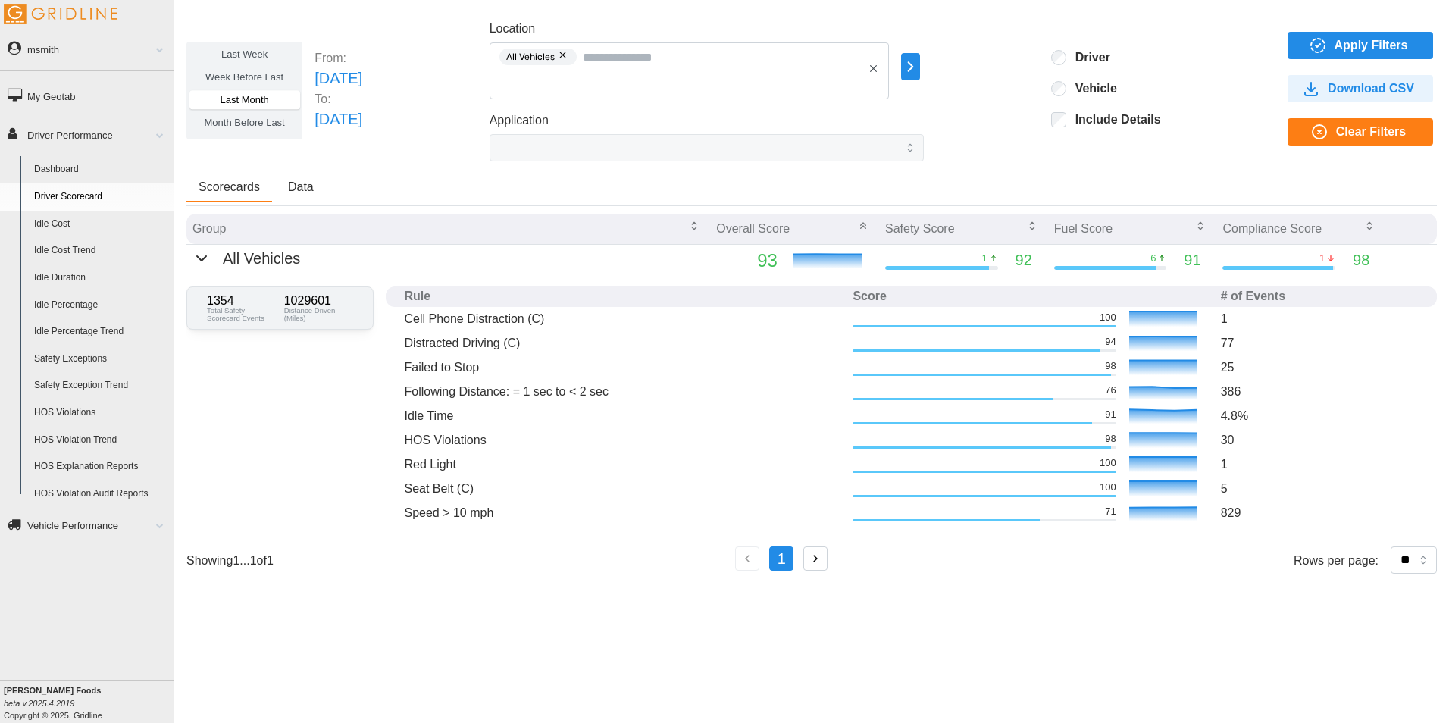
click at [573, 50] on button "button" at bounding box center [564, 55] width 18 height 17
click at [919, 65] on icon "button" at bounding box center [910, 67] width 17 height 18
click at [1064, 65] on div "East" at bounding box center [1059, 68] width 74 height 15
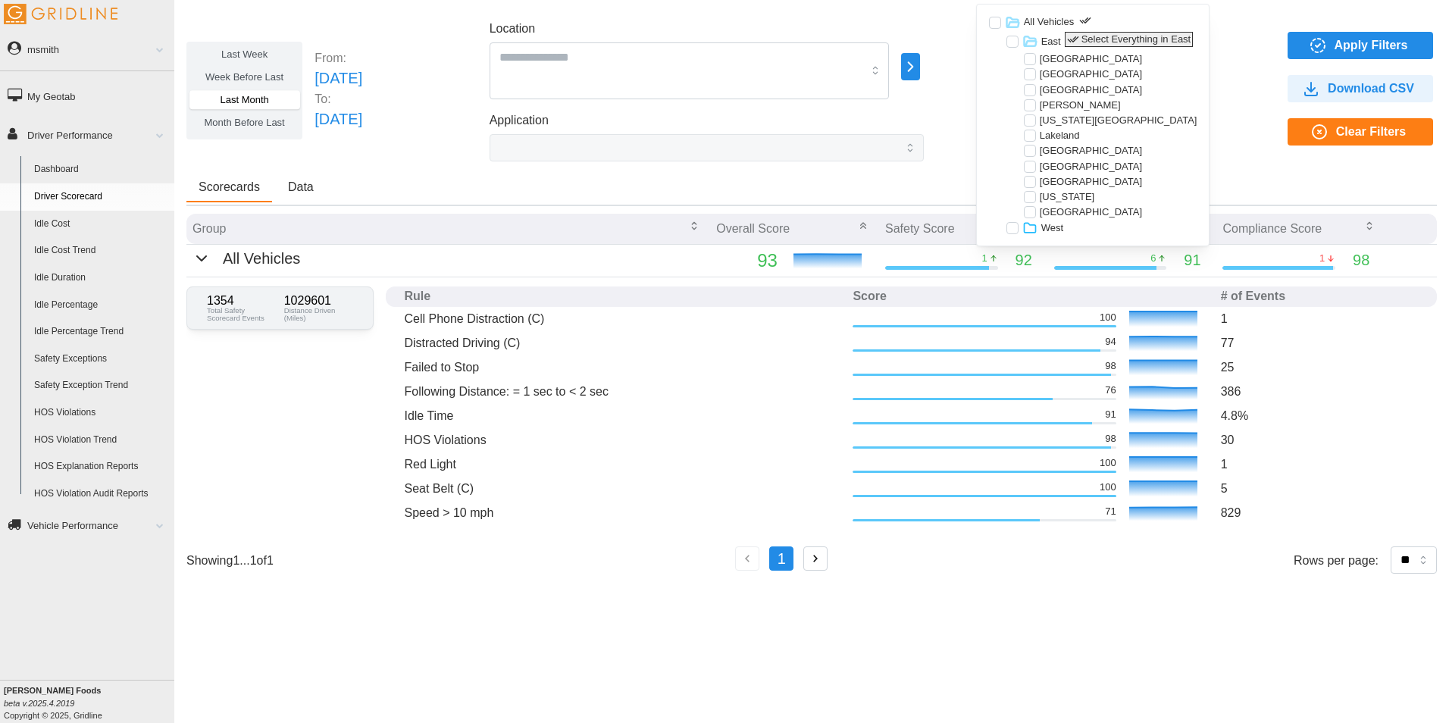
click at [1087, 38] on p "Select Everything in East" at bounding box center [1136, 40] width 110 height 14
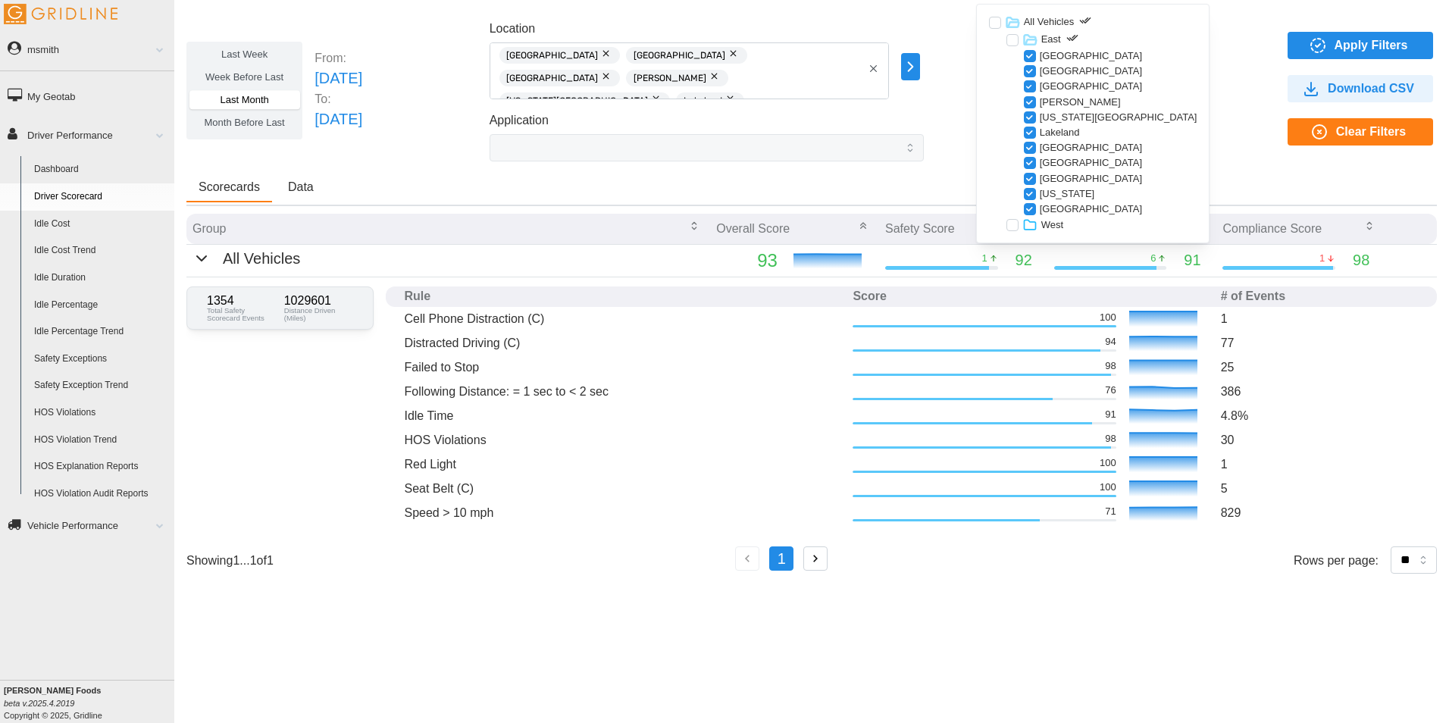
click at [1053, 224] on p "West" at bounding box center [1052, 225] width 22 height 14
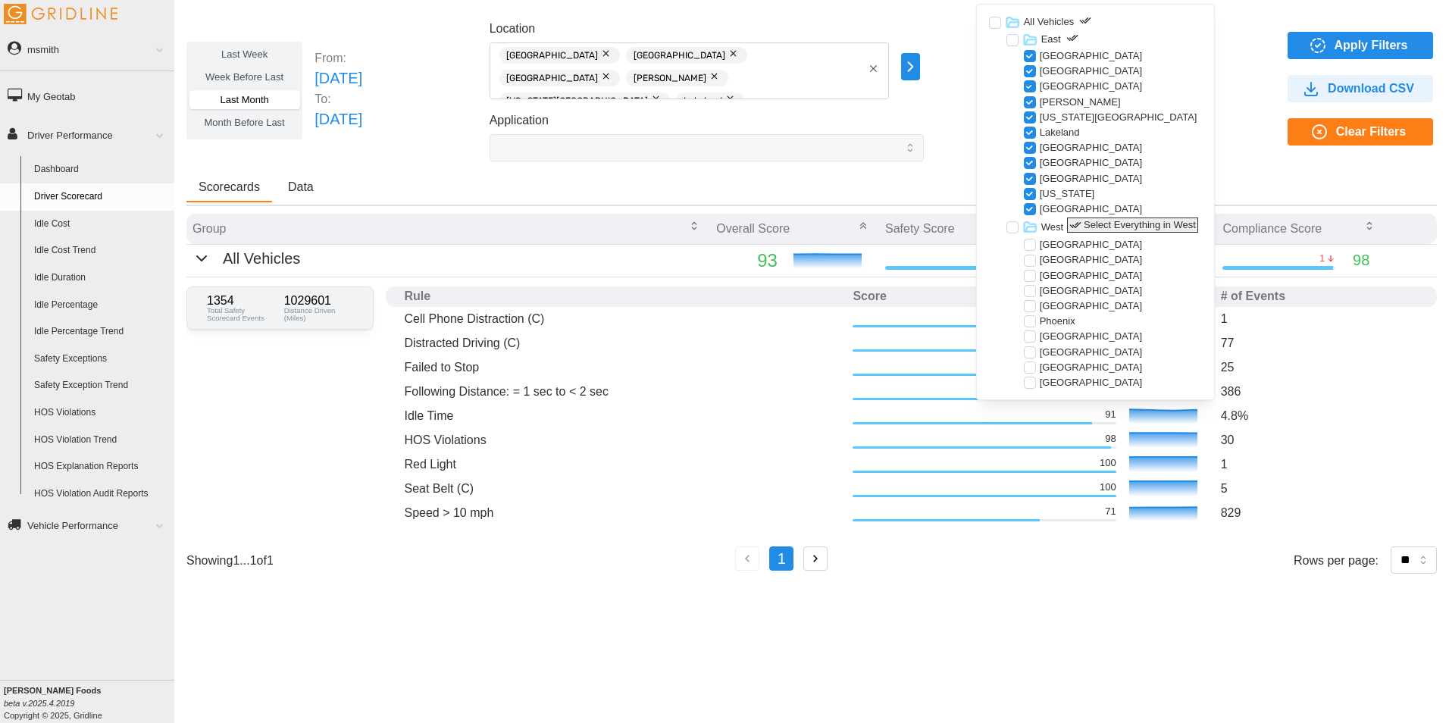
click at [1089, 221] on p "Select Everything in West" at bounding box center [1140, 225] width 112 height 14
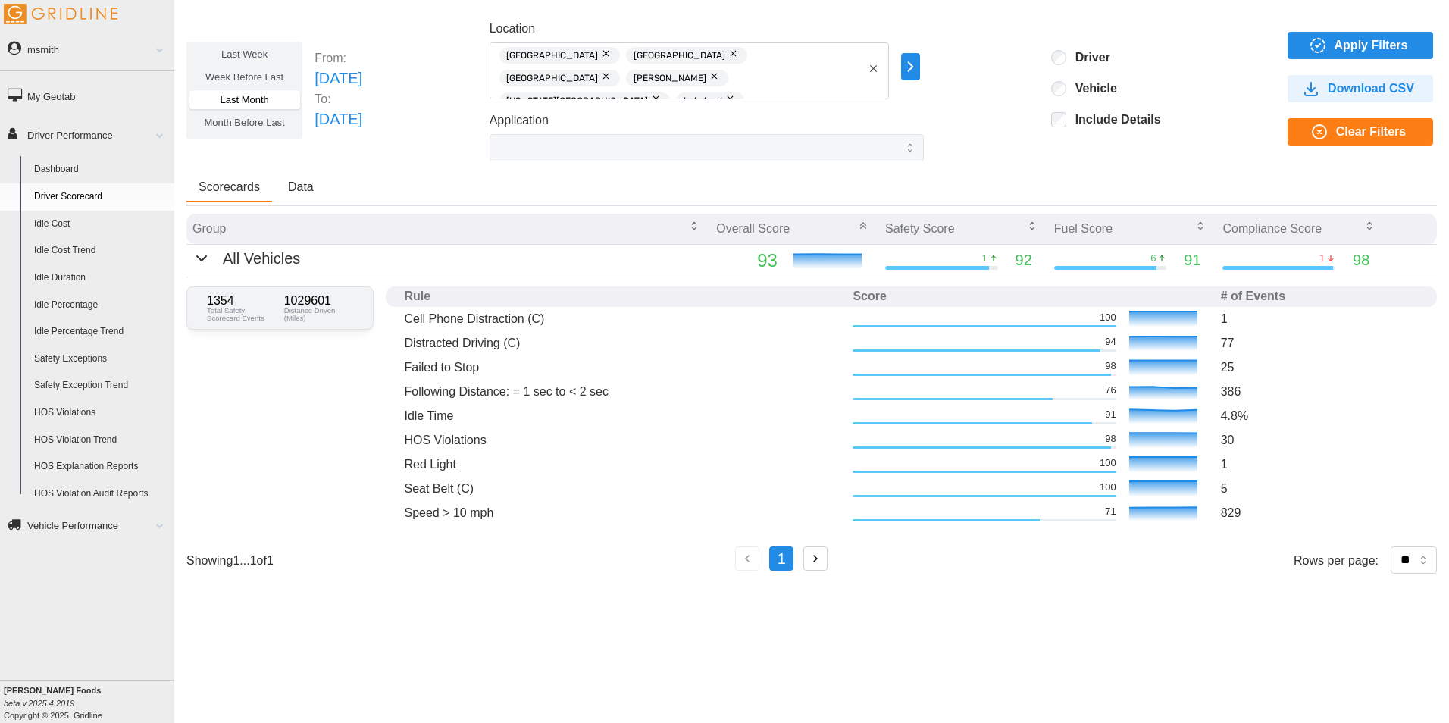
click at [1221, 122] on div "Last Week Week Before Last Last Month Month Before Last From: Fri Aug 01 2025 T…" at bounding box center [811, 91] width 1250 height 142
click at [1355, 41] on span "Apply Filters" at bounding box center [1372, 46] width 74 height 26
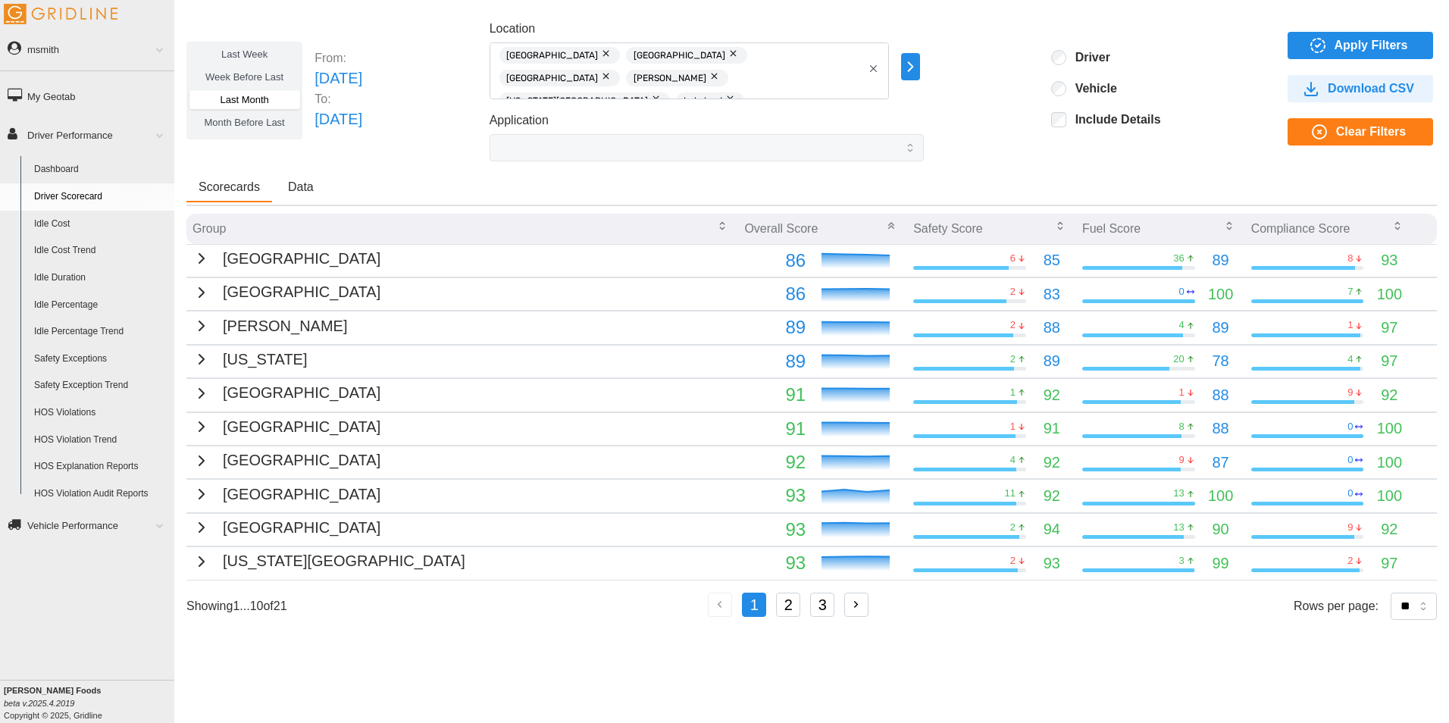
click at [203, 255] on icon "button" at bounding box center [201, 258] width 18 height 18
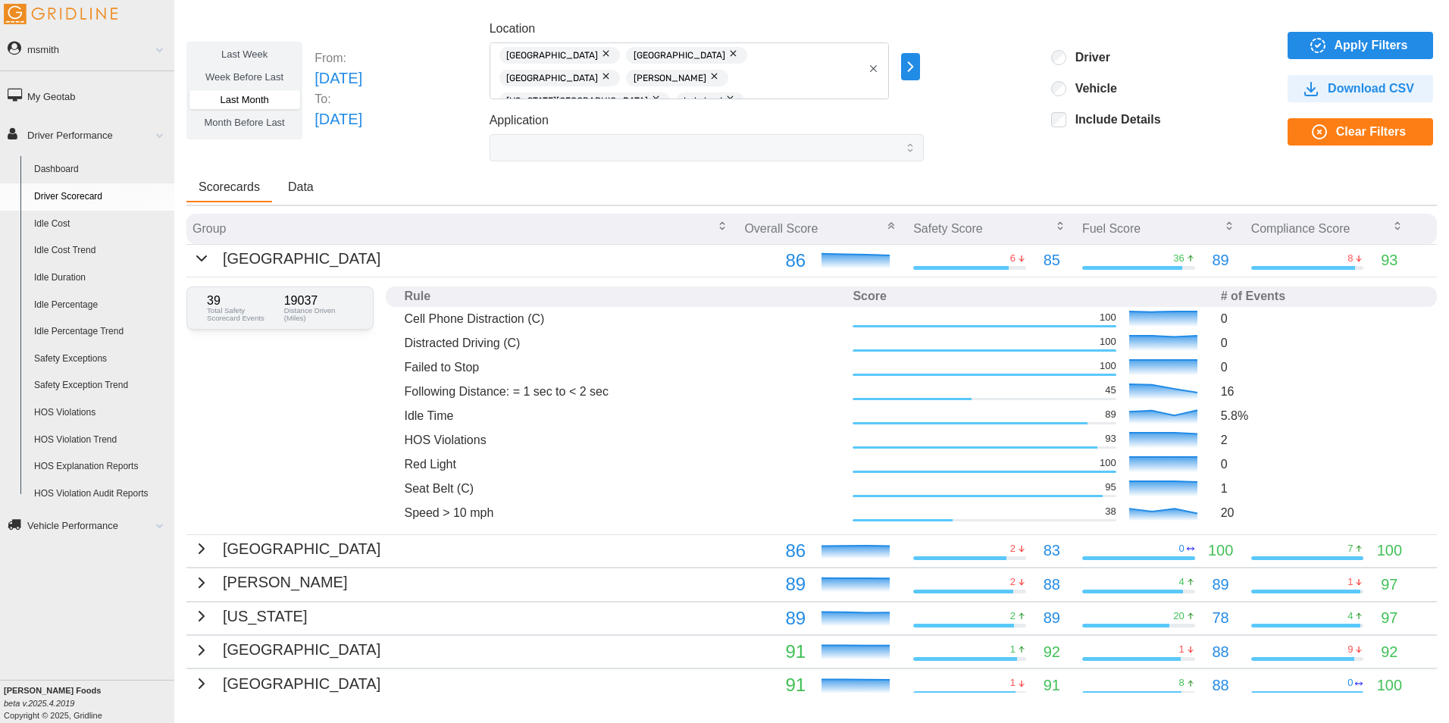
click at [484, 71] on div "Last Week Week Before Last Last Month Month Before Last From: Fri Aug 01 2025 T…" at bounding box center [811, 91] width 1250 height 142
click at [197, 266] on icon "button" at bounding box center [201, 258] width 18 height 18
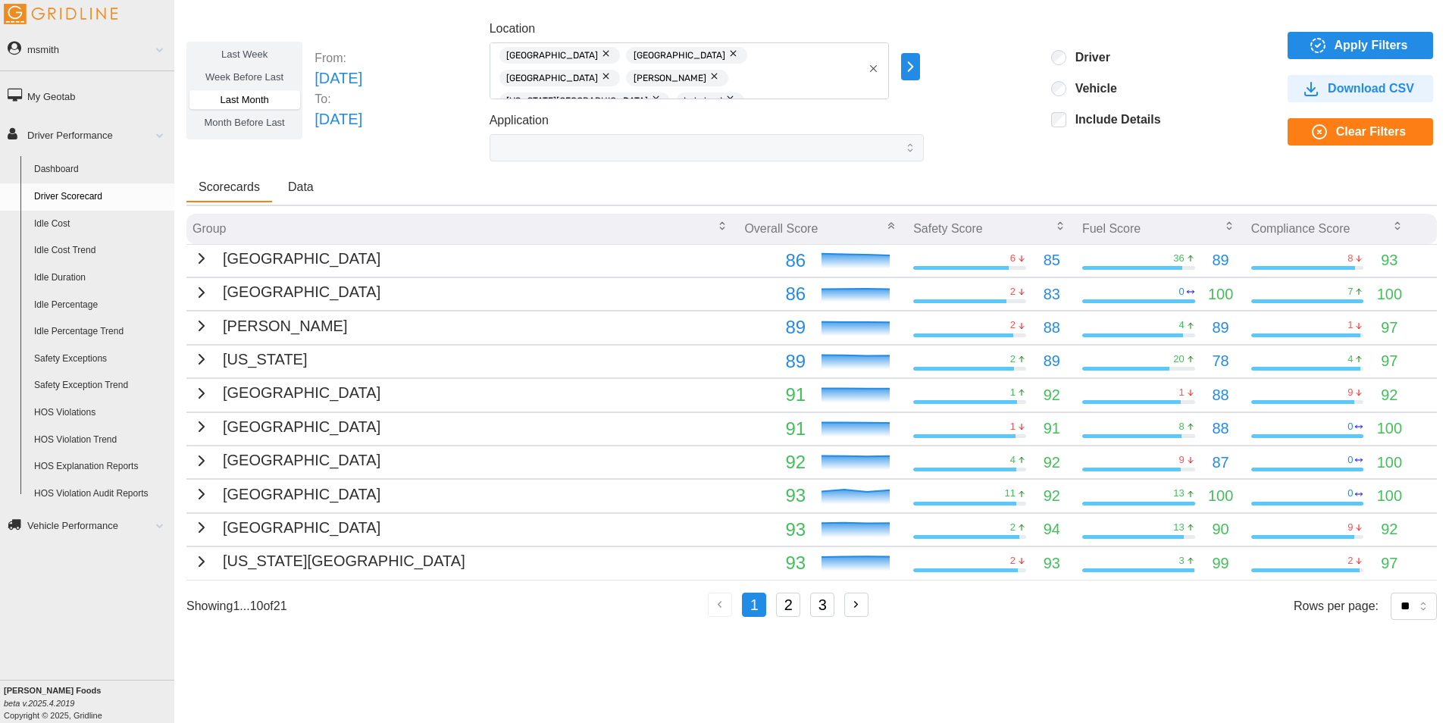
click at [919, 67] on icon "button" at bounding box center [910, 67] width 17 height 18
click at [1332, 136] on span "Clear Filters" at bounding box center [1357, 132] width 121 height 26
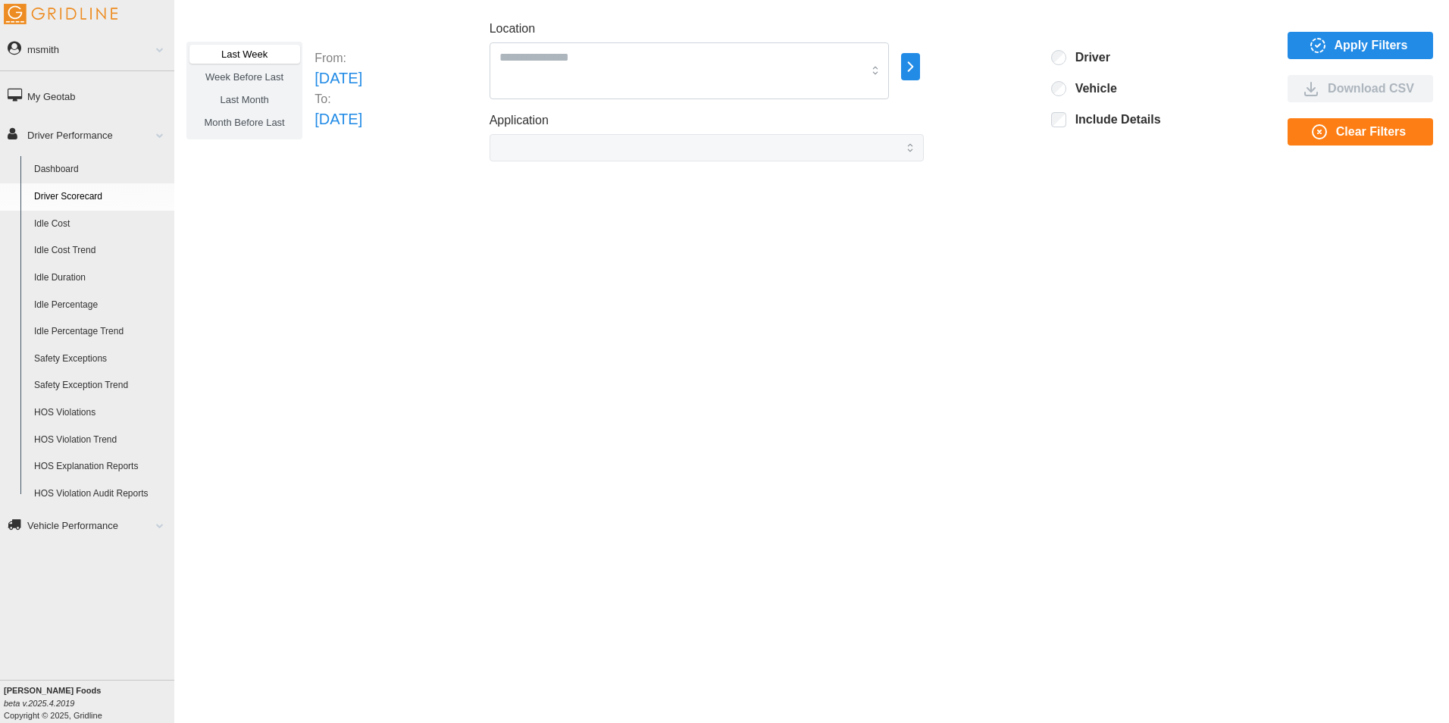
click at [243, 96] on span "Last Month" at bounding box center [244, 99] width 48 height 11
click at [1372, 45] on span "Apply Filters" at bounding box center [1372, 46] width 74 height 26
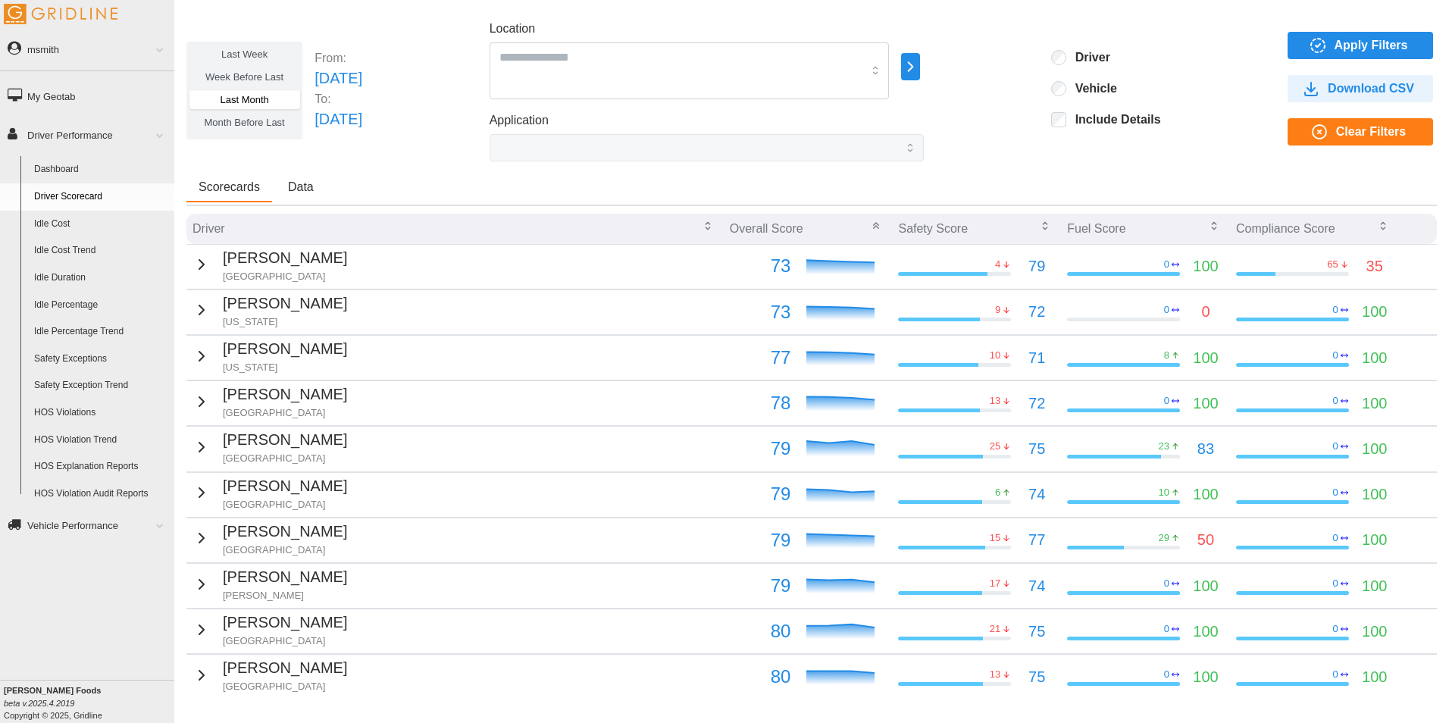
click at [207, 262] on div "Samuel Okafor Toronto" at bounding box center [269, 264] width 155 height 37
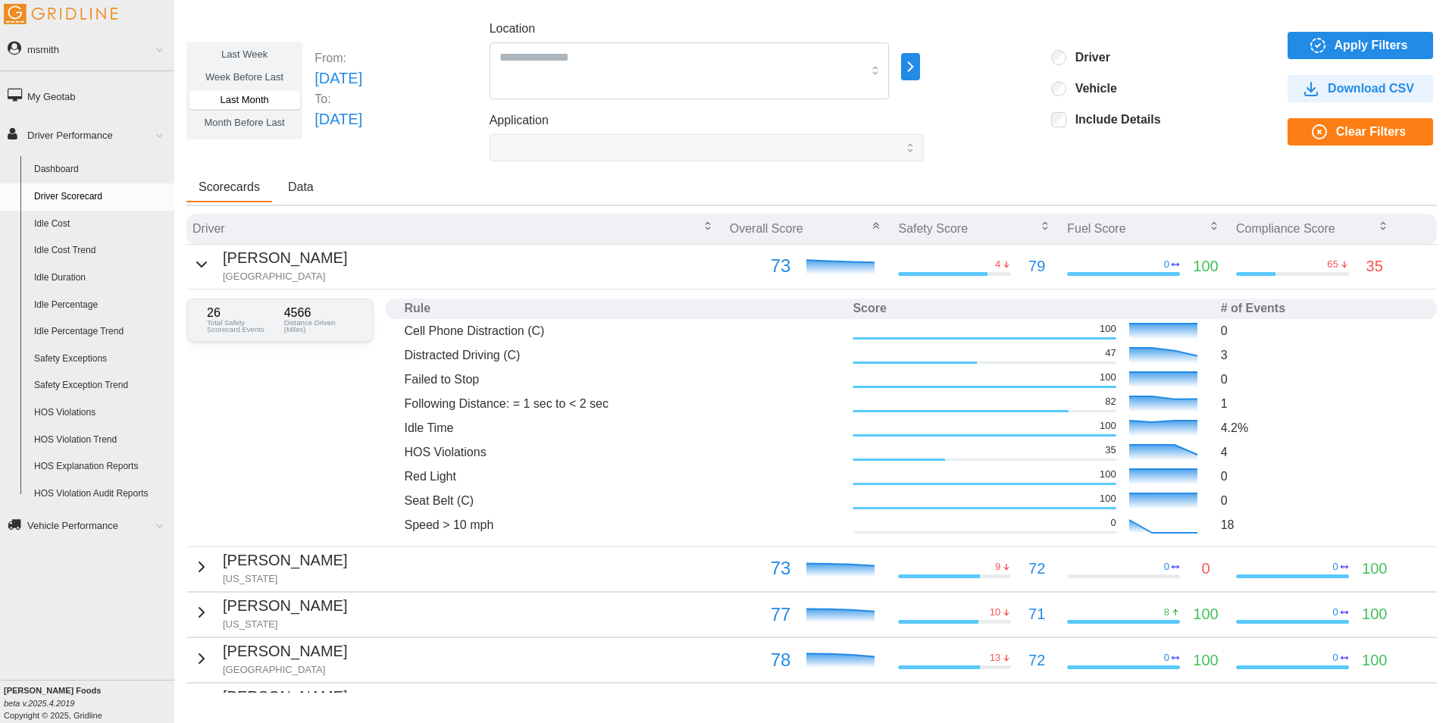
click at [995, 157] on div "Last Week Week Before Last Last Month Month Before Last From: Fri Aug 01 2025 T…" at bounding box center [811, 91] width 1250 height 142
click at [86, 165] on link "Dashboard" at bounding box center [100, 169] width 147 height 27
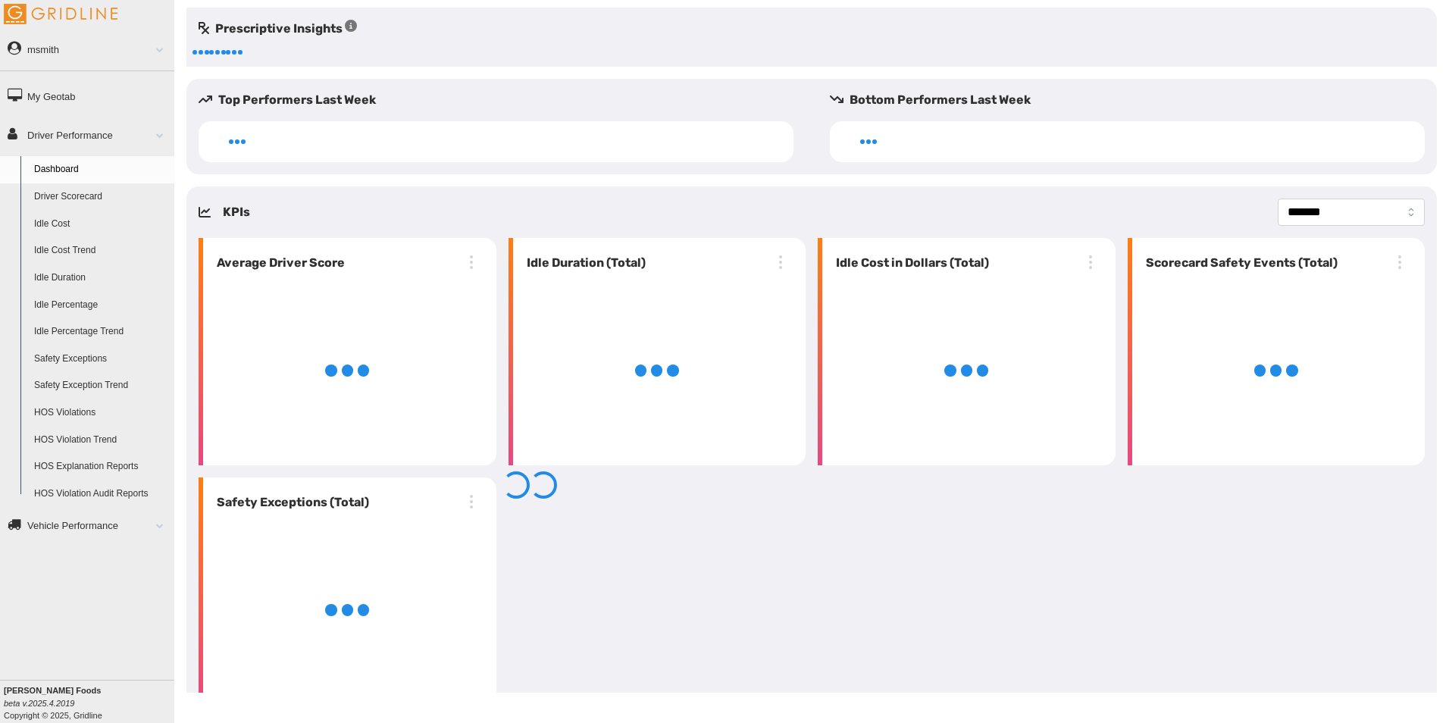
select select "**********"
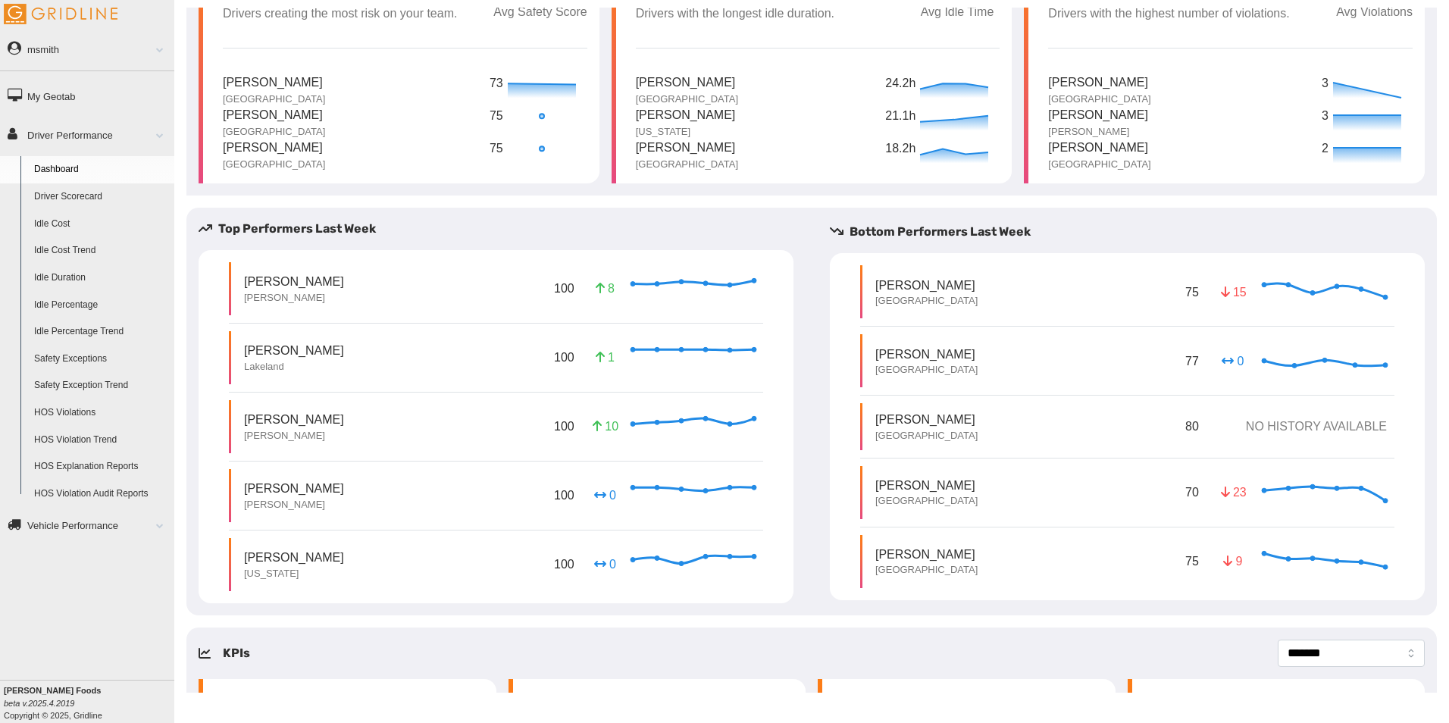
scroll to position [116, 0]
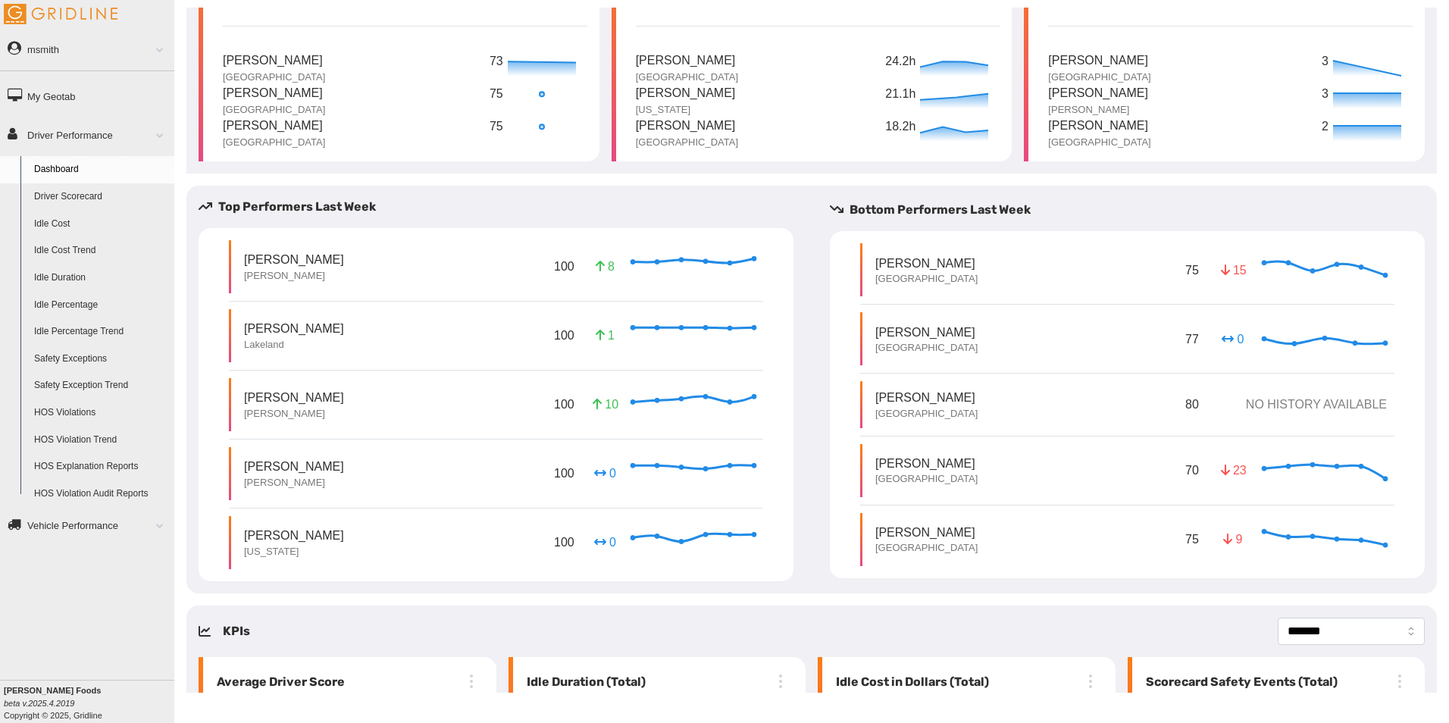
drag, startPoint x: 420, startPoint y: 321, endPoint x: 1174, endPoint y: 283, distance: 754.9
click at [1174, 283] on div "Top Performers Last Week Carl Salow Jackson 100 8 Invalid Date Ronald Momblan L…" at bounding box center [811, 389] width 1250 height 383
click at [1413, 222] on div "Bottom Performers Last Week Andre Chasse Montreal 75 15 Invalid Date Terry Spiv…" at bounding box center [1127, 389] width 619 height 377
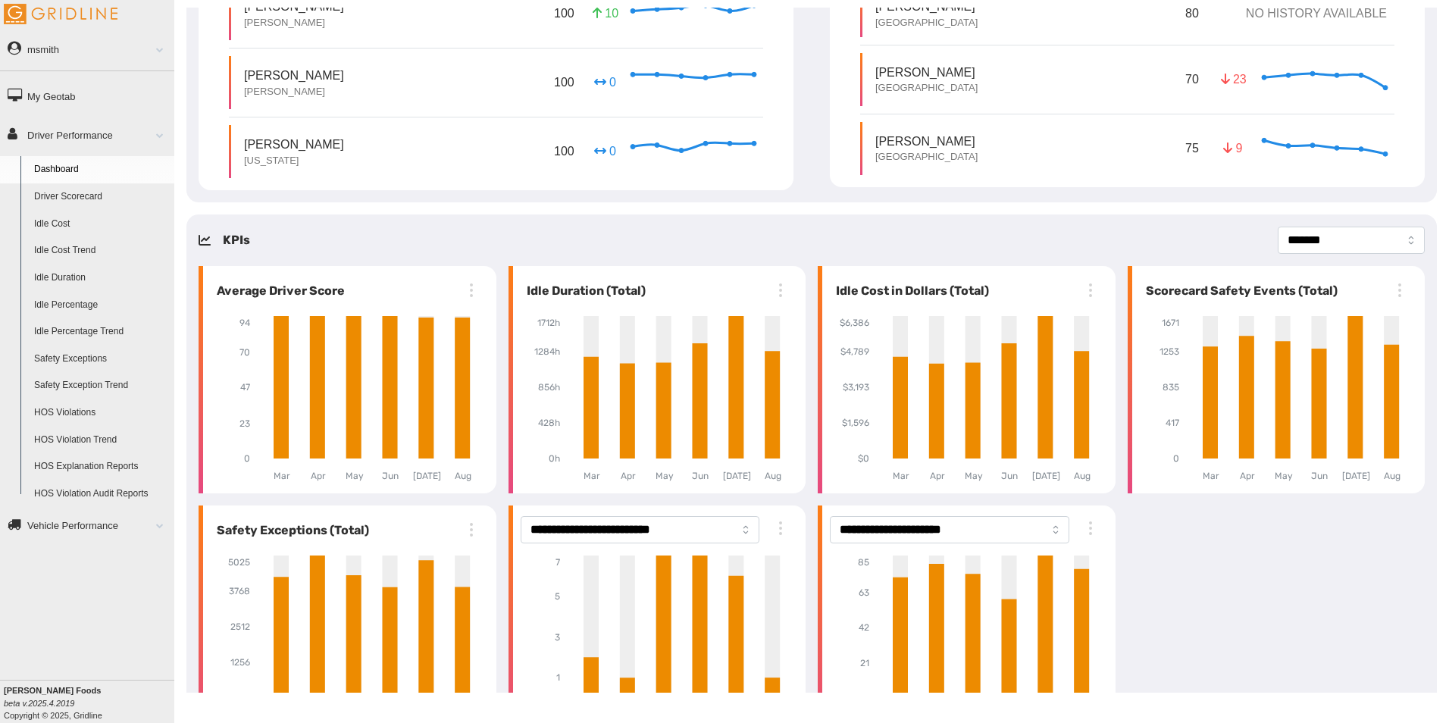
scroll to position [571, 0]
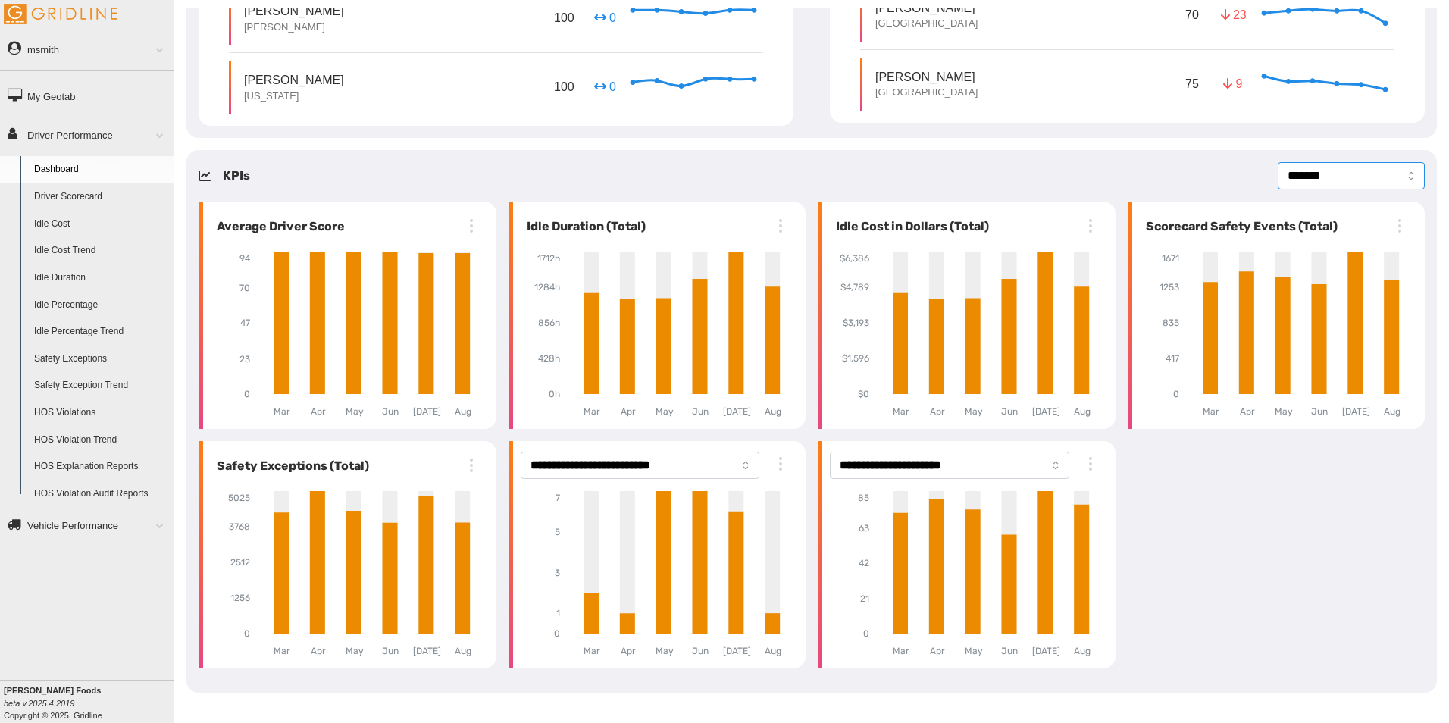
click at [1353, 167] on select "**********" at bounding box center [1351, 175] width 147 height 27
click at [1278, 162] on select "**********" at bounding box center [1351, 175] width 147 height 27
select select "*******"
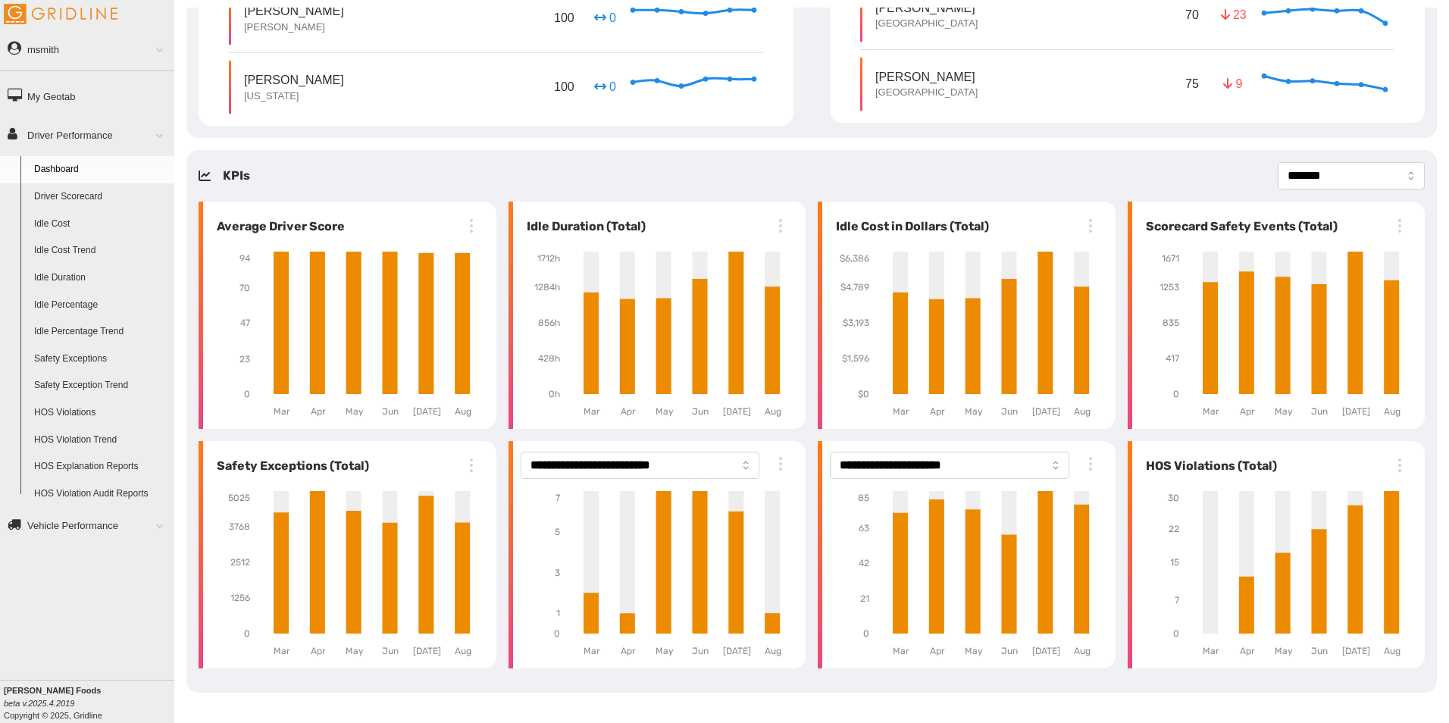
click at [1153, 163] on div "**********" at bounding box center [811, 175] width 1250 height 27
click at [1162, 161] on div "**********" at bounding box center [811, 421] width 1250 height 543
click at [105, 131] on link "Driver Performance" at bounding box center [87, 134] width 174 height 34
